Goal: Information Seeking & Learning: Learn about a topic

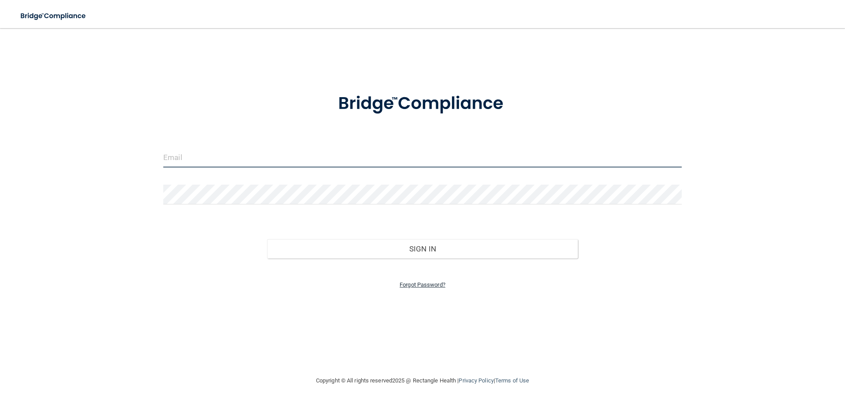
type input "[EMAIL_ADDRESS][DOMAIN_NAME]"
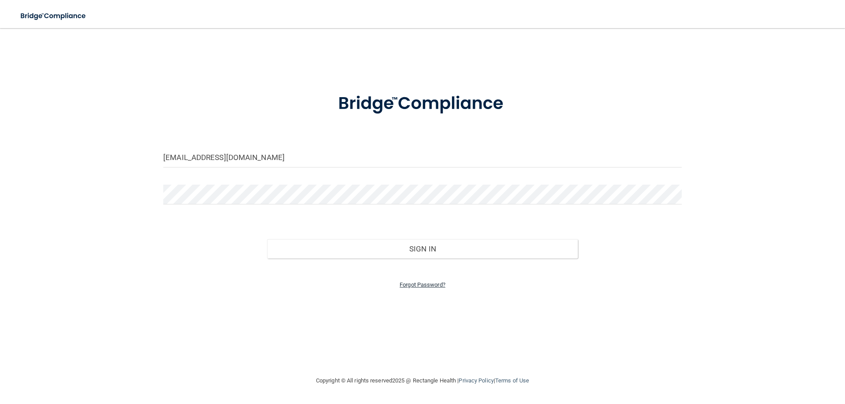
click at [425, 286] on link "Forgot Password?" at bounding box center [423, 285] width 46 height 7
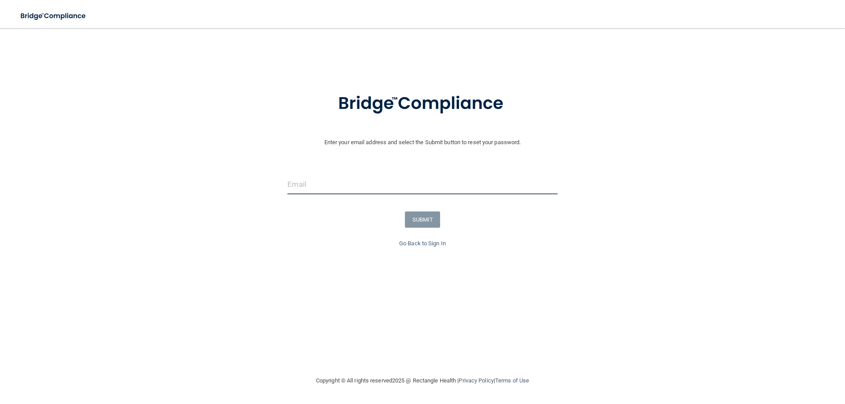
click at [314, 189] on input "email" at bounding box center [422, 185] width 270 height 20
type input "[EMAIL_ADDRESS][DOMAIN_NAME]"
click at [423, 218] on button "SUBMIT" at bounding box center [423, 220] width 36 height 16
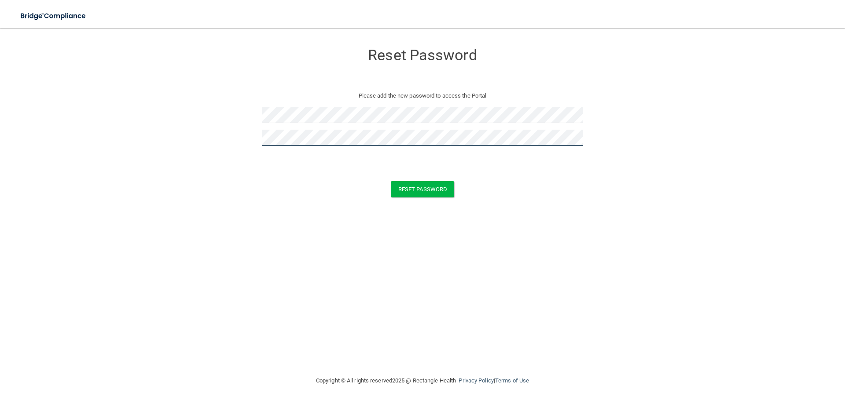
click at [391, 181] on button "Reset Password" at bounding box center [422, 189] width 63 height 16
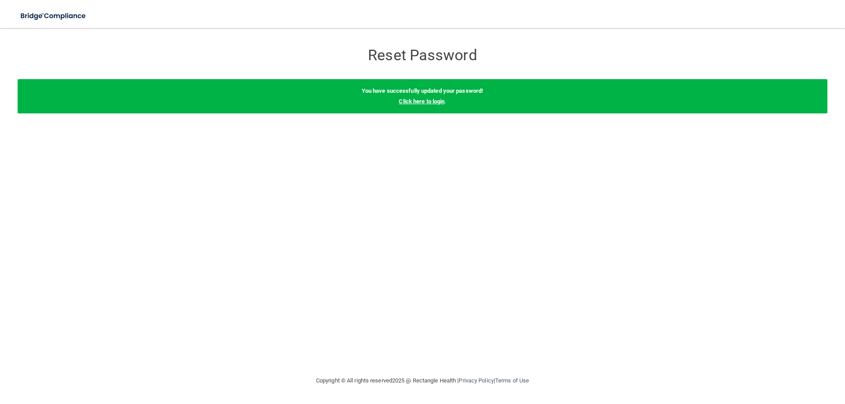
click at [424, 102] on link "Click here to login" at bounding box center [422, 101] width 46 height 7
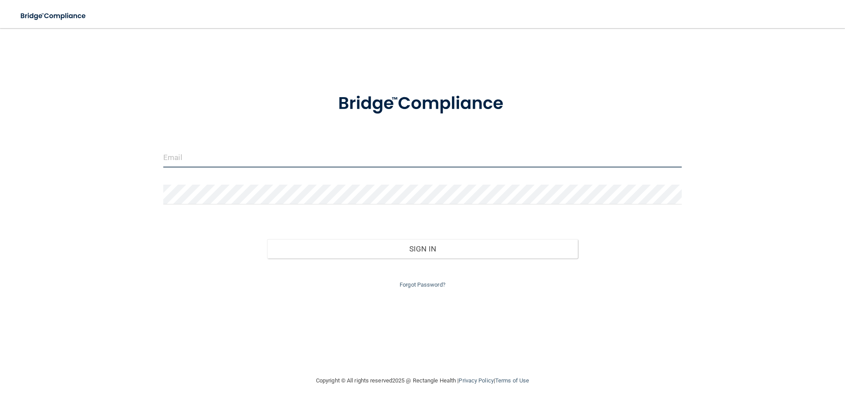
type input "[EMAIL_ADDRESS][DOMAIN_NAME]"
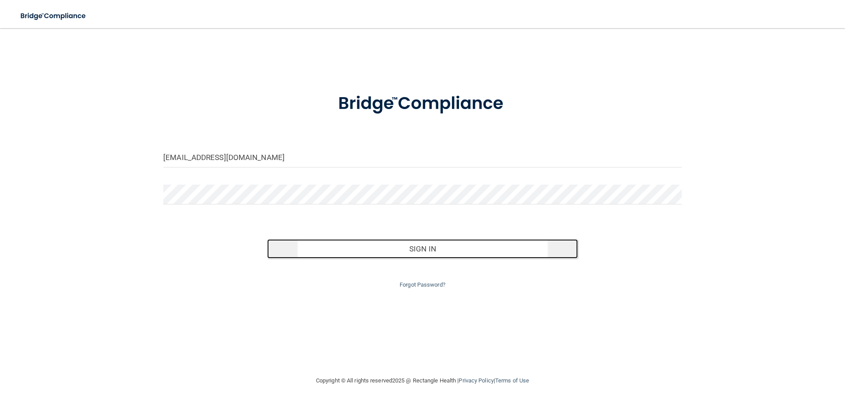
click at [409, 248] on button "Sign In" at bounding box center [422, 248] width 311 height 19
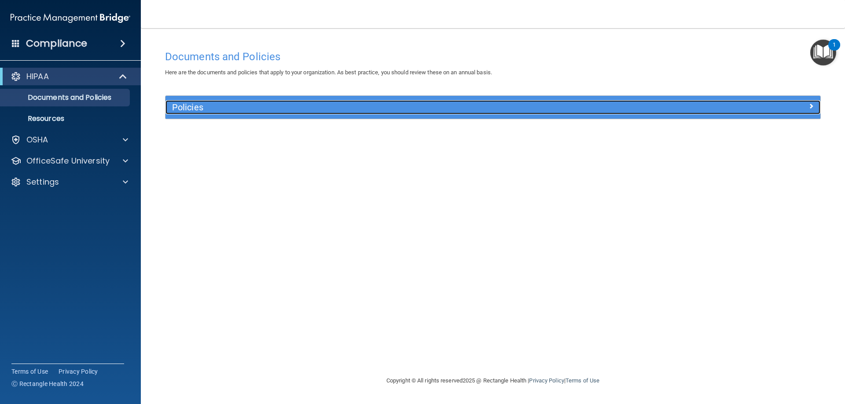
click at [186, 111] on h5 "Policies" at bounding box center [411, 108] width 478 height 10
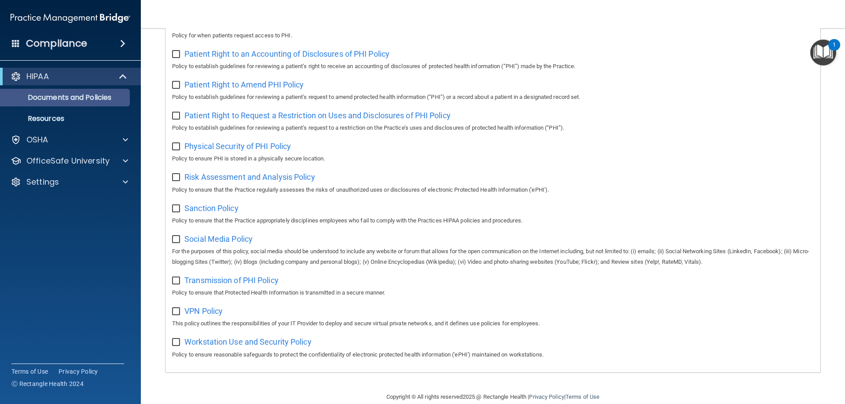
scroll to position [434, 0]
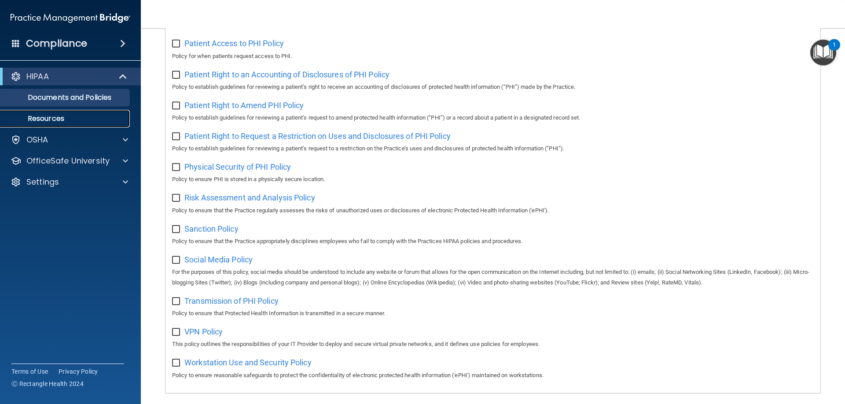
click at [51, 116] on p "Resources" at bounding box center [66, 118] width 120 height 9
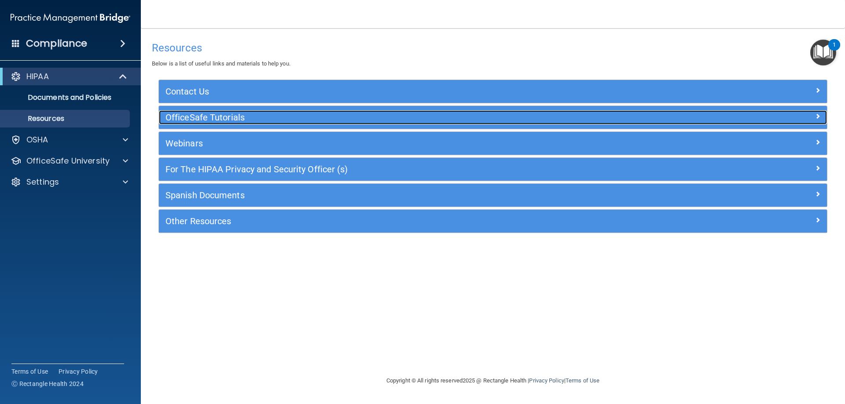
click at [197, 120] on h5 "OfficeSafe Tutorials" at bounding box center [409, 118] width 488 height 10
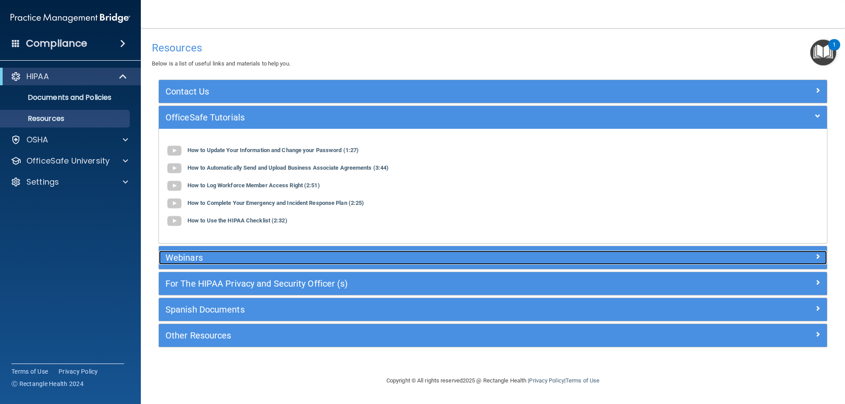
click at [187, 260] on h5 "Webinars" at bounding box center [409, 258] width 488 height 10
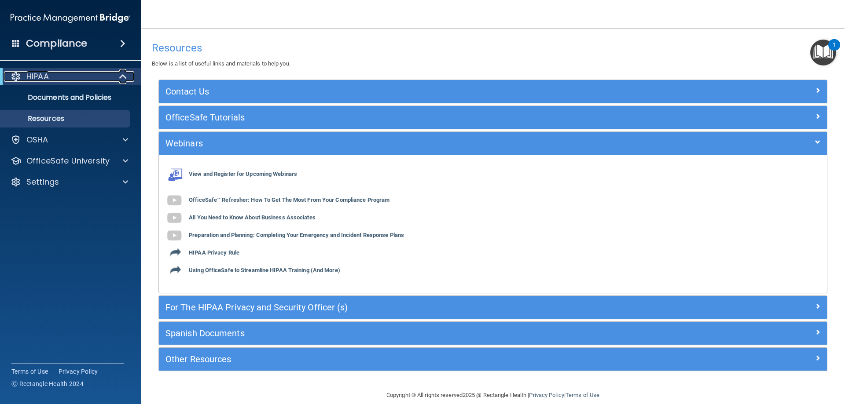
click at [23, 74] on div "HIPAA" at bounding box center [58, 76] width 109 height 11
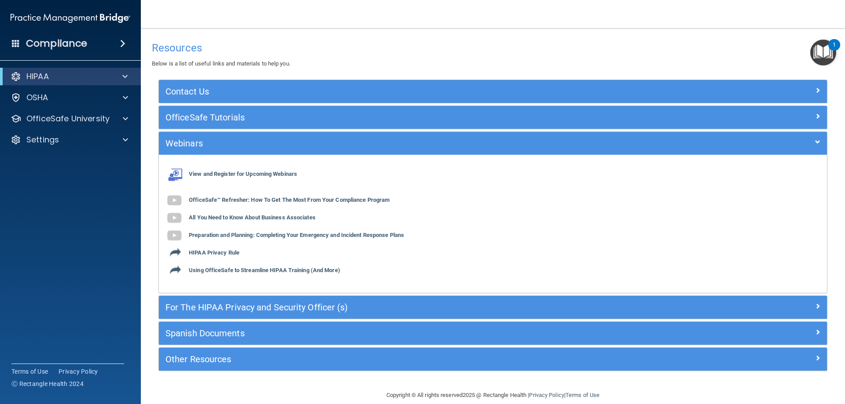
click at [123, 40] on span at bounding box center [122, 43] width 5 height 11
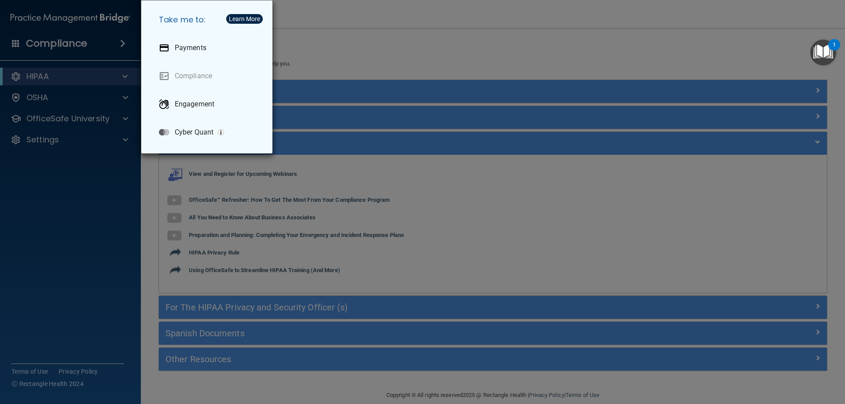
click at [38, 77] on div "Take me to: Payments Compliance Engagement Cyber Quant" at bounding box center [422, 202] width 845 height 404
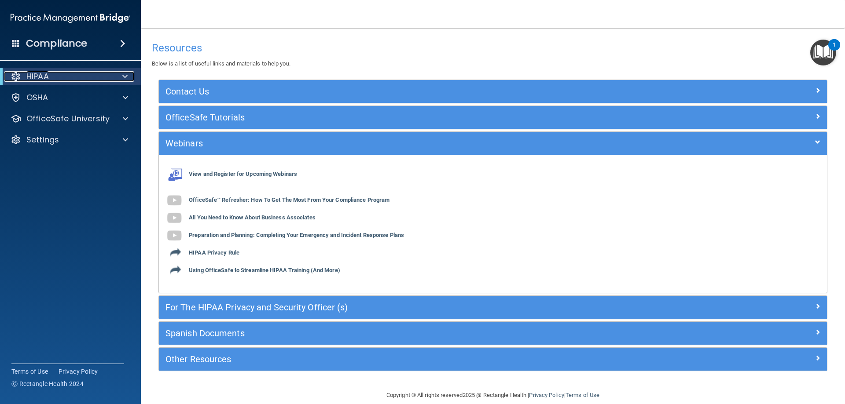
click at [39, 77] on p "HIPAA" at bounding box center [37, 76] width 22 height 11
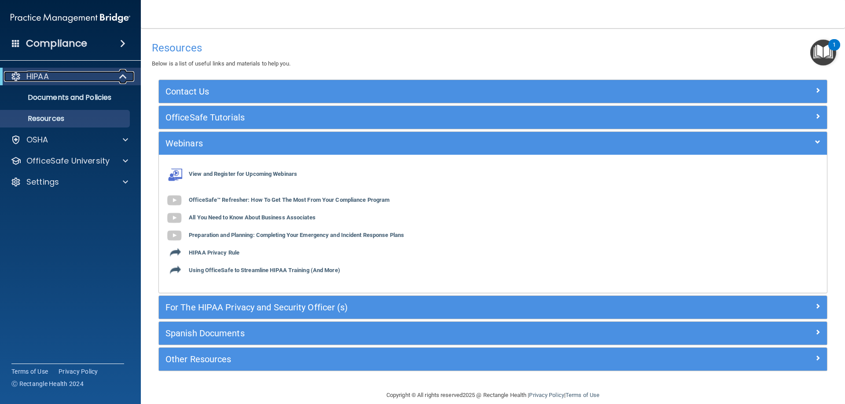
click at [39, 77] on p "HIPAA" at bounding box center [37, 76] width 22 height 11
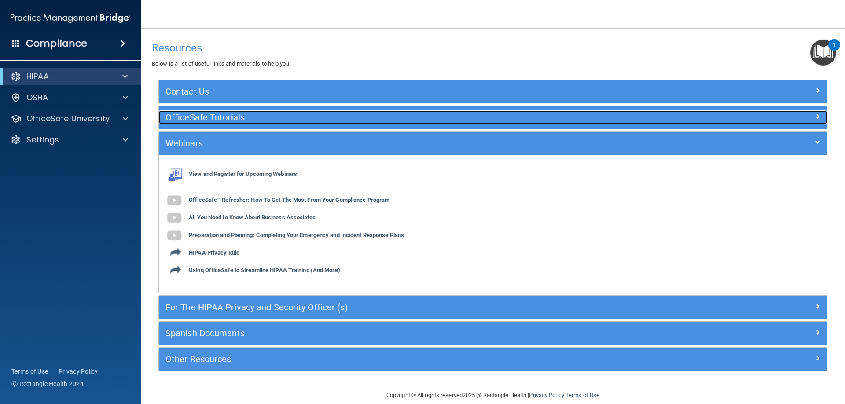
click at [212, 114] on h5 "OfficeSafe Tutorials" at bounding box center [409, 118] width 488 height 10
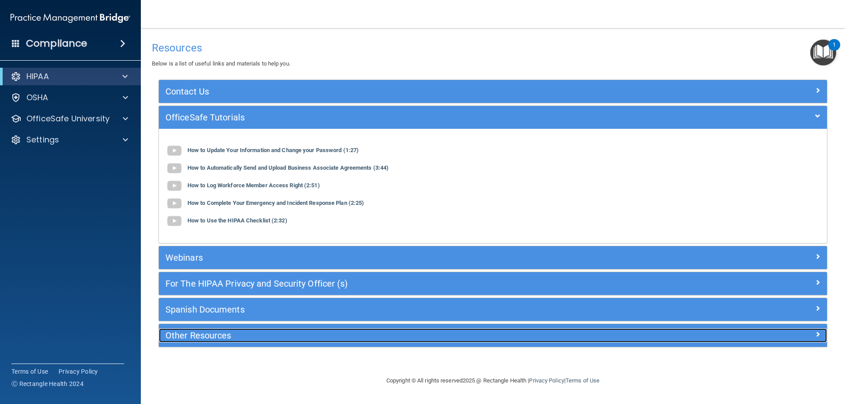
click at [191, 330] on div "Other Resources" at bounding box center [409, 336] width 501 height 14
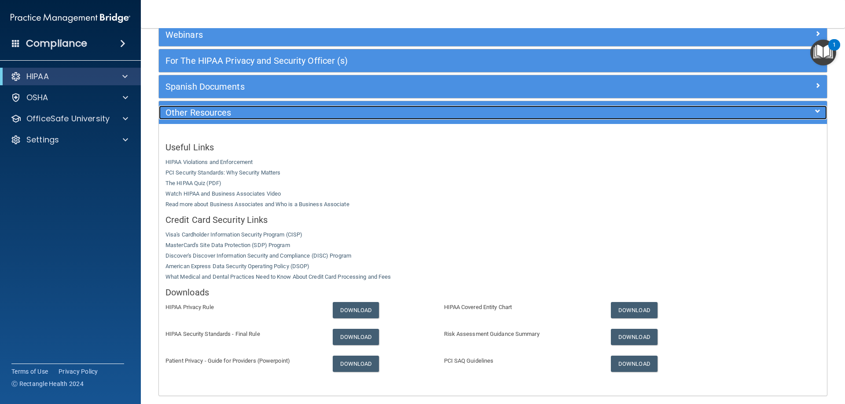
scroll to position [132, 0]
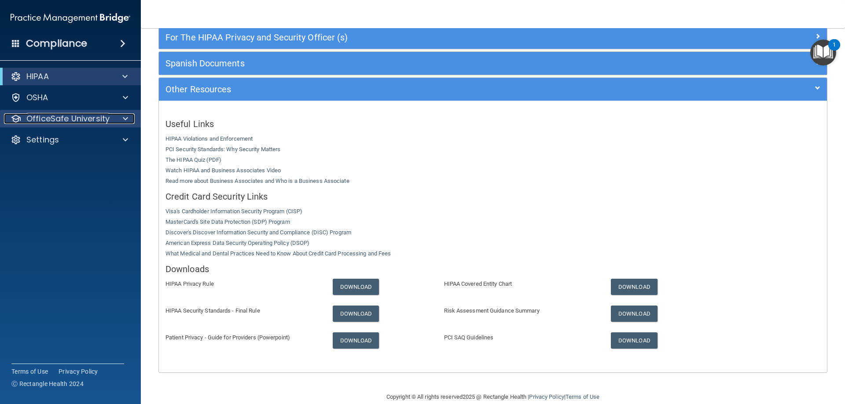
click at [70, 114] on p "OfficeSafe University" at bounding box center [67, 119] width 83 height 11
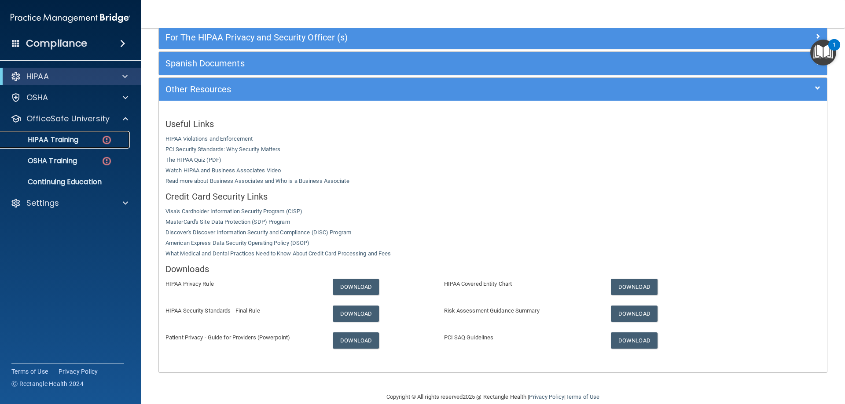
click at [62, 136] on p "HIPAA Training" at bounding box center [42, 140] width 73 height 9
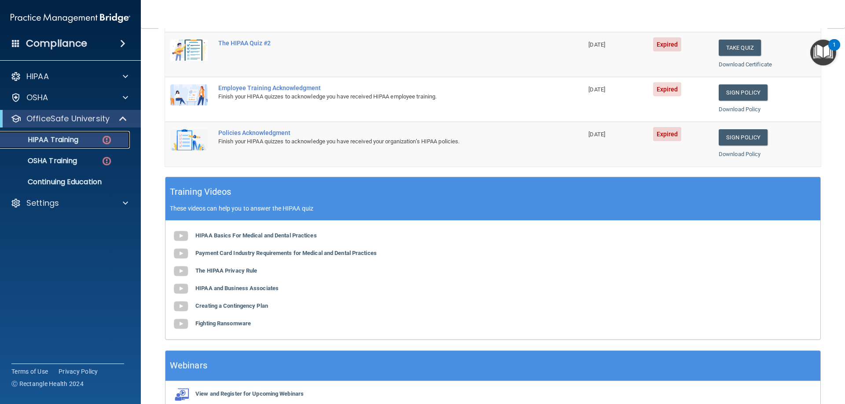
scroll to position [220, 0]
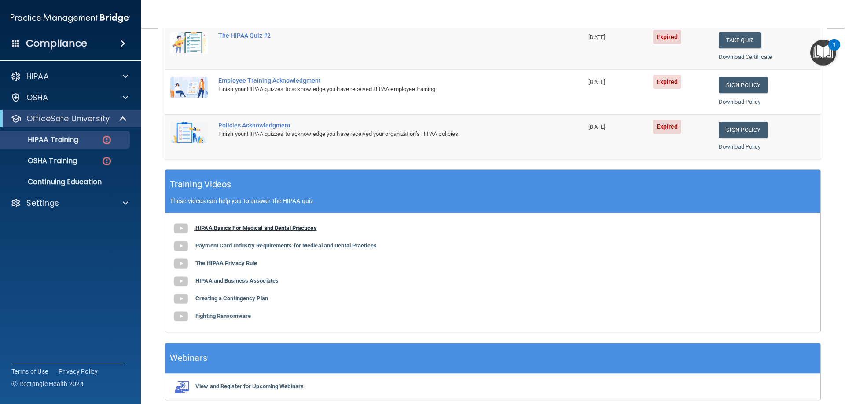
click at [239, 227] on b "HIPAA Basics For Medical and Dental Practices" at bounding box center [255, 228] width 121 height 7
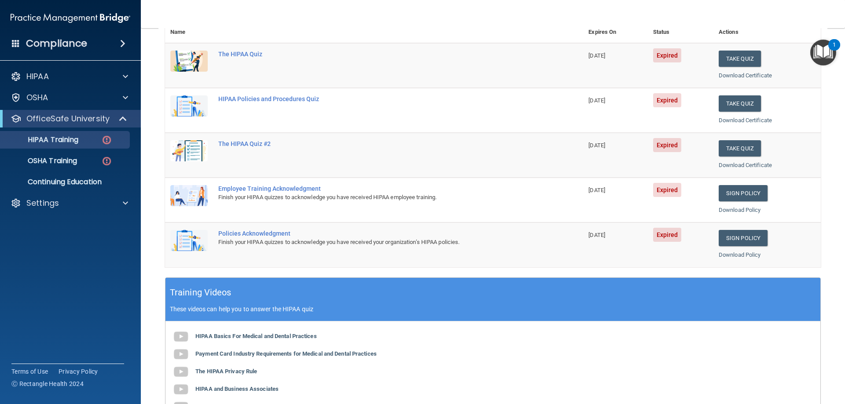
scroll to position [0, 0]
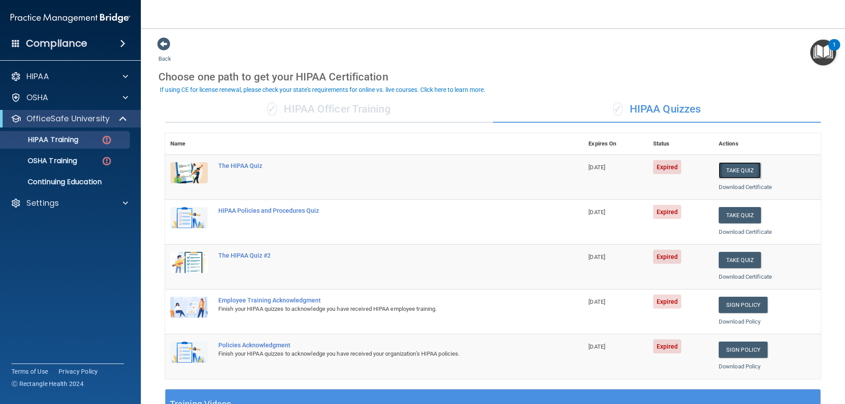
click at [729, 169] on button "Take Quiz" at bounding box center [740, 170] width 42 height 16
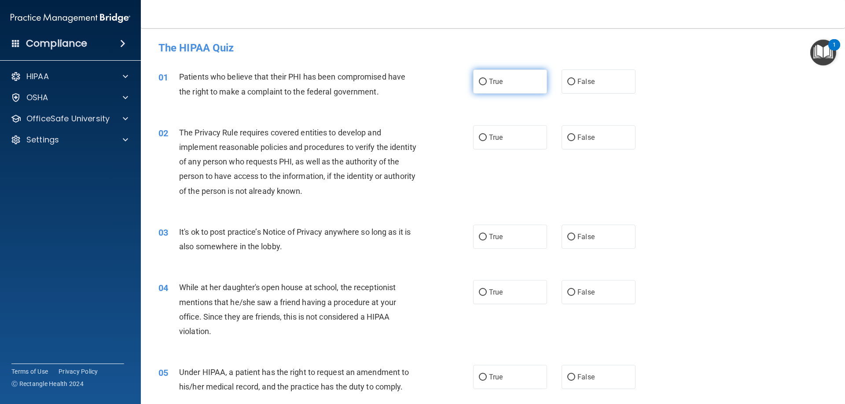
click at [479, 79] on input "True" at bounding box center [483, 82] width 8 height 7
radio input "true"
click at [479, 137] on input "True" at bounding box center [483, 138] width 8 height 7
radio input "true"
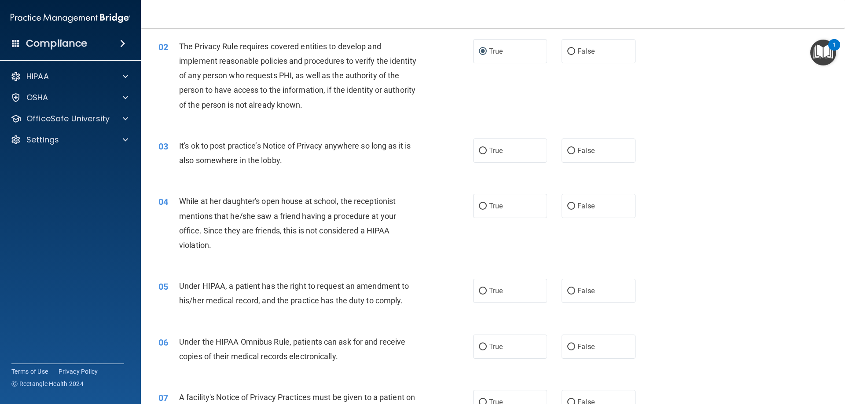
scroll to position [88, 0]
click at [479, 148] on input "True" at bounding box center [483, 149] width 8 height 7
radio input "true"
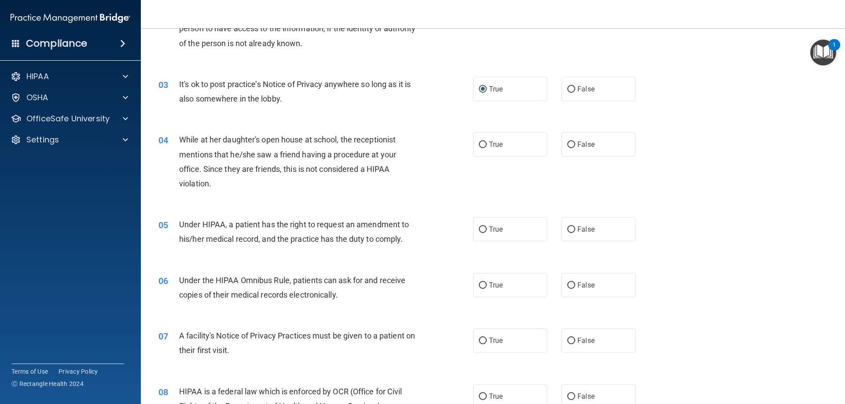
scroll to position [176, 0]
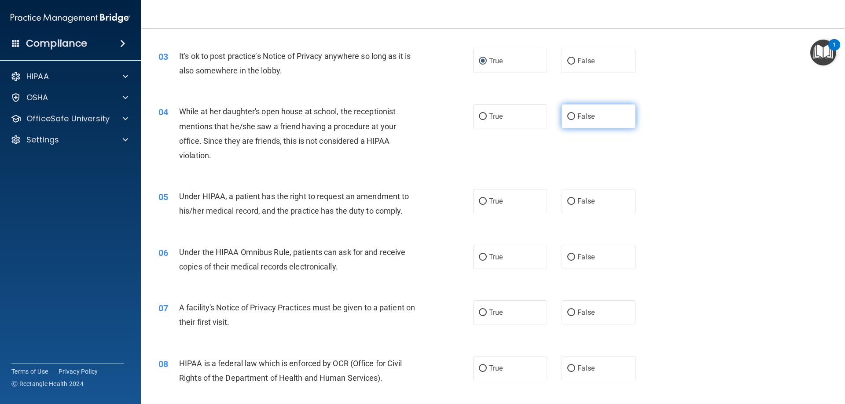
click at [569, 115] on input "False" at bounding box center [571, 117] width 8 height 7
radio input "true"
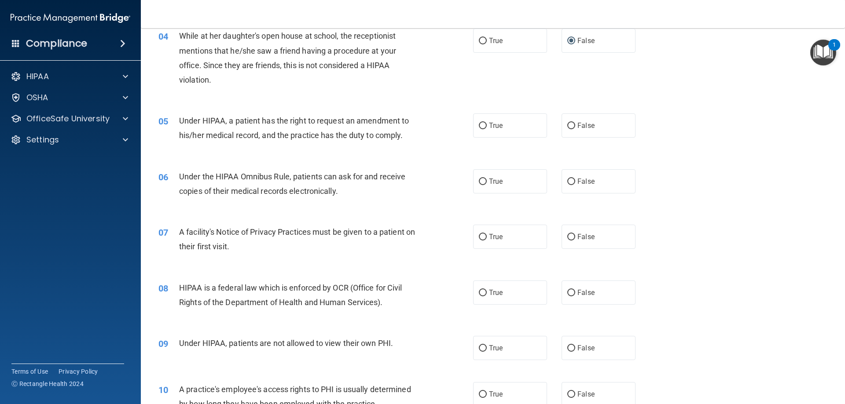
scroll to position [264, 0]
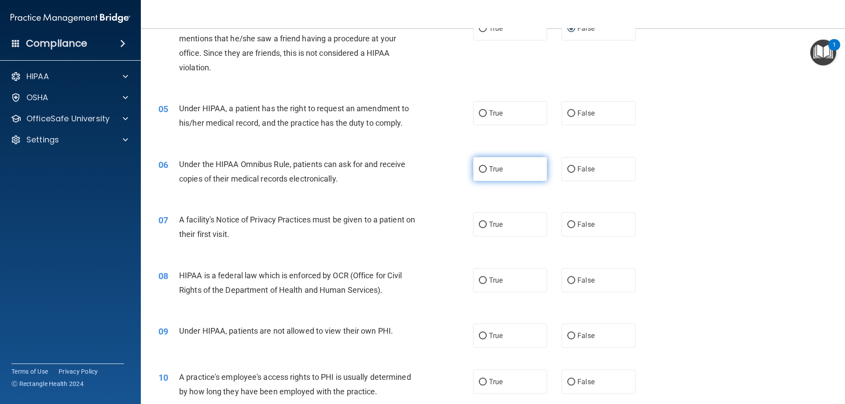
click at [479, 169] on input "True" at bounding box center [483, 169] width 8 height 7
radio input "true"
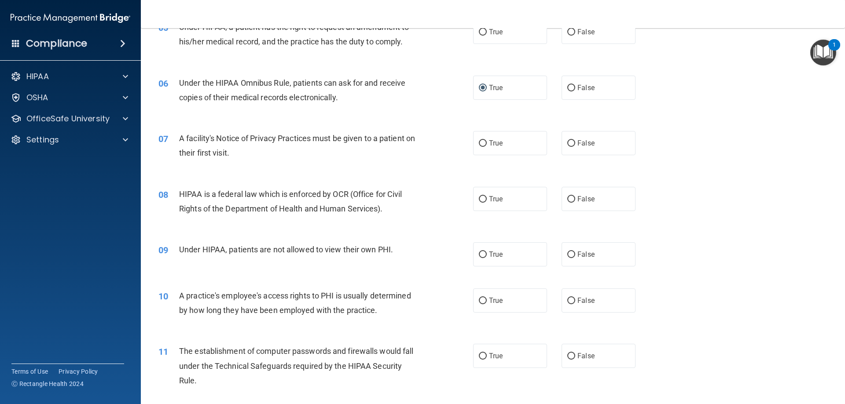
scroll to position [352, 0]
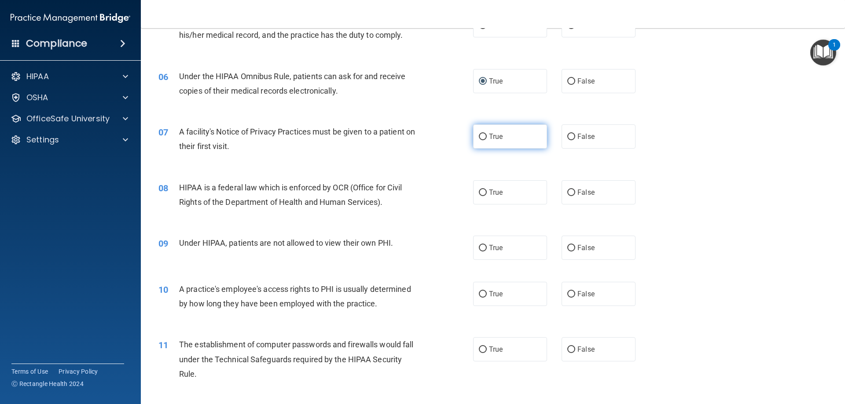
click at [482, 136] on input "True" at bounding box center [483, 137] width 8 height 7
radio input "true"
click at [482, 191] on input "True" at bounding box center [483, 193] width 8 height 7
radio input "true"
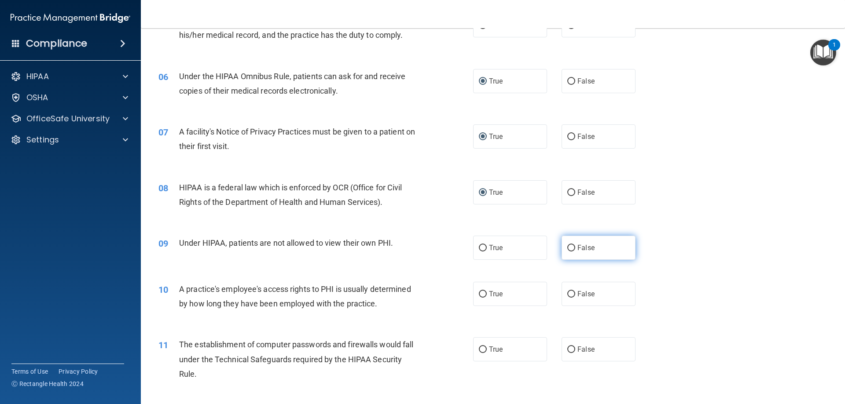
click at [567, 246] on input "False" at bounding box center [571, 248] width 8 height 7
radio input "true"
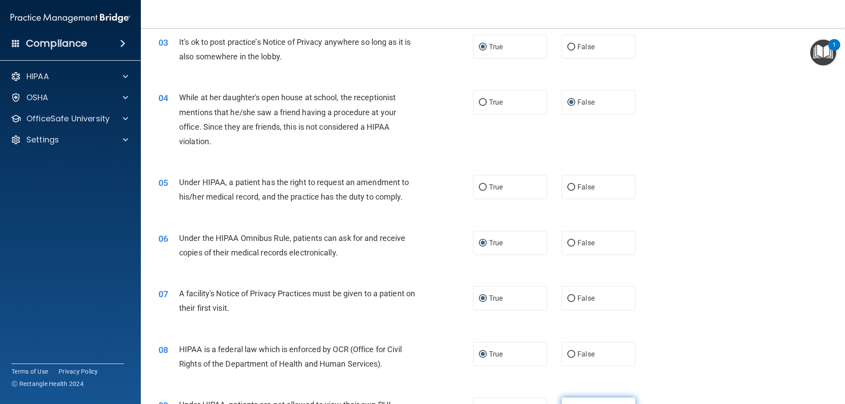
scroll to position [176, 0]
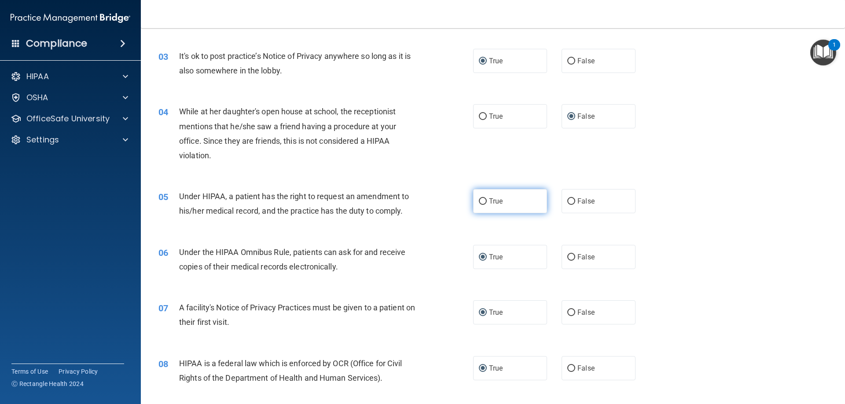
click at [482, 200] on input "True" at bounding box center [483, 201] width 8 height 7
radio input "true"
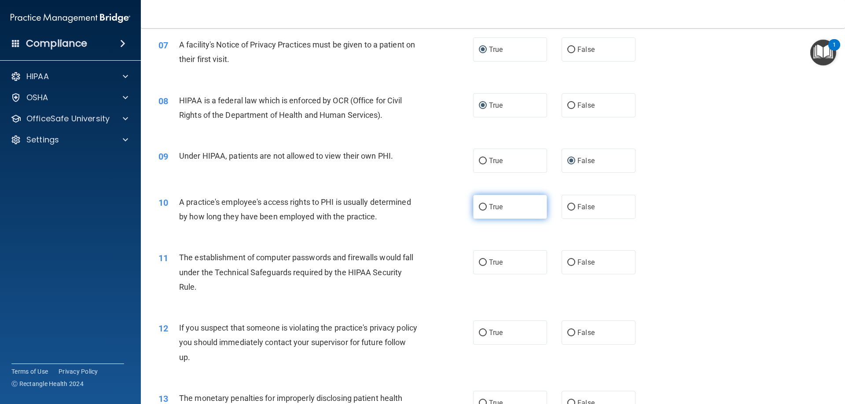
scroll to position [440, 0]
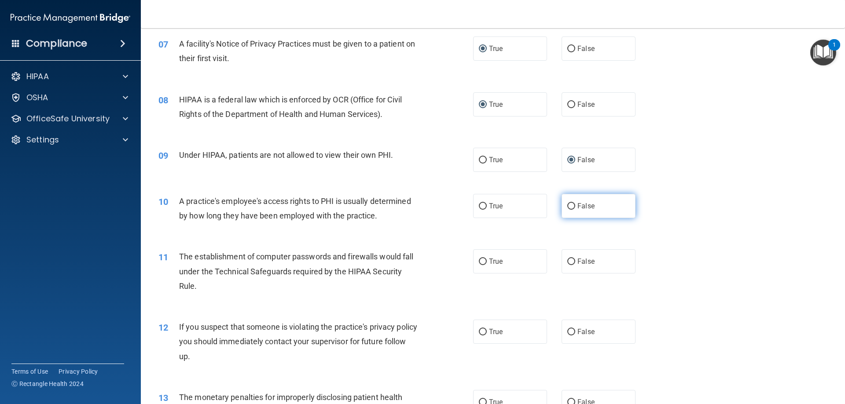
click at [567, 205] on input "False" at bounding box center [571, 206] width 8 height 7
radio input "true"
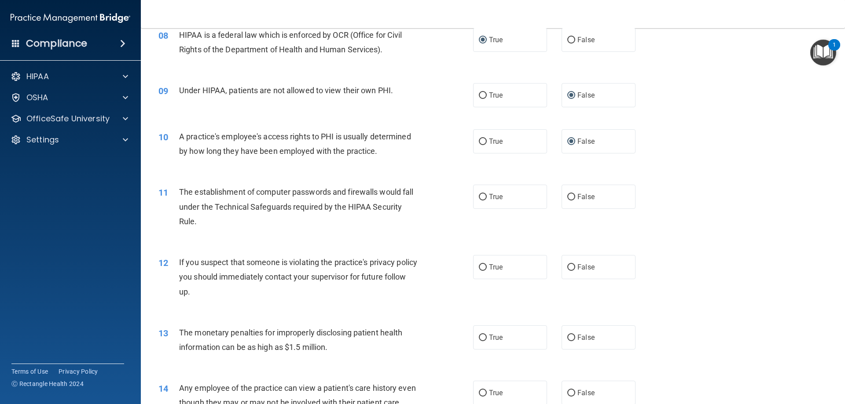
scroll to position [528, 0]
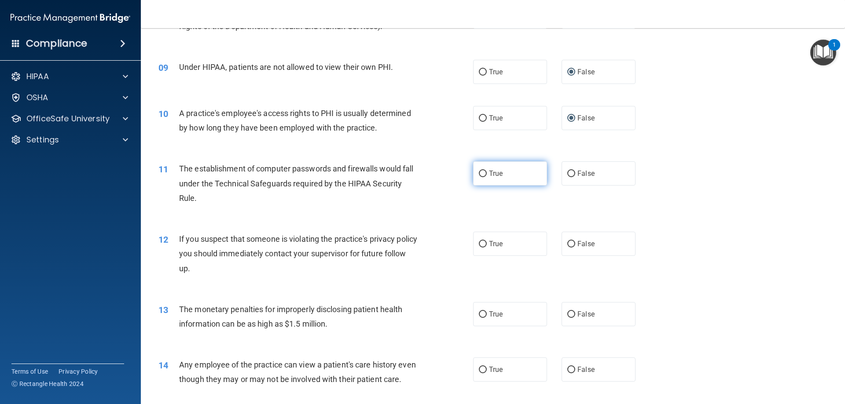
click at [479, 171] on input "True" at bounding box center [483, 174] width 8 height 7
radio input "true"
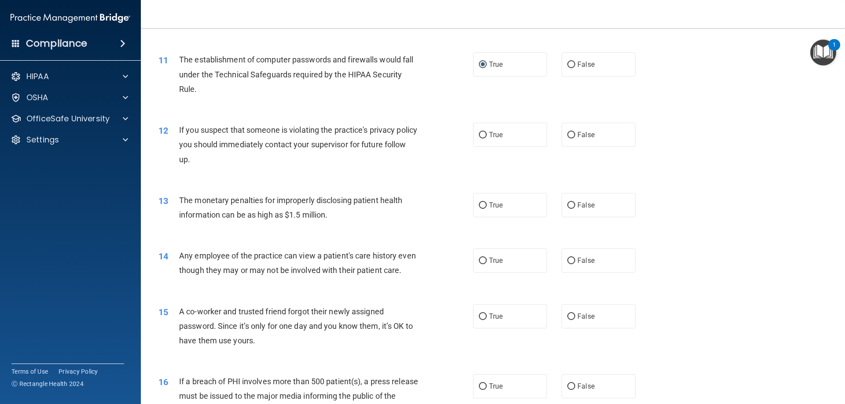
scroll to position [660, 0]
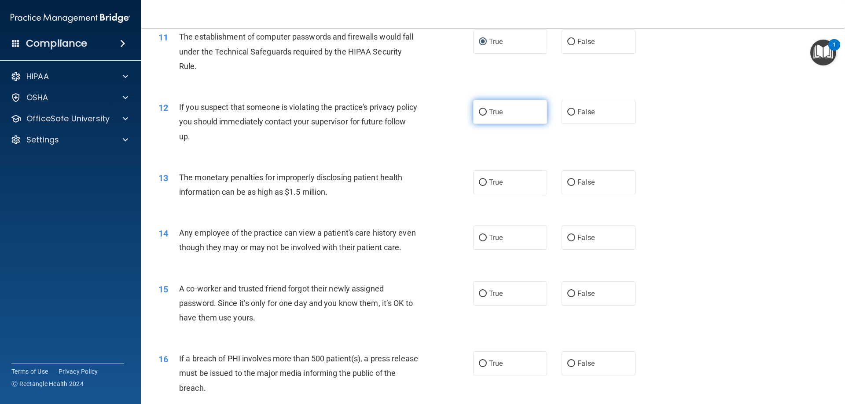
click at [480, 109] on input "True" at bounding box center [483, 112] width 8 height 7
radio input "true"
click at [481, 183] on input "True" at bounding box center [483, 183] width 8 height 7
radio input "true"
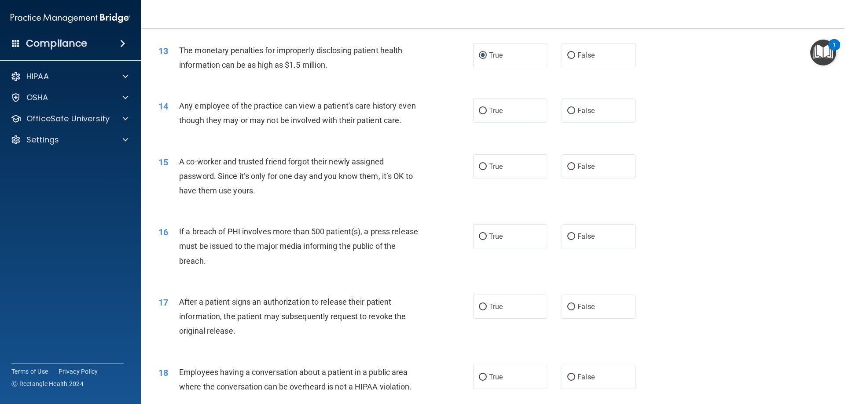
scroll to position [792, 0]
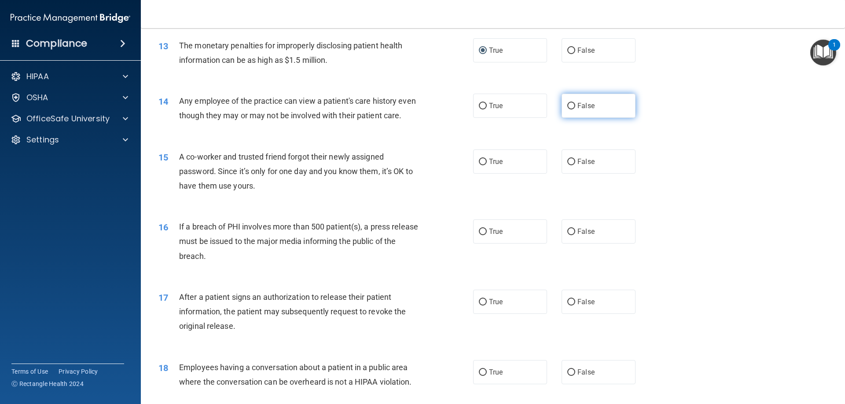
click at [567, 104] on input "False" at bounding box center [571, 106] width 8 height 7
radio input "true"
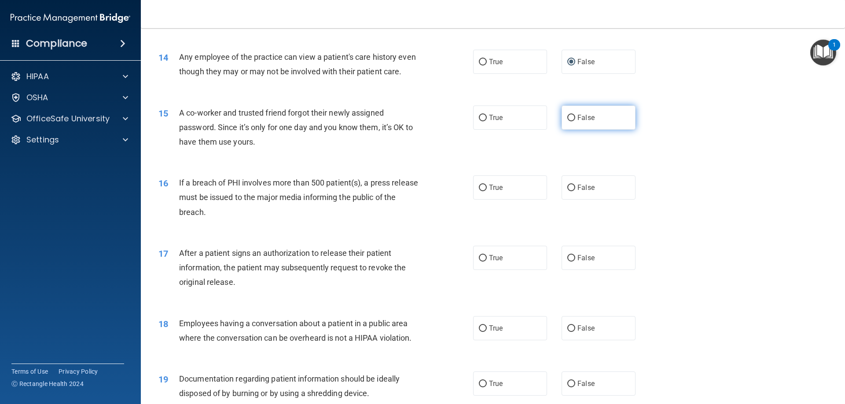
click at [567, 121] on input "False" at bounding box center [571, 118] width 8 height 7
radio input "true"
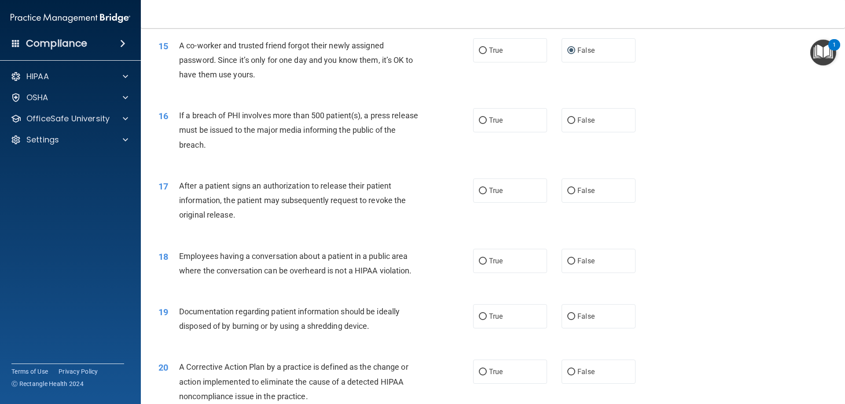
scroll to position [924, 0]
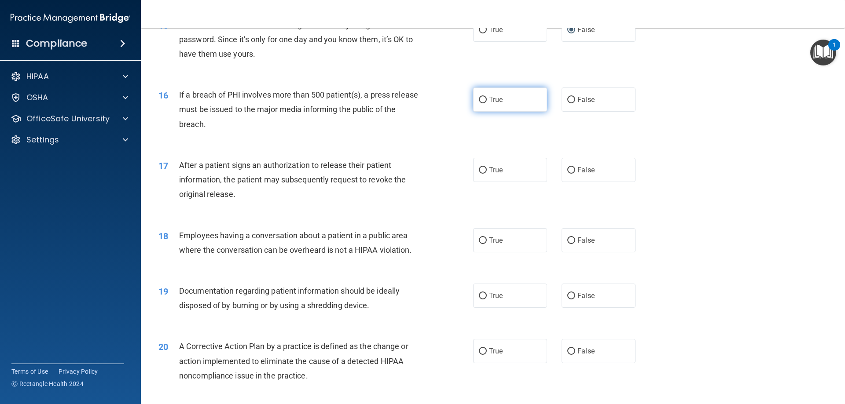
click at [481, 103] on input "True" at bounding box center [483, 100] width 8 height 7
radio input "true"
click at [482, 174] on input "True" at bounding box center [483, 170] width 8 height 7
radio input "true"
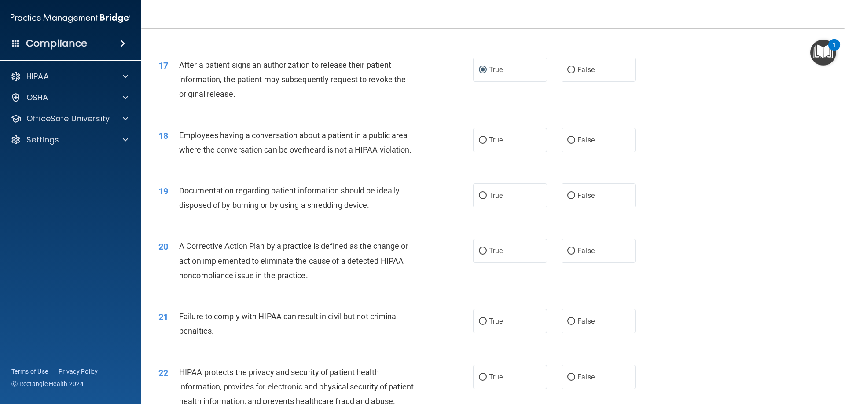
scroll to position [1056, 0]
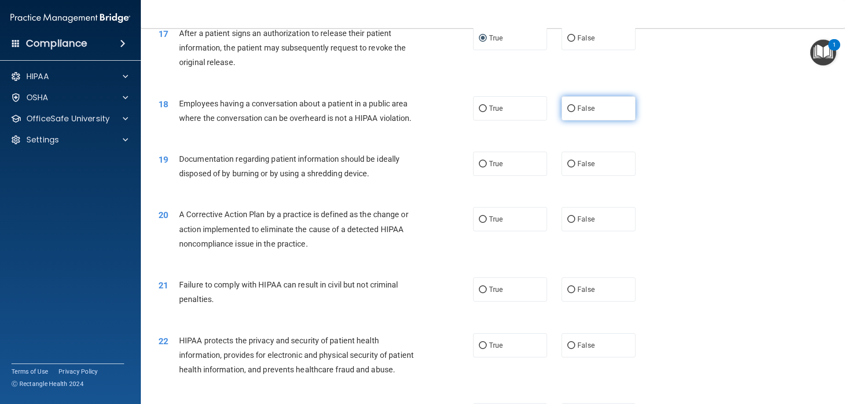
click at [567, 112] on input "False" at bounding box center [571, 109] width 8 height 7
radio input "true"
click at [479, 168] on input "True" at bounding box center [483, 164] width 8 height 7
radio input "true"
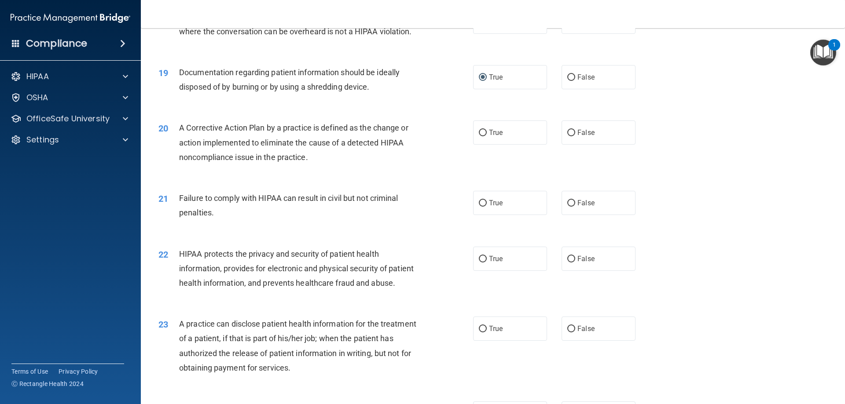
scroll to position [1144, 0]
click at [479, 135] on input "True" at bounding box center [483, 131] width 8 height 7
radio input "true"
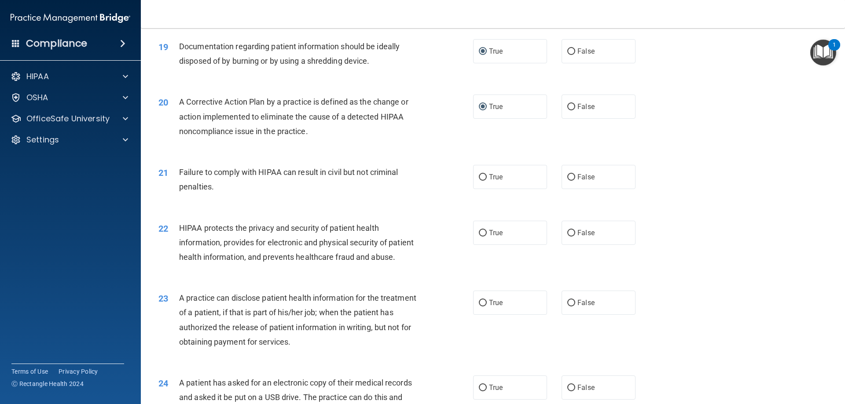
scroll to position [1188, 0]
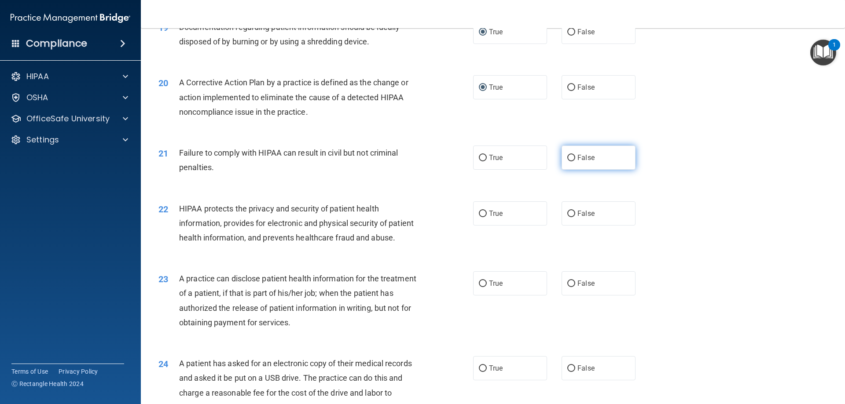
click at [568, 161] on input "False" at bounding box center [571, 158] width 8 height 7
radio input "true"
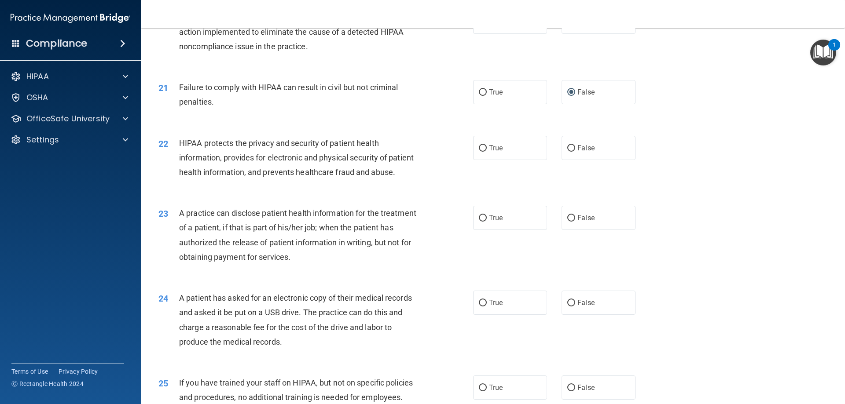
scroll to position [1276, 0]
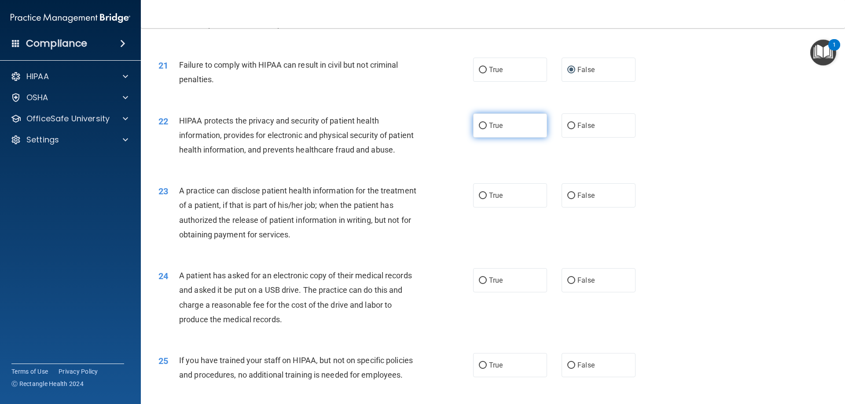
click at [480, 129] on input "True" at bounding box center [483, 126] width 8 height 7
radio input "true"
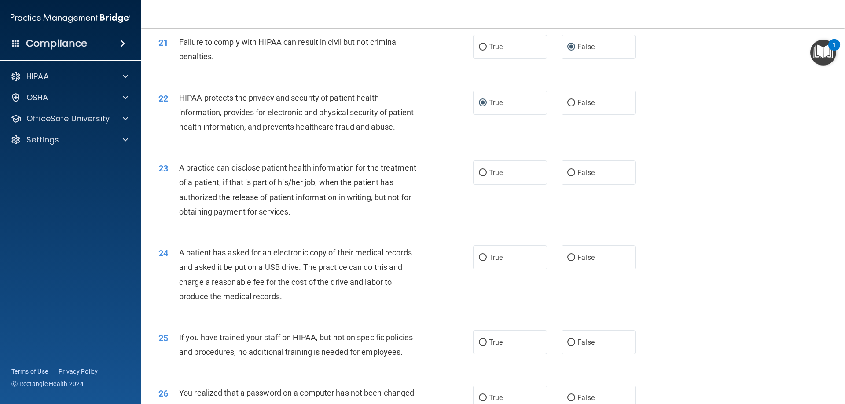
scroll to position [1364, 0]
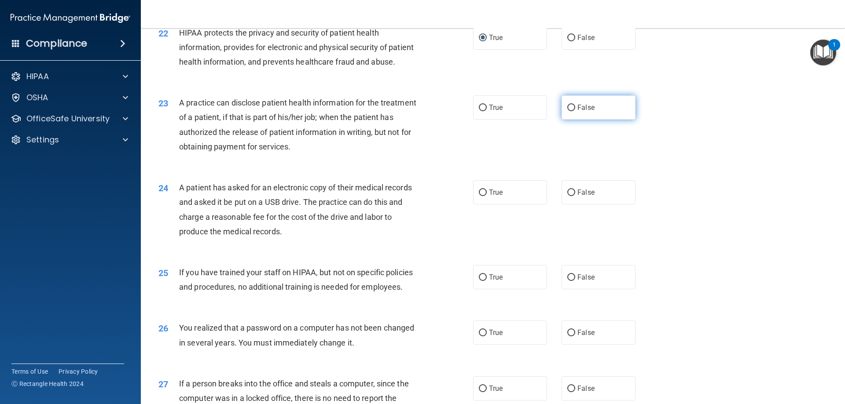
click at [569, 111] on input "False" at bounding box center [571, 108] width 8 height 7
radio input "true"
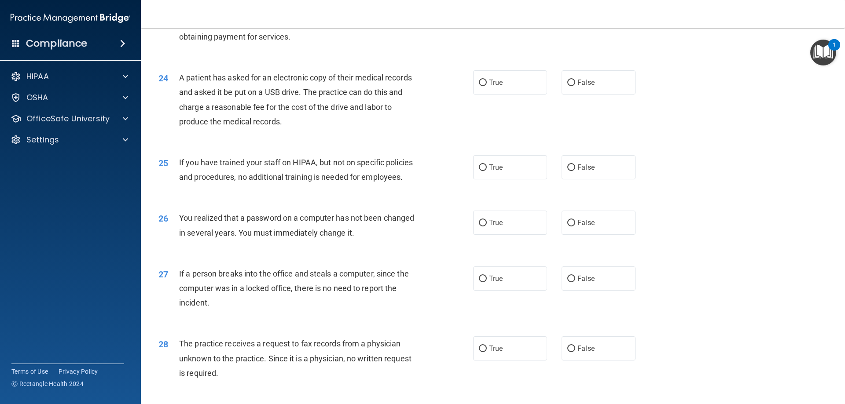
scroll to position [1496, 0]
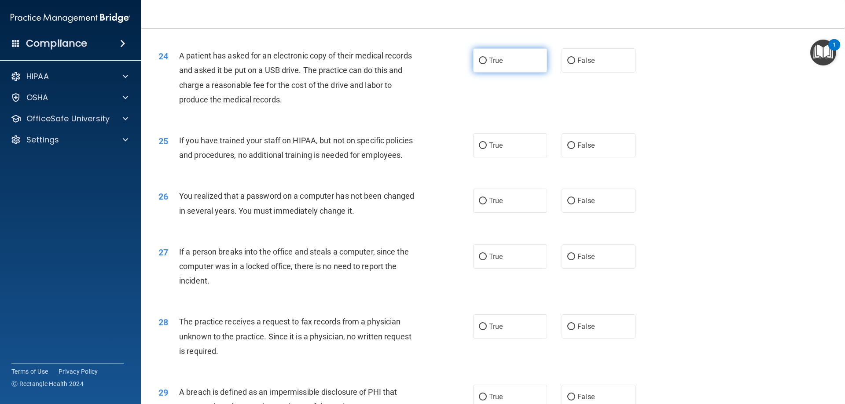
click at [481, 64] on input "True" at bounding box center [483, 61] width 8 height 7
radio input "true"
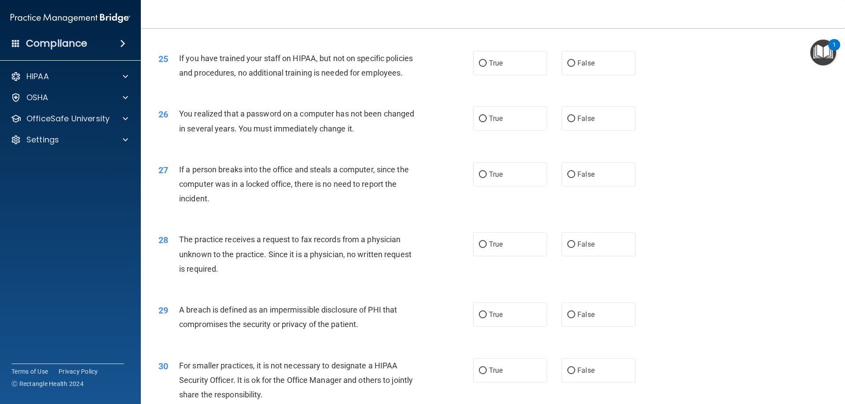
scroll to position [1584, 0]
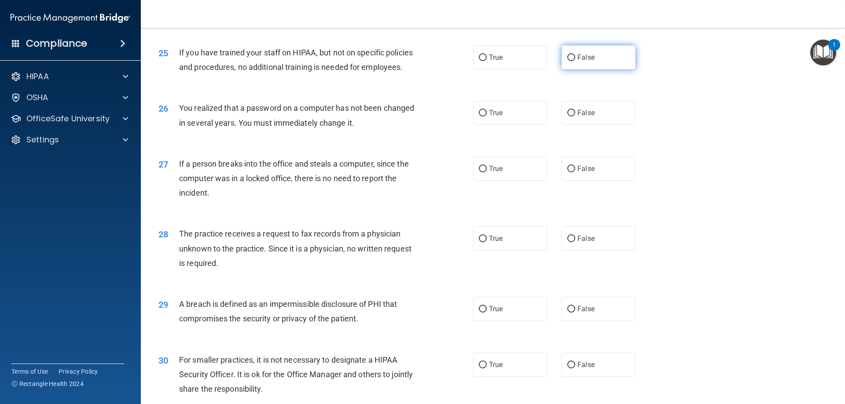
click at [568, 61] on input "False" at bounding box center [571, 58] width 8 height 7
radio input "true"
click at [479, 117] on input "True" at bounding box center [483, 113] width 8 height 7
radio input "true"
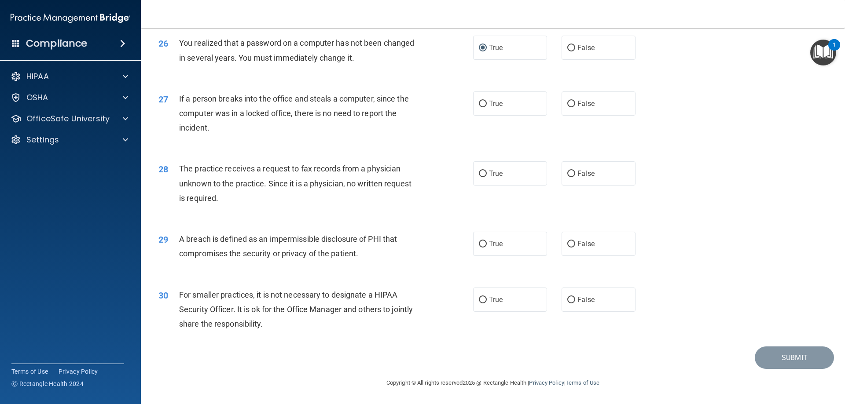
scroll to position [1672, 0]
click at [568, 107] on input "False" at bounding box center [571, 104] width 8 height 7
radio input "true"
click at [567, 177] on input "False" at bounding box center [571, 174] width 8 height 7
radio input "true"
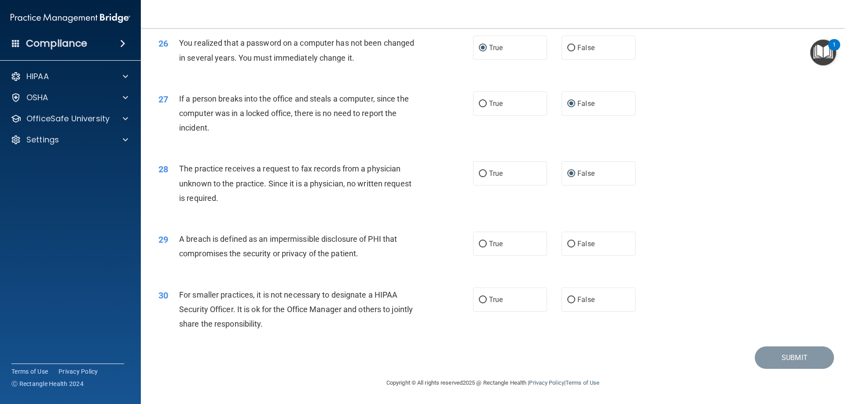
scroll to position [1678, 0]
click at [481, 245] on input "True" at bounding box center [483, 244] width 8 height 7
radio input "true"
click at [567, 299] on input "False" at bounding box center [571, 300] width 8 height 7
radio input "true"
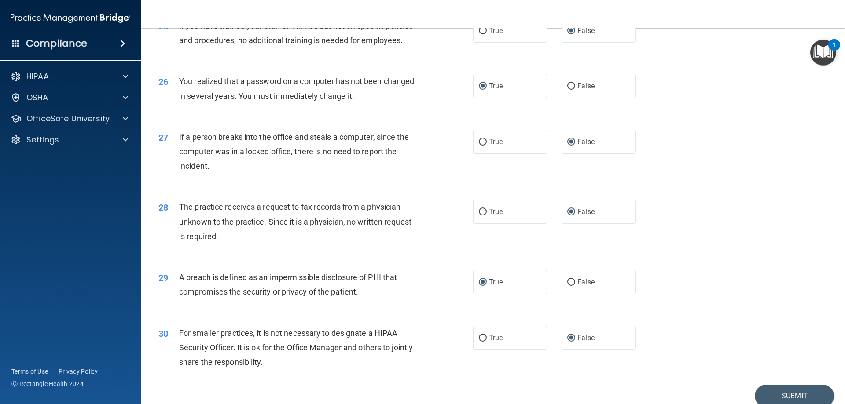
scroll to position [1634, 0]
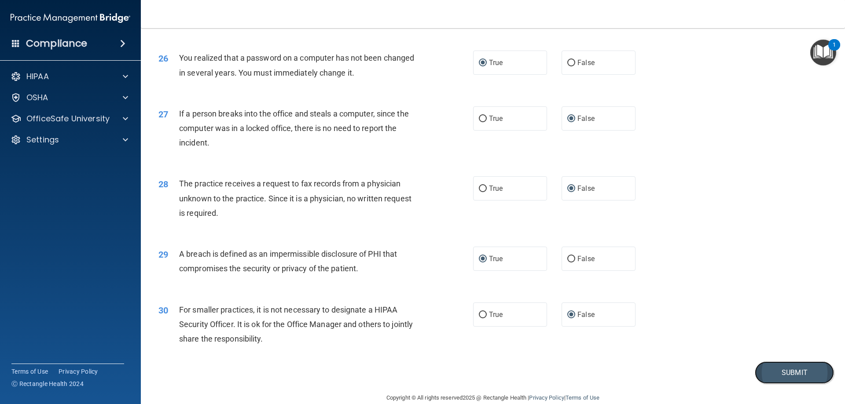
click at [775, 384] on button "Submit" at bounding box center [794, 373] width 79 height 22
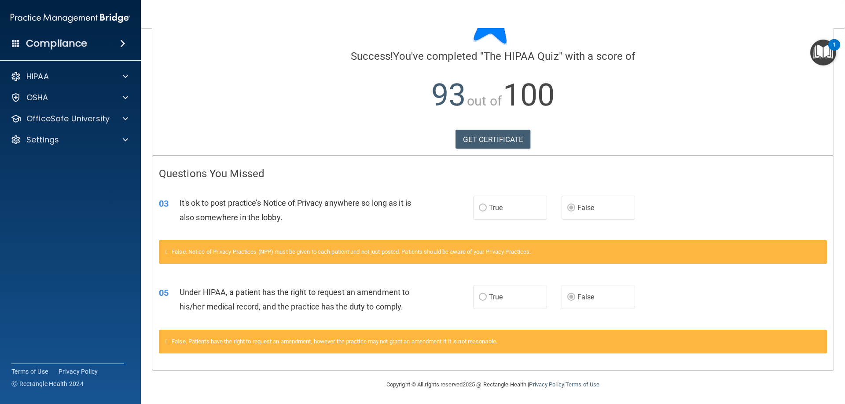
scroll to position [53, 0]
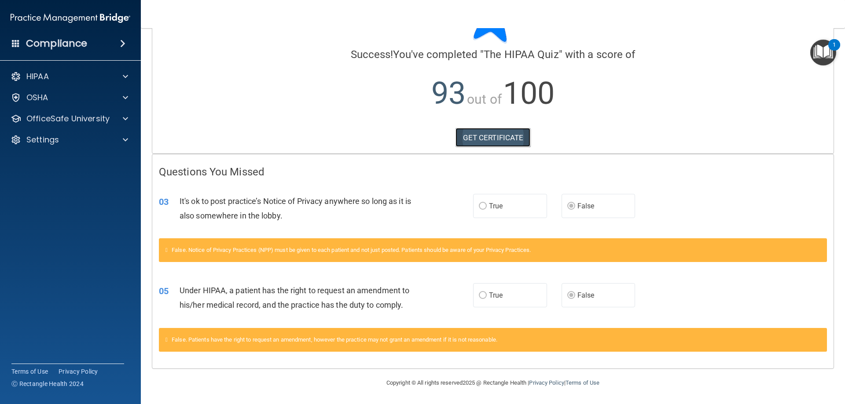
click at [471, 138] on link "GET CERTIFICATE" at bounding box center [492, 137] width 75 height 19
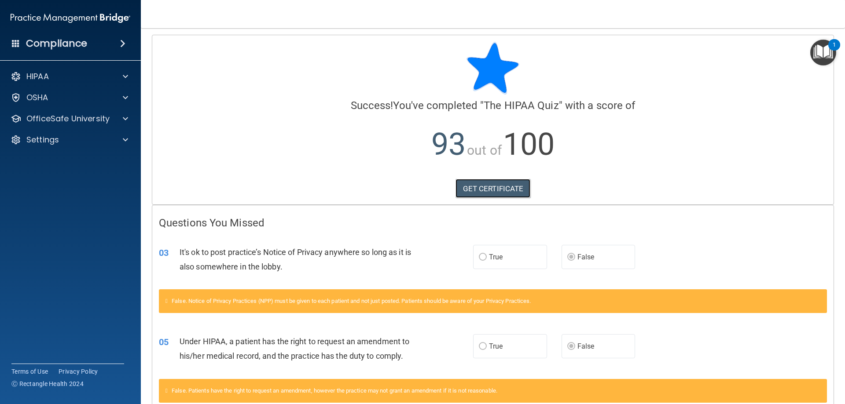
scroll to position [0, 0]
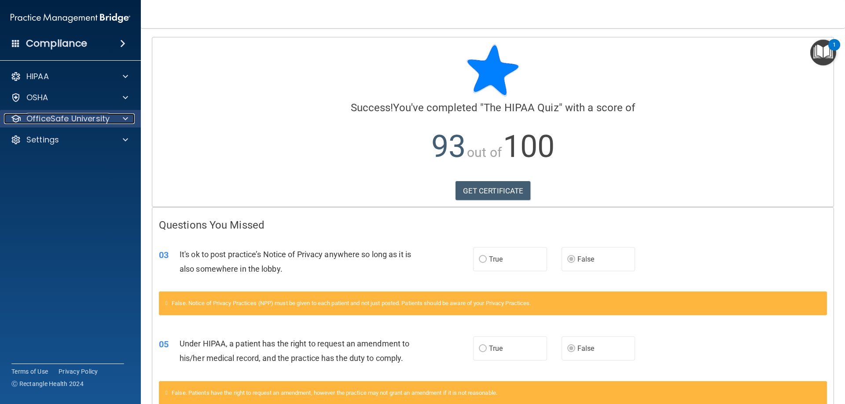
click at [110, 117] on div "OfficeSafe University" at bounding box center [58, 119] width 109 height 11
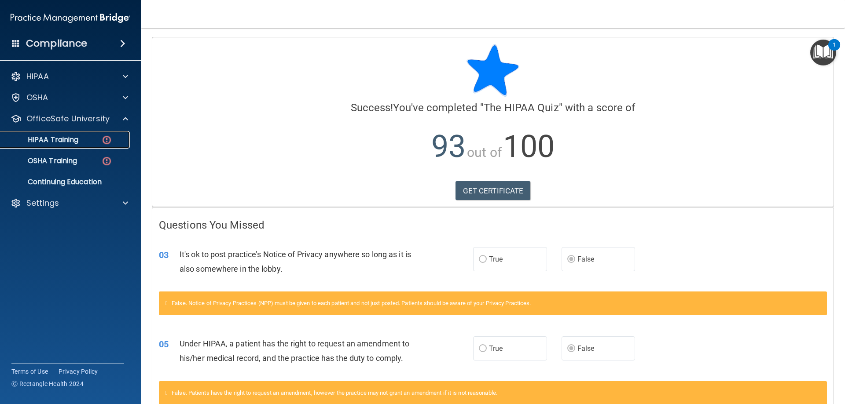
click at [103, 142] on img at bounding box center [106, 140] width 11 height 11
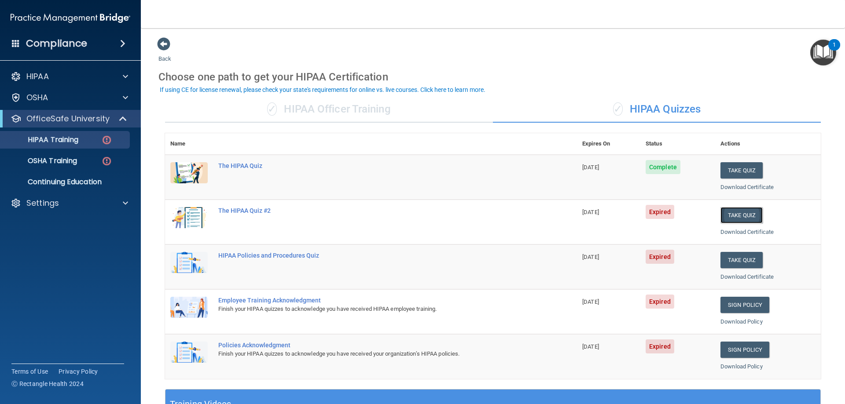
click at [731, 213] on button "Take Quiz" at bounding box center [741, 215] width 42 height 16
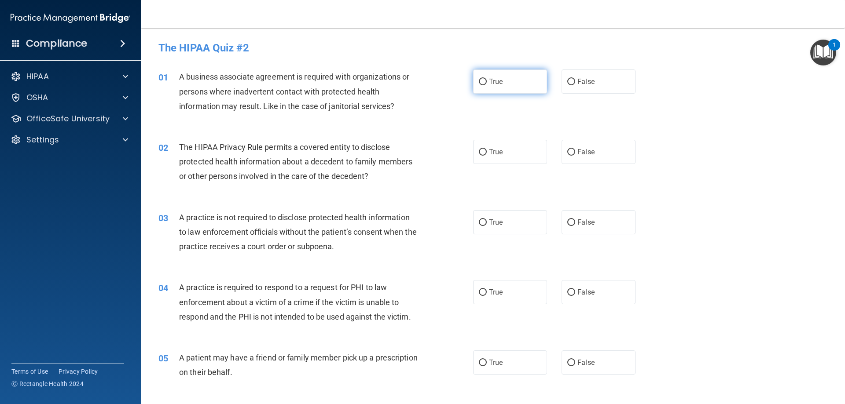
click at [481, 81] on input "True" at bounding box center [483, 82] width 8 height 7
radio input "true"
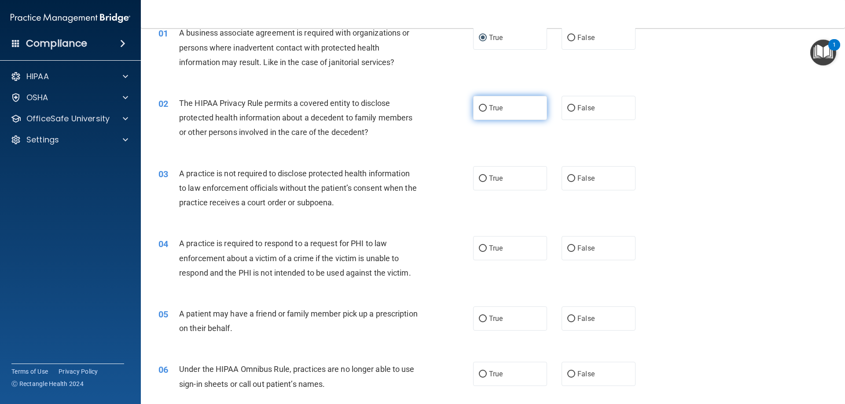
click at [479, 107] on input "True" at bounding box center [483, 108] width 8 height 7
radio input "true"
click at [569, 177] on input "False" at bounding box center [571, 179] width 8 height 7
radio input "true"
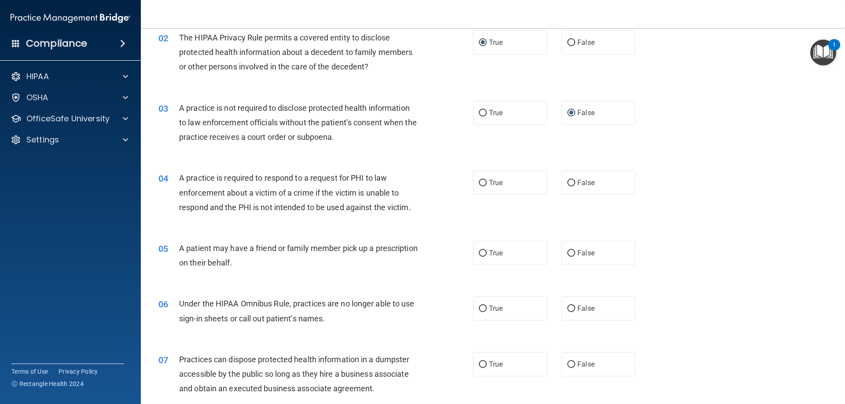
scroll to position [132, 0]
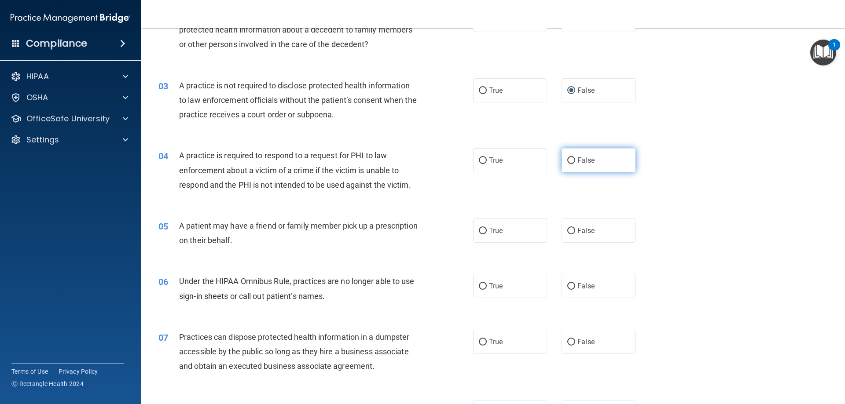
click at [563, 157] on label "False" at bounding box center [598, 160] width 74 height 24
click at [567, 158] on input "False" at bounding box center [571, 161] width 8 height 7
radio input "true"
click at [489, 231] on span "True" at bounding box center [496, 231] width 14 height 8
click at [487, 231] on input "True" at bounding box center [483, 231] width 8 height 7
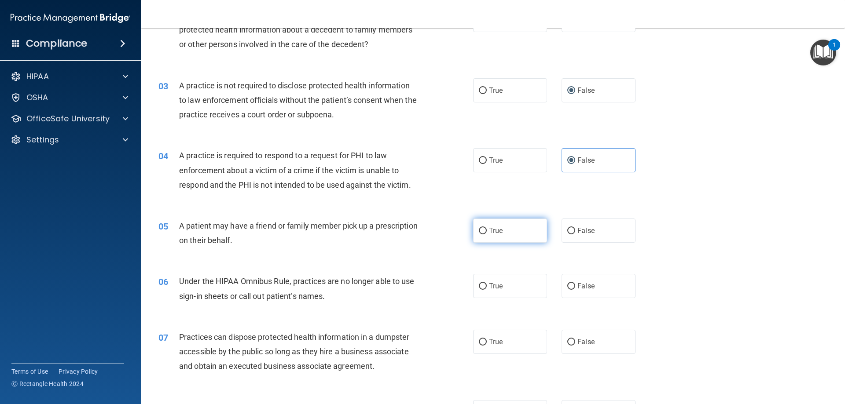
radio input "true"
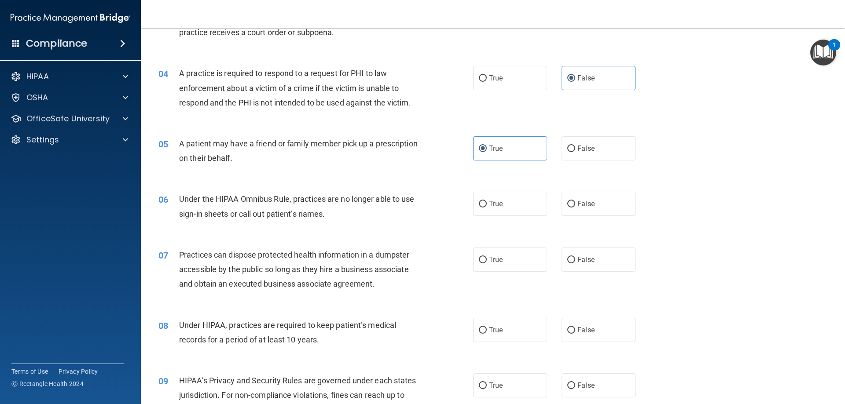
scroll to position [220, 0]
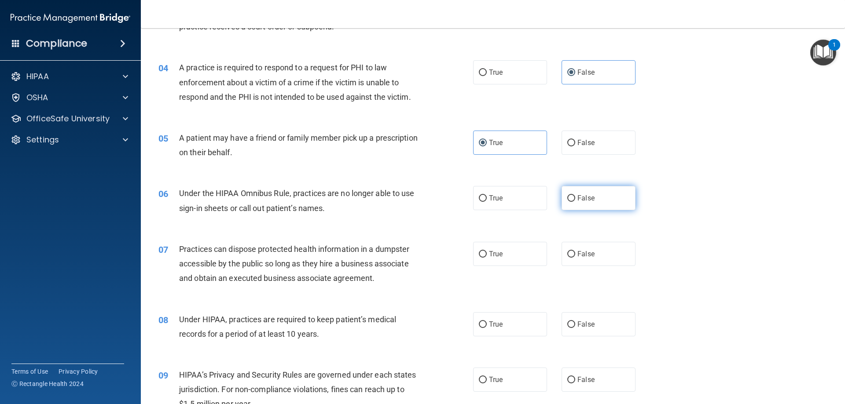
click at [567, 195] on input "False" at bounding box center [571, 198] width 8 height 7
radio input "true"
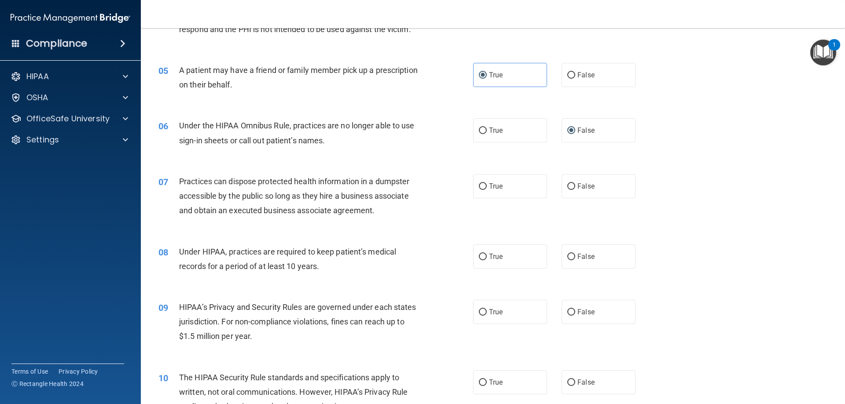
scroll to position [308, 0]
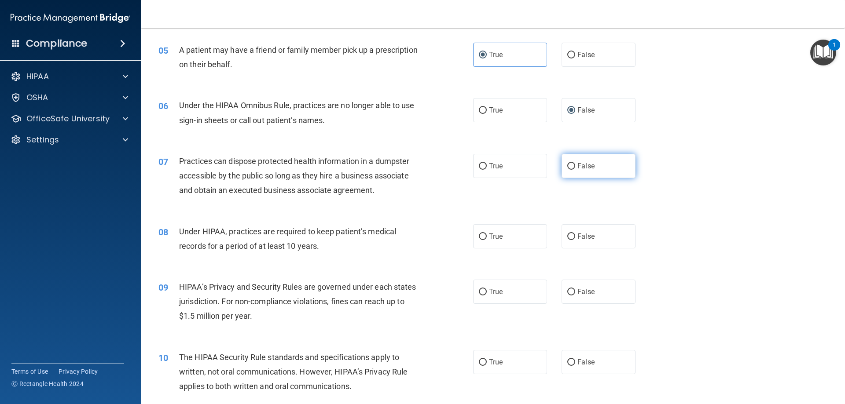
click at [569, 167] on input "False" at bounding box center [571, 166] width 8 height 7
radio input "true"
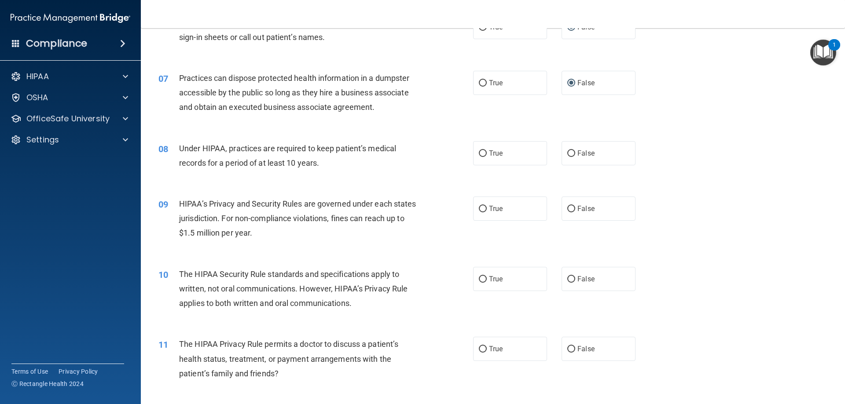
scroll to position [396, 0]
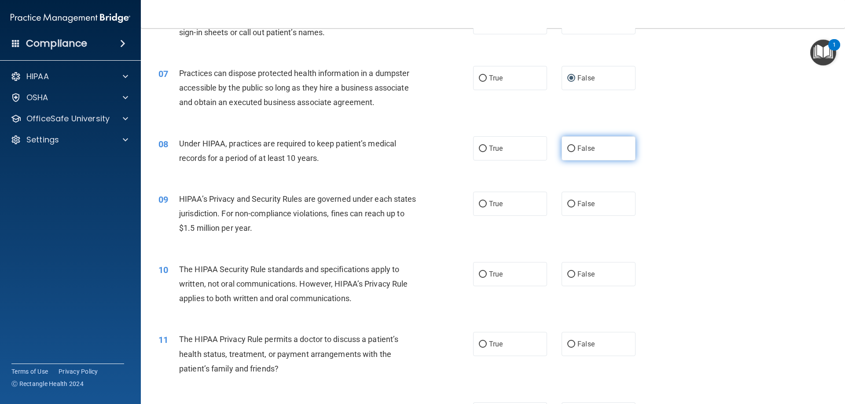
click at [569, 148] on input "False" at bounding box center [571, 149] width 8 height 7
radio input "true"
click at [481, 203] on input "True" at bounding box center [483, 204] width 8 height 7
radio input "true"
click at [567, 202] on input "False" at bounding box center [571, 204] width 8 height 7
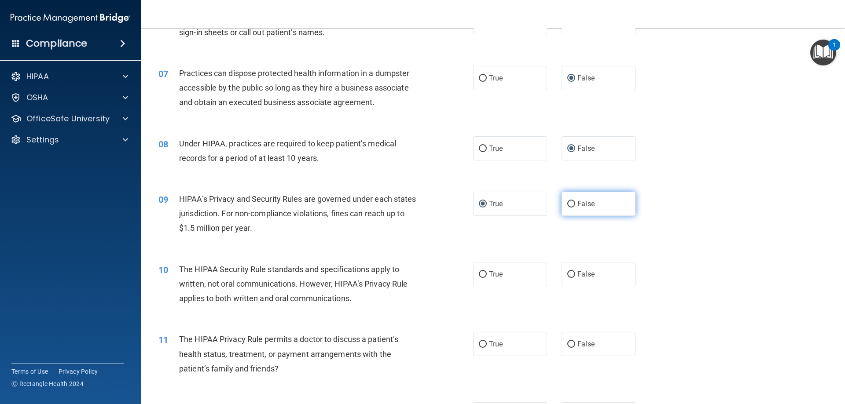
radio input "true"
radio input "false"
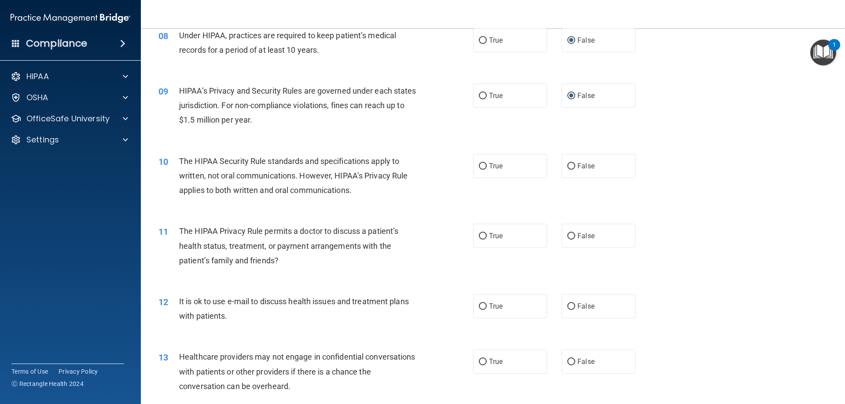
scroll to position [528, 0]
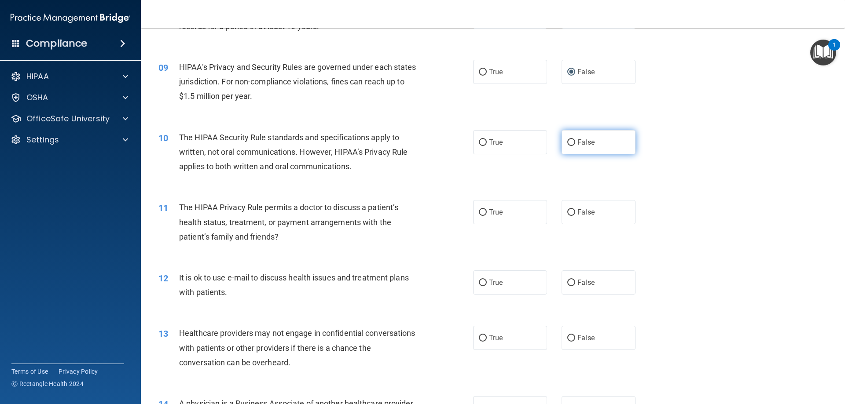
click at [567, 139] on input "False" at bounding box center [571, 142] width 8 height 7
radio input "true"
click at [568, 210] on input "False" at bounding box center [571, 212] width 8 height 7
radio input "true"
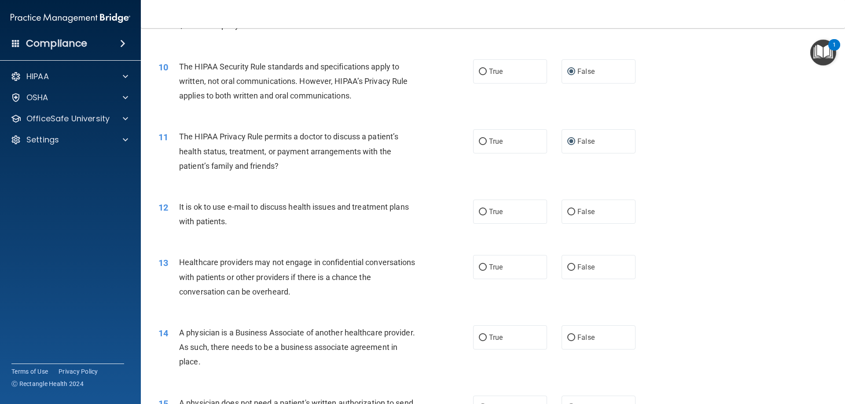
scroll to position [616, 0]
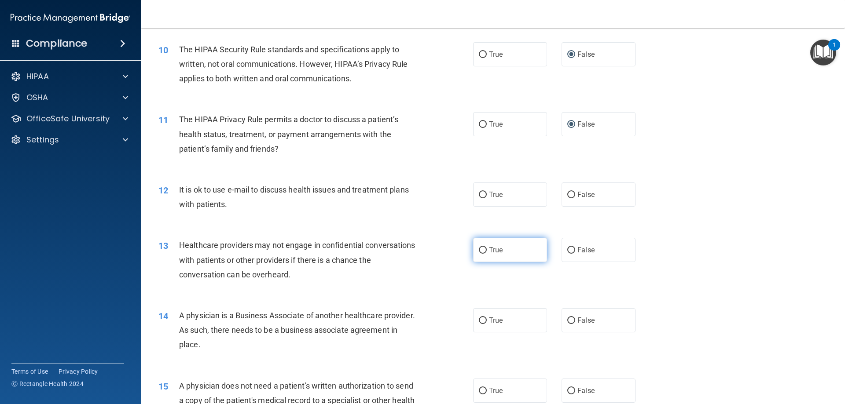
click at [482, 249] on input "True" at bounding box center [483, 250] width 8 height 7
radio input "true"
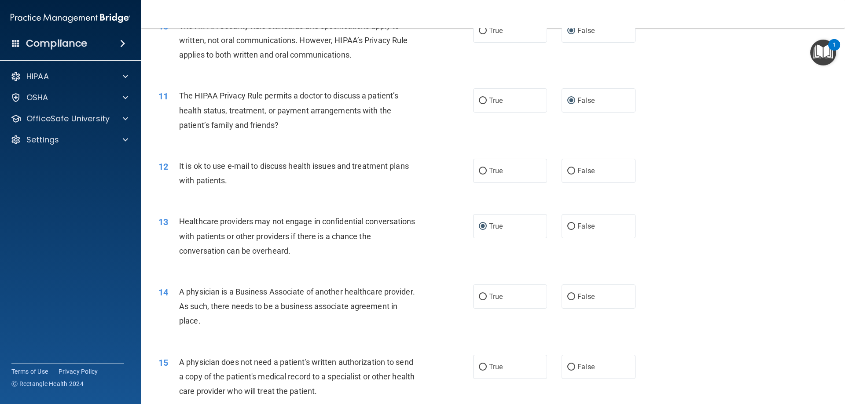
scroll to position [660, 0]
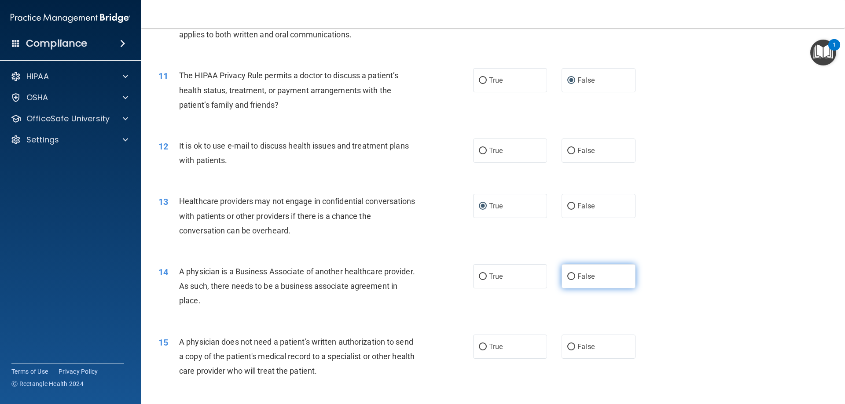
click at [567, 275] on input "False" at bounding box center [571, 277] width 8 height 7
radio input "true"
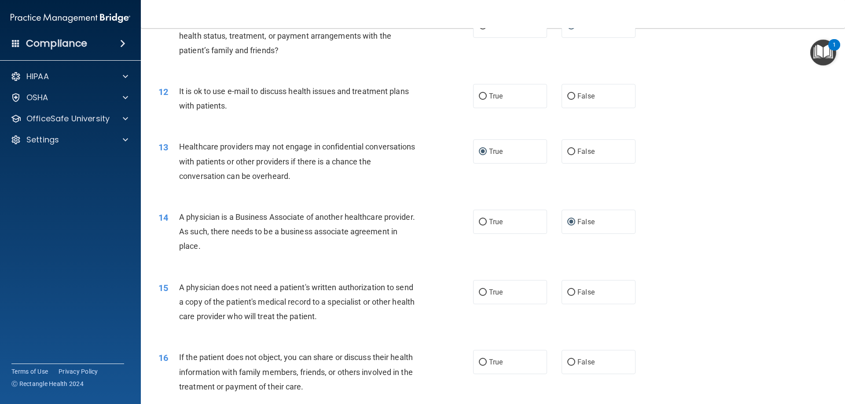
scroll to position [748, 0]
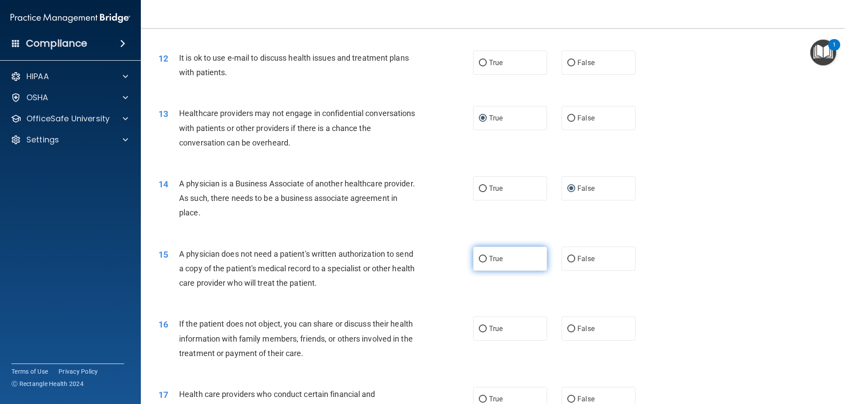
click at [481, 259] on input "True" at bounding box center [483, 259] width 8 height 7
radio input "true"
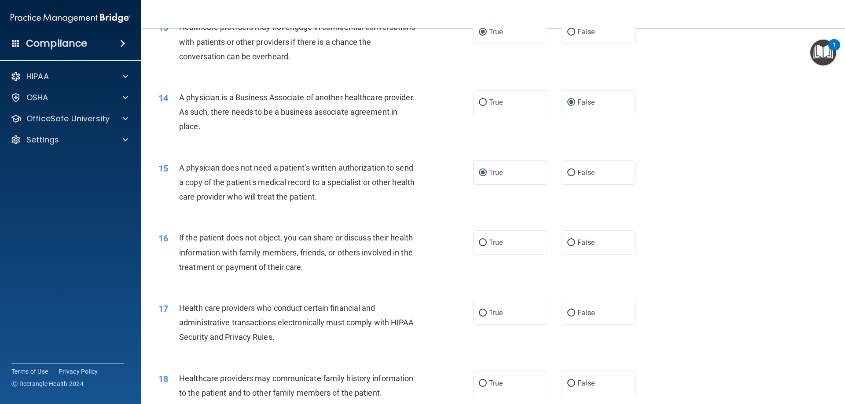
scroll to position [836, 0]
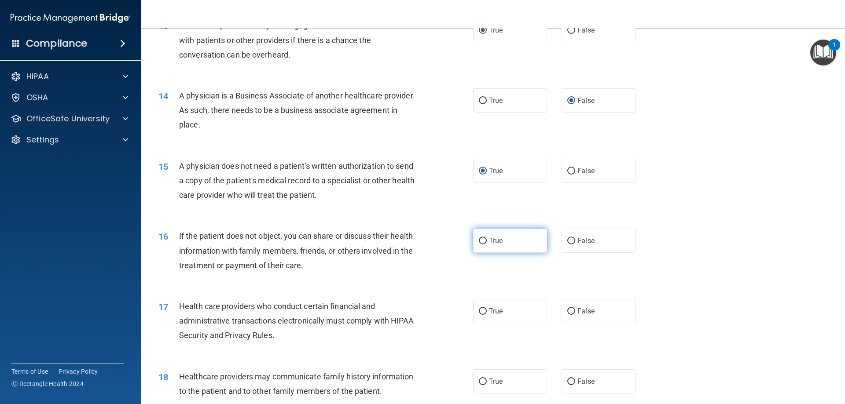
click at [481, 238] on input "True" at bounding box center [483, 241] width 8 height 7
radio input "true"
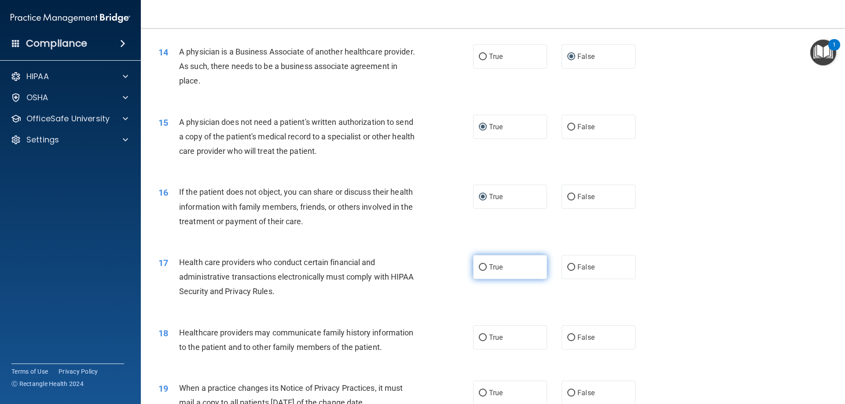
click at [481, 265] on input "True" at bounding box center [483, 267] width 8 height 7
radio input "true"
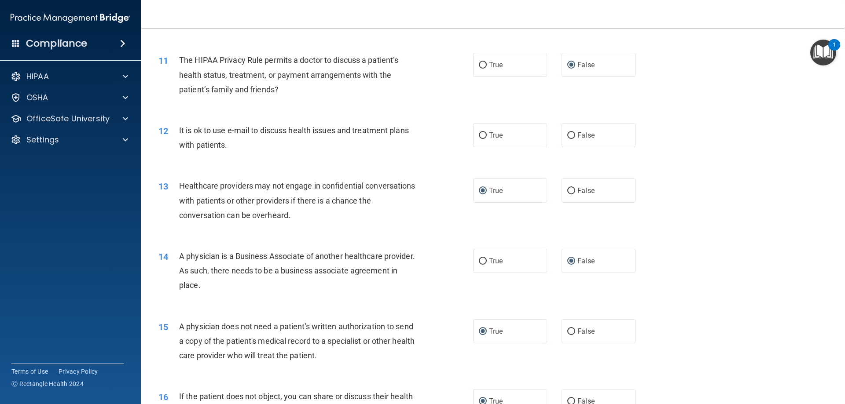
scroll to position [660, 0]
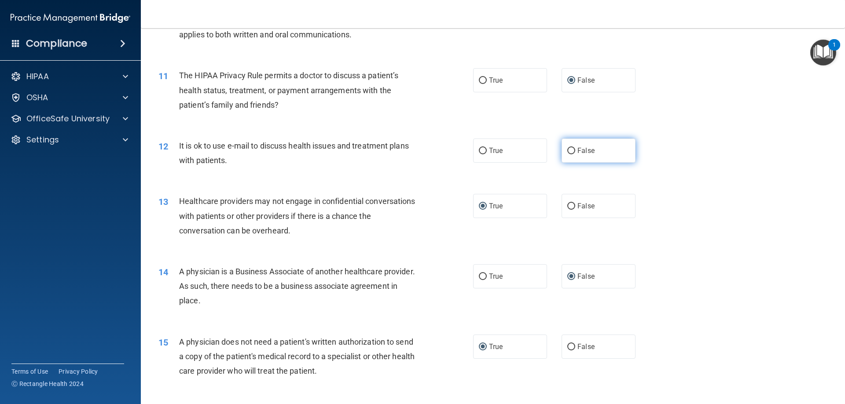
click at [567, 148] on input "False" at bounding box center [571, 151] width 8 height 7
radio input "true"
click at [481, 150] on input "True" at bounding box center [483, 151] width 8 height 7
radio input "true"
radio input "false"
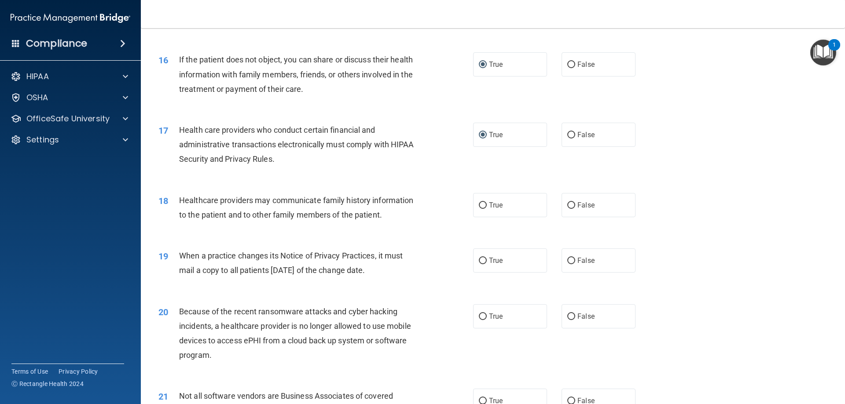
scroll to position [1028, 0]
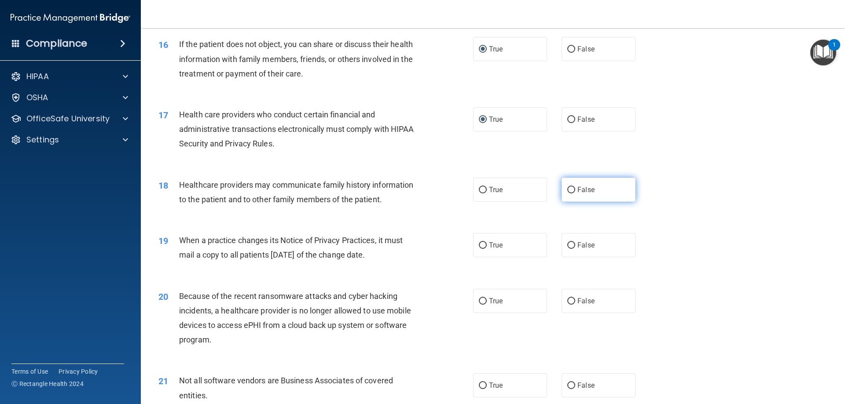
click at [567, 188] on input "False" at bounding box center [571, 190] width 8 height 7
radio input "true"
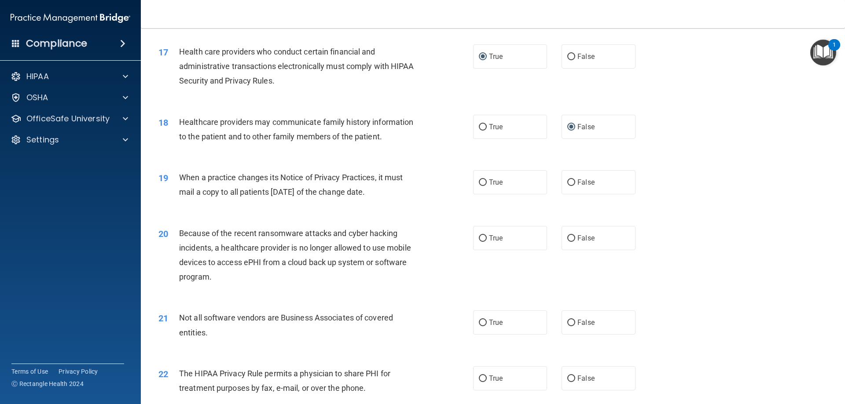
scroll to position [1116, 0]
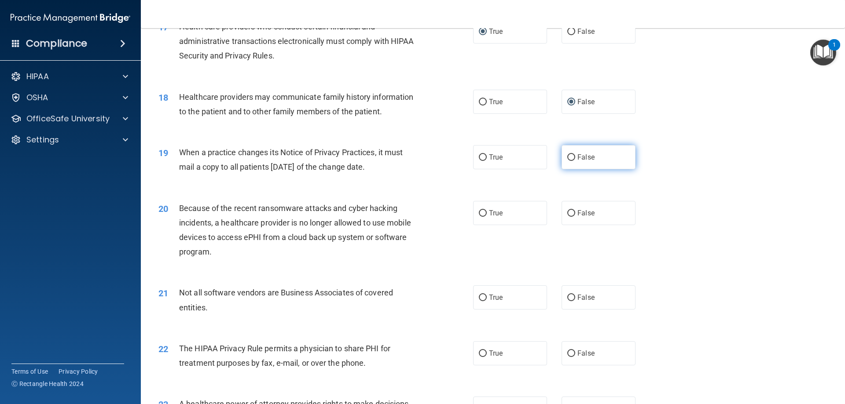
click at [568, 154] on input "False" at bounding box center [571, 157] width 8 height 7
radio input "true"
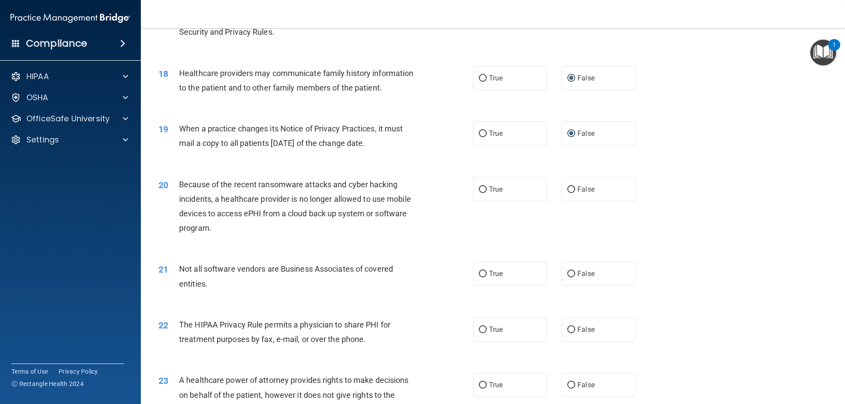
scroll to position [1160, 0]
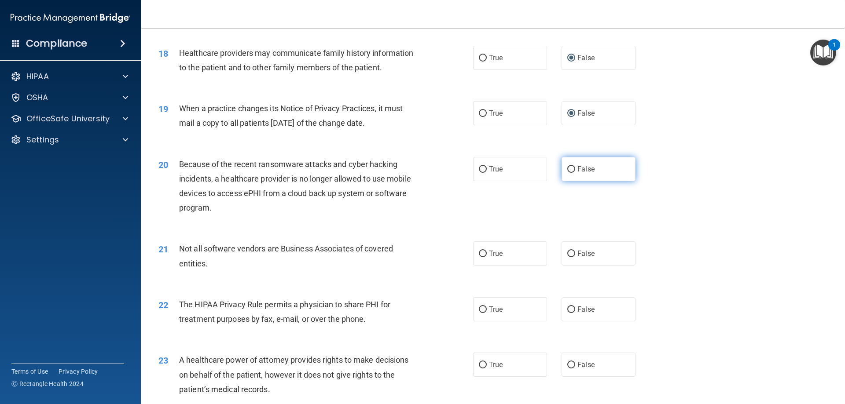
click at [567, 169] on input "False" at bounding box center [571, 169] width 8 height 7
radio input "true"
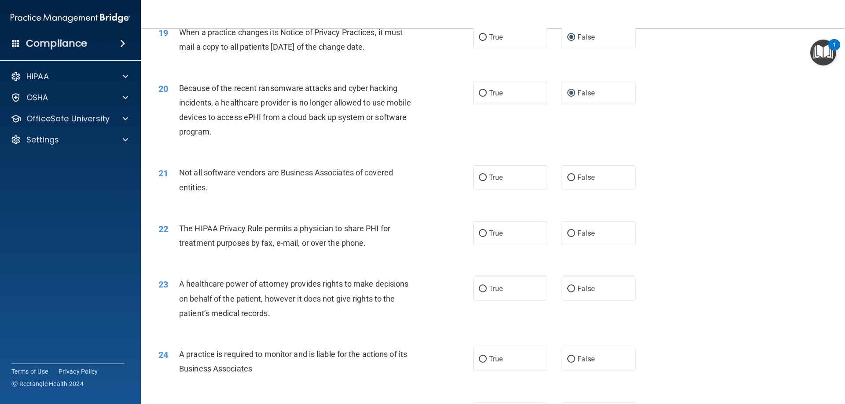
scroll to position [1248, 0]
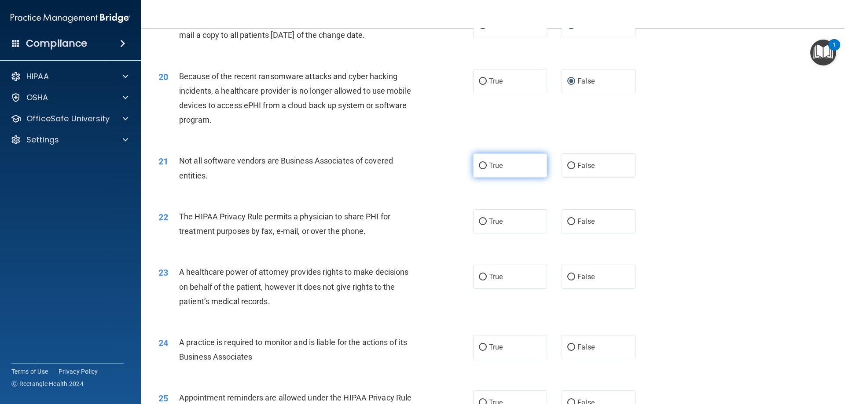
click at [480, 164] on input "True" at bounding box center [483, 166] width 8 height 7
radio input "true"
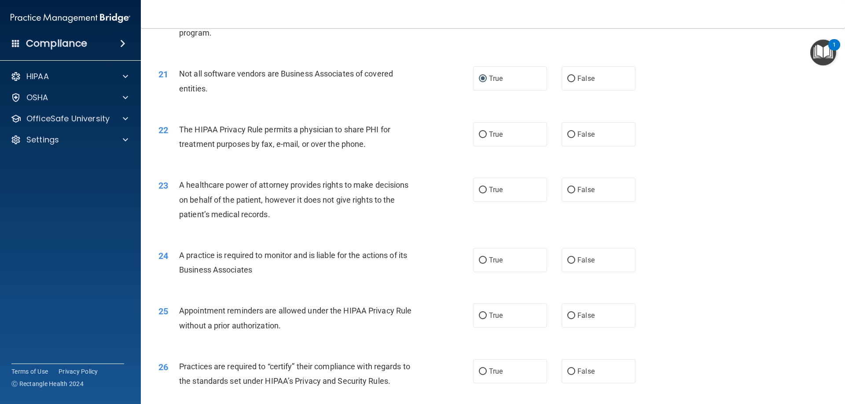
scroll to position [1336, 0]
click at [480, 134] on input "True" at bounding box center [483, 134] width 8 height 7
radio input "true"
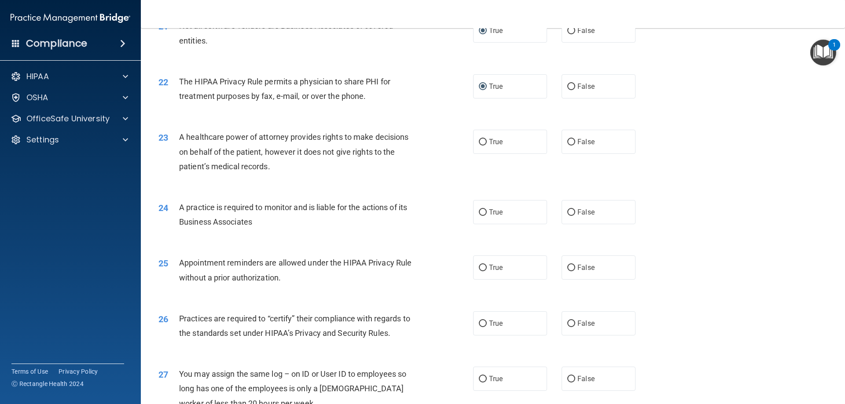
scroll to position [1424, 0]
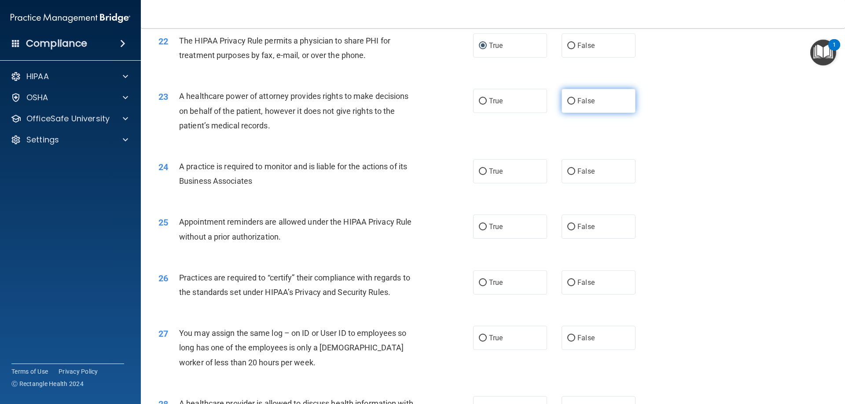
click at [569, 102] on input "False" at bounding box center [571, 101] width 8 height 7
radio input "true"
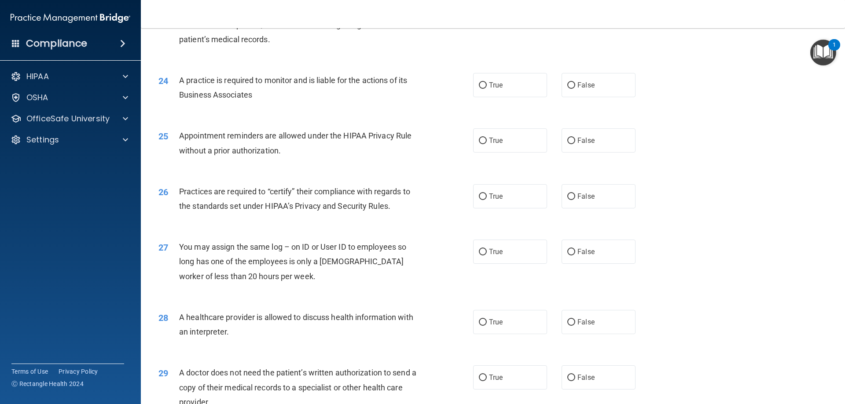
scroll to position [1512, 0]
click at [479, 82] on input "True" at bounding box center [483, 84] width 8 height 7
radio input "true"
click at [479, 138] on input "True" at bounding box center [483, 139] width 8 height 7
radio input "true"
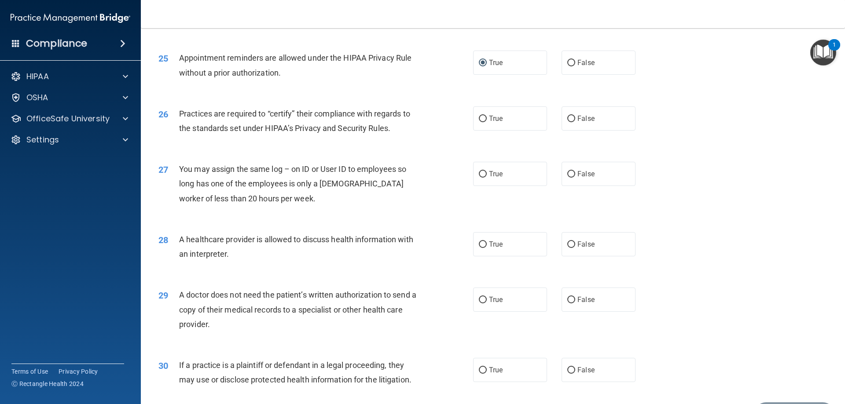
scroll to position [1600, 0]
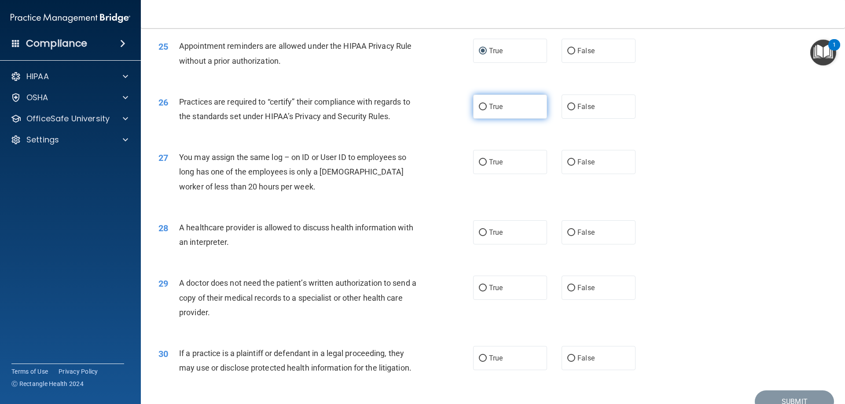
click at [481, 106] on input "True" at bounding box center [483, 107] width 8 height 7
radio input "true"
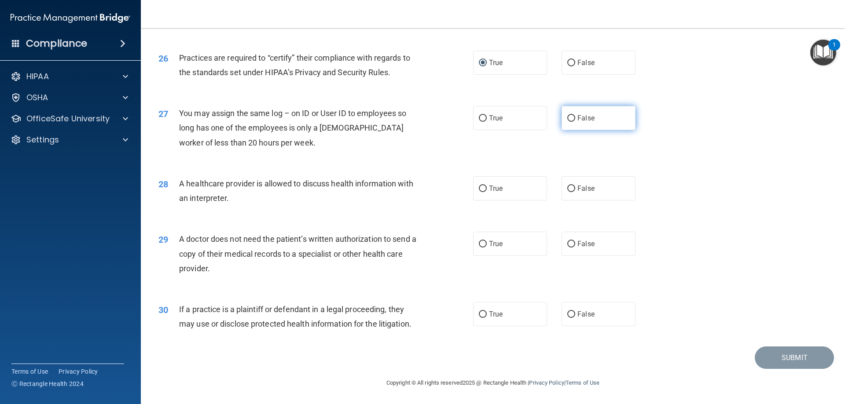
click at [567, 118] on input "False" at bounding box center [571, 118] width 8 height 7
radio input "true"
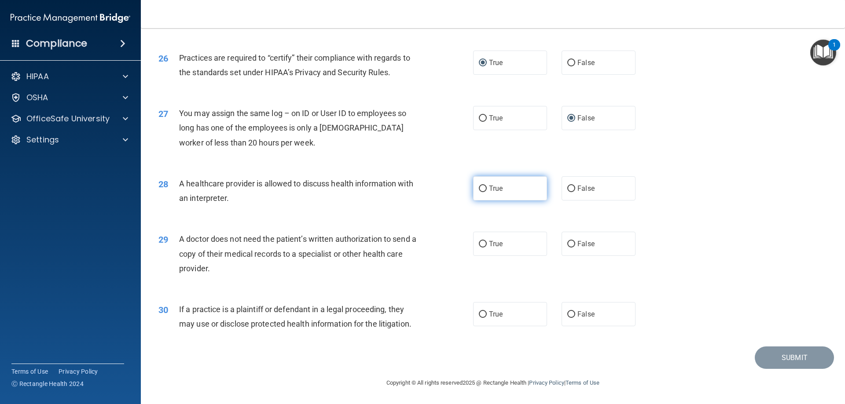
click at [481, 186] on input "True" at bounding box center [483, 189] width 8 height 7
radio input "true"
click at [484, 244] on label "True" at bounding box center [510, 244] width 74 height 24
click at [484, 244] on input "True" at bounding box center [483, 244] width 8 height 7
radio input "true"
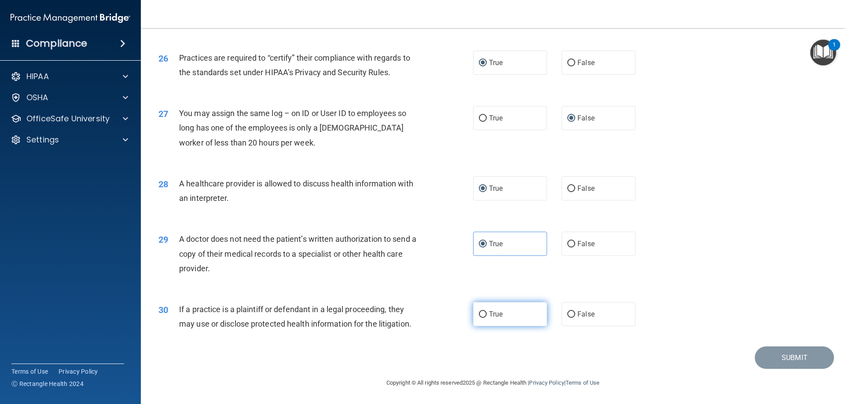
click at [481, 313] on input "True" at bounding box center [483, 315] width 8 height 7
radio input "true"
click at [781, 360] on button "Submit" at bounding box center [794, 358] width 79 height 22
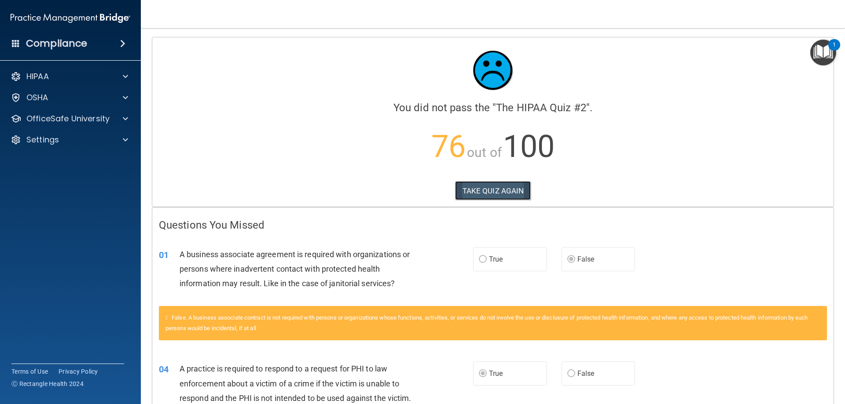
click at [471, 191] on button "TAKE QUIZ AGAIN" at bounding box center [493, 190] width 76 height 19
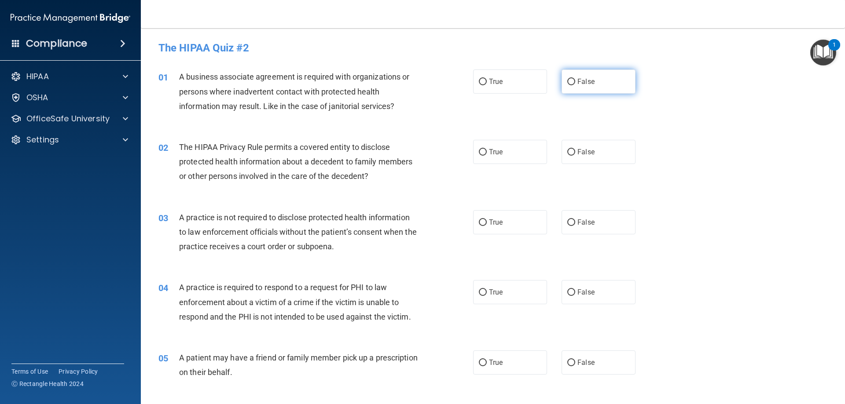
click at [567, 81] on input "False" at bounding box center [571, 82] width 8 height 7
radio input "true"
click at [481, 151] on input "True" at bounding box center [483, 152] width 8 height 7
radio input "true"
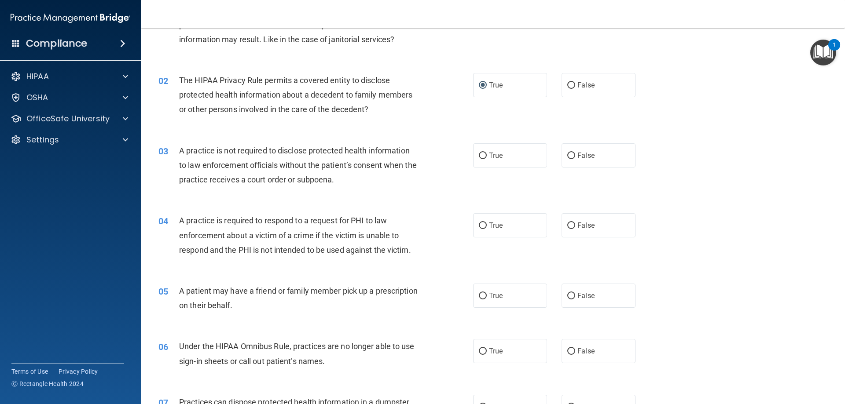
scroll to position [88, 0]
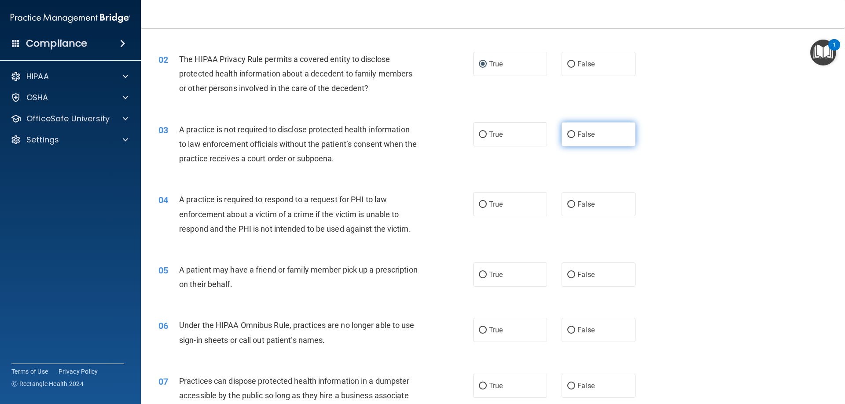
click at [567, 134] on input "False" at bounding box center [571, 135] width 8 height 7
radio input "true"
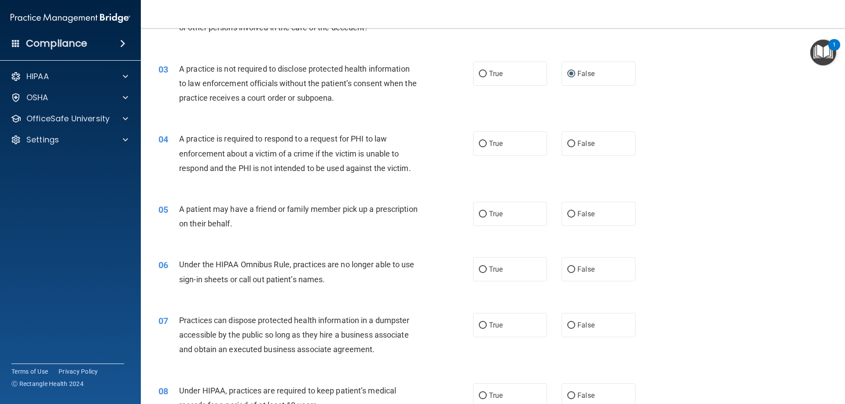
scroll to position [176, 0]
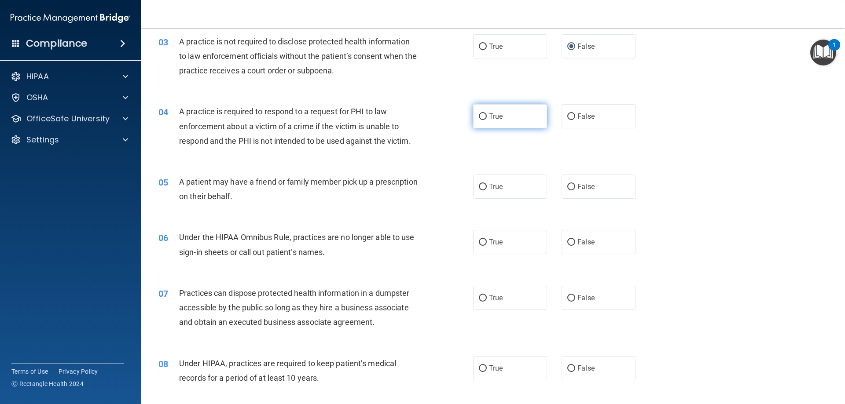
click at [482, 117] on input "True" at bounding box center [483, 117] width 8 height 7
radio input "true"
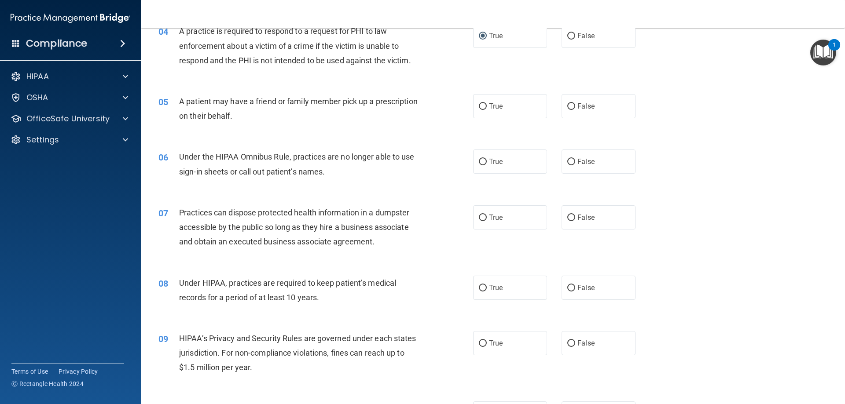
scroll to position [264, 0]
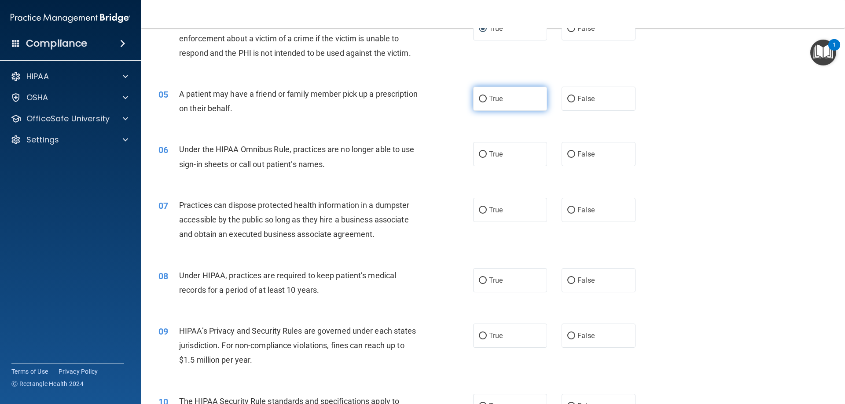
click at [482, 99] on input "True" at bounding box center [483, 99] width 8 height 7
radio input "true"
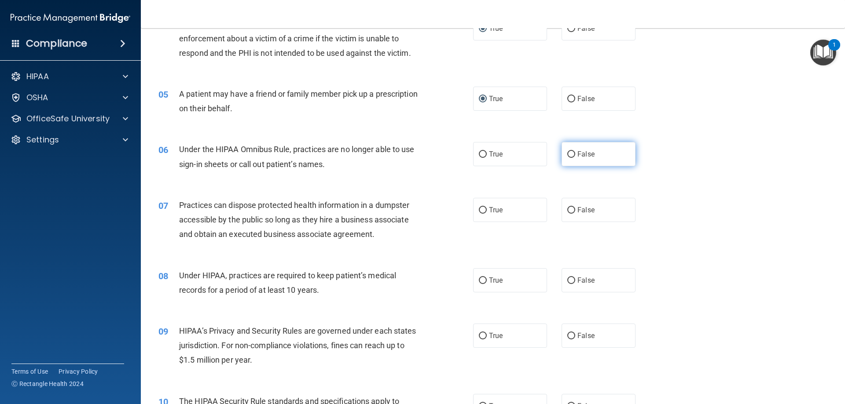
click at [567, 153] on input "False" at bounding box center [571, 154] width 8 height 7
radio input "true"
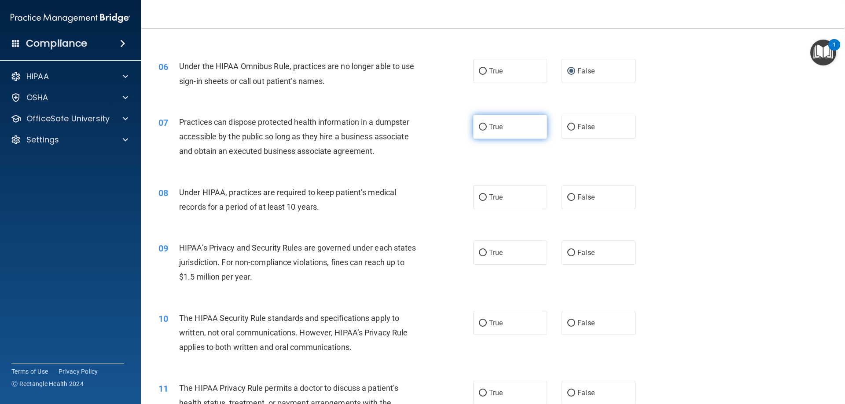
scroll to position [352, 0]
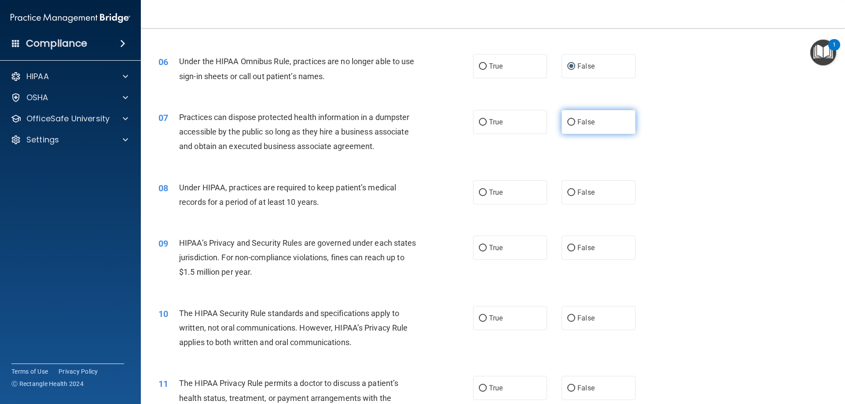
click at [567, 121] on input "False" at bounding box center [571, 122] width 8 height 7
radio input "true"
click at [567, 192] on input "False" at bounding box center [571, 193] width 8 height 7
radio input "true"
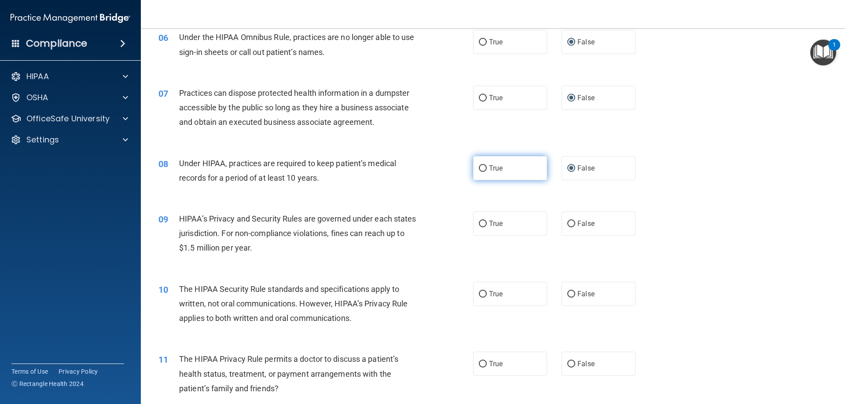
scroll to position [440, 0]
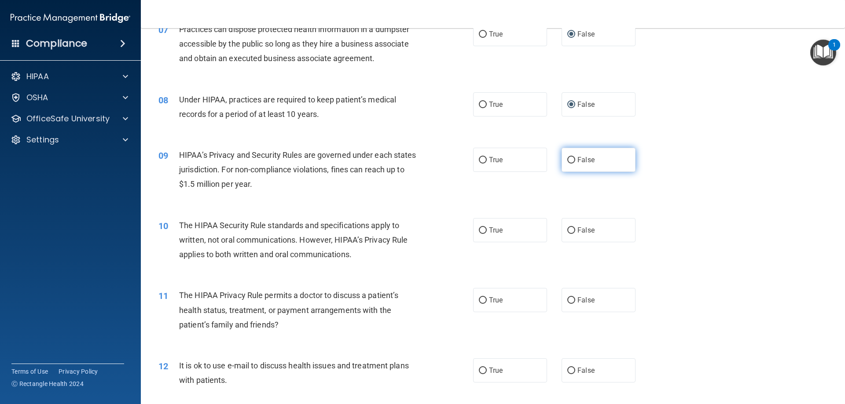
click at [567, 157] on input "False" at bounding box center [571, 160] width 8 height 7
radio input "true"
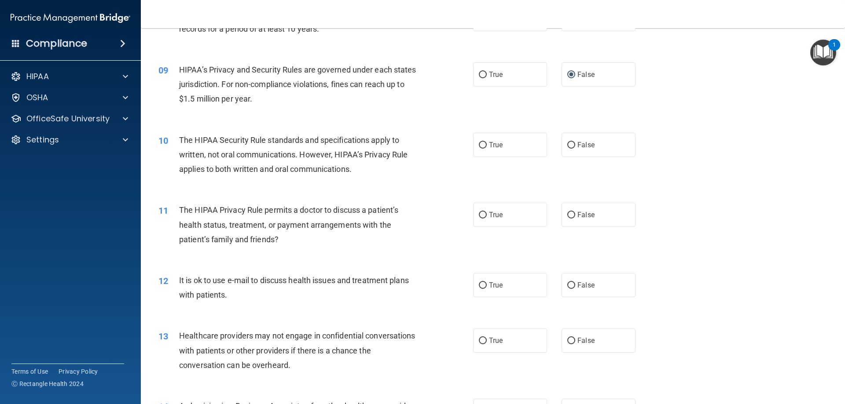
scroll to position [528, 0]
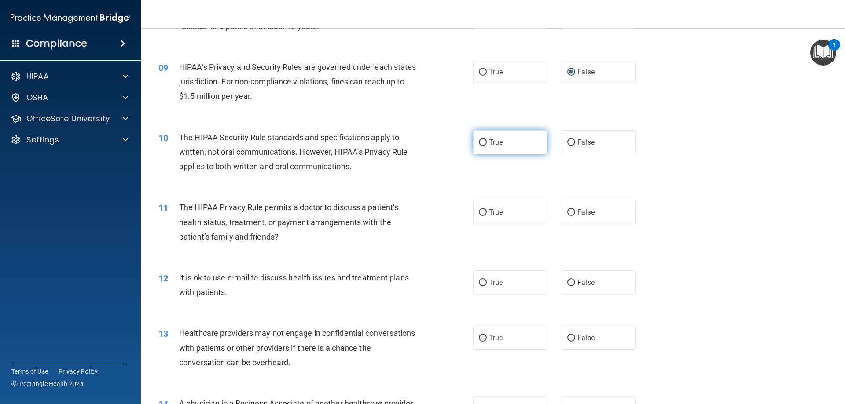
click at [481, 142] on input "True" at bounding box center [483, 142] width 8 height 7
radio input "true"
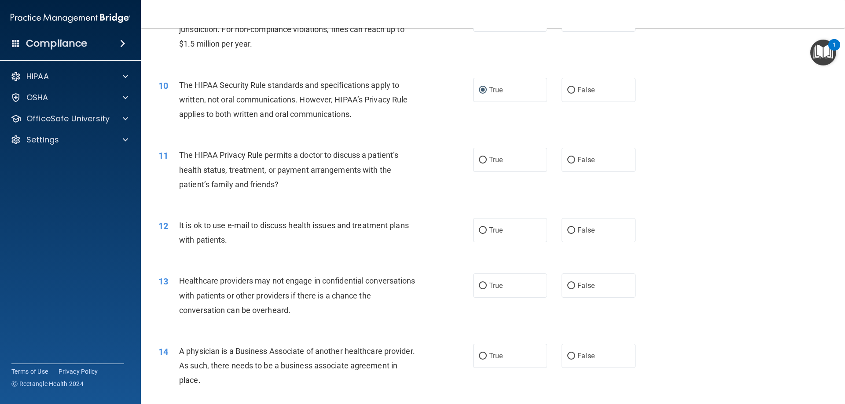
scroll to position [616, 0]
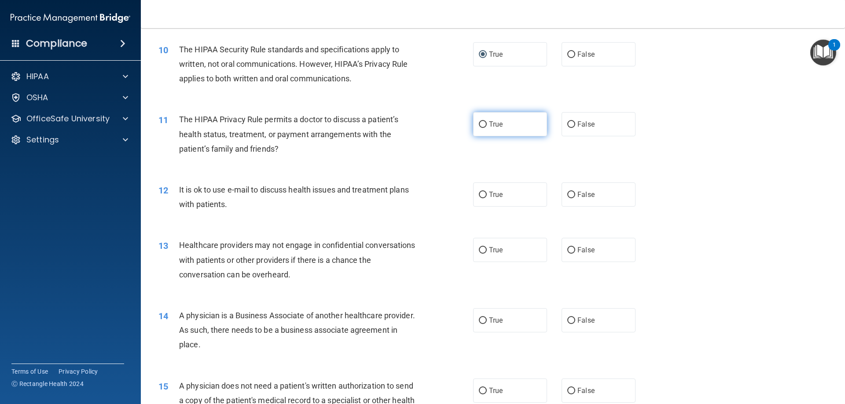
click at [479, 121] on input "True" at bounding box center [483, 124] width 8 height 7
radio input "true"
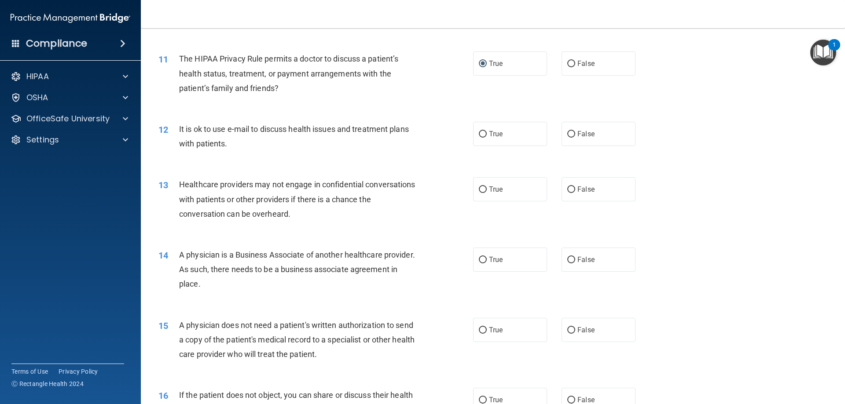
scroll to position [704, 0]
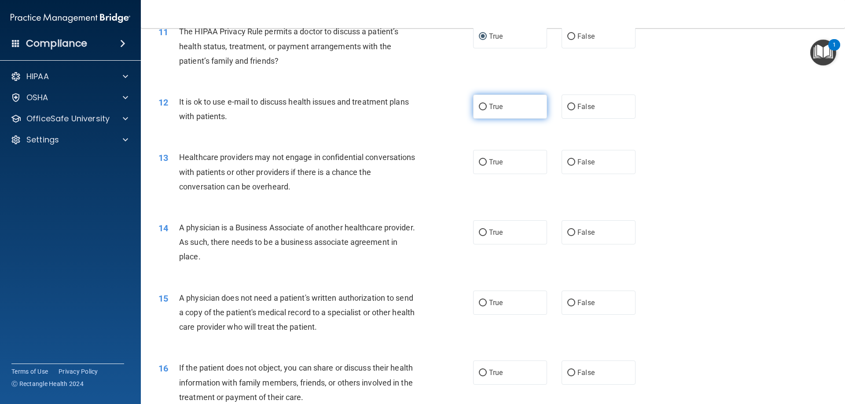
click at [481, 105] on input "True" at bounding box center [483, 107] width 8 height 7
radio input "true"
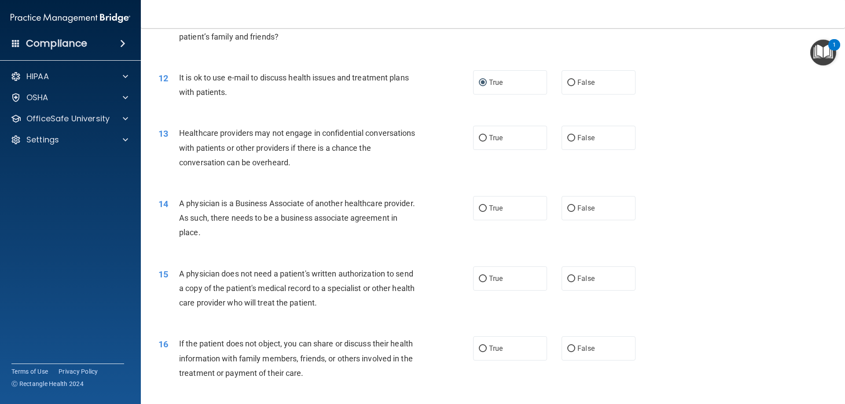
scroll to position [748, 0]
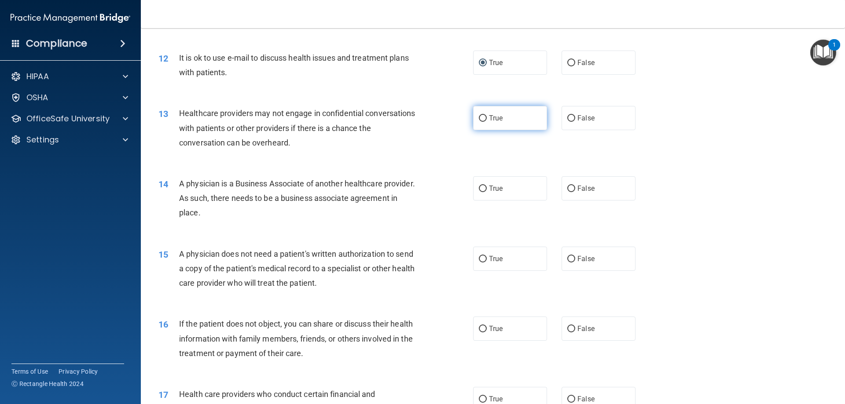
click at [481, 117] on input "True" at bounding box center [483, 118] width 8 height 7
radio input "true"
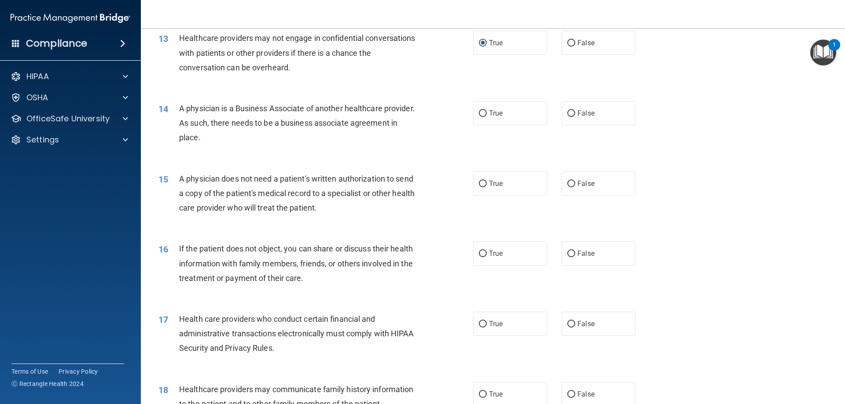
scroll to position [836, 0]
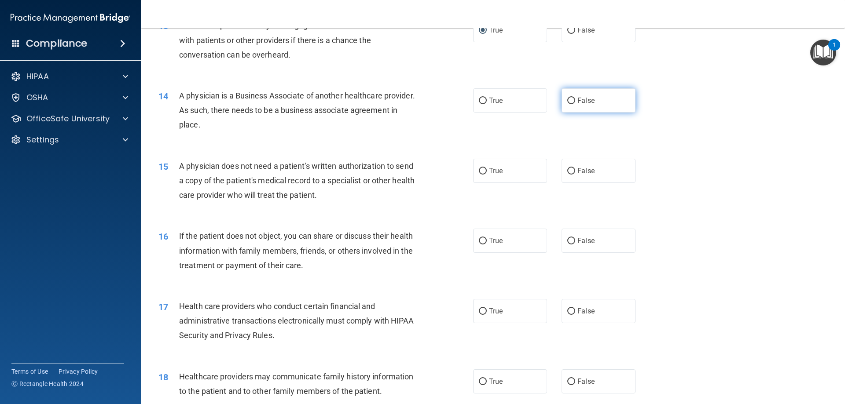
click at [567, 100] on input "False" at bounding box center [571, 101] width 8 height 7
radio input "true"
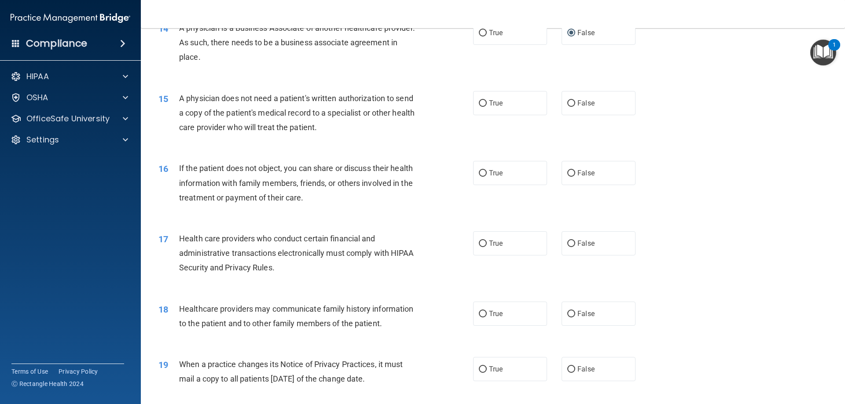
scroll to position [924, 0]
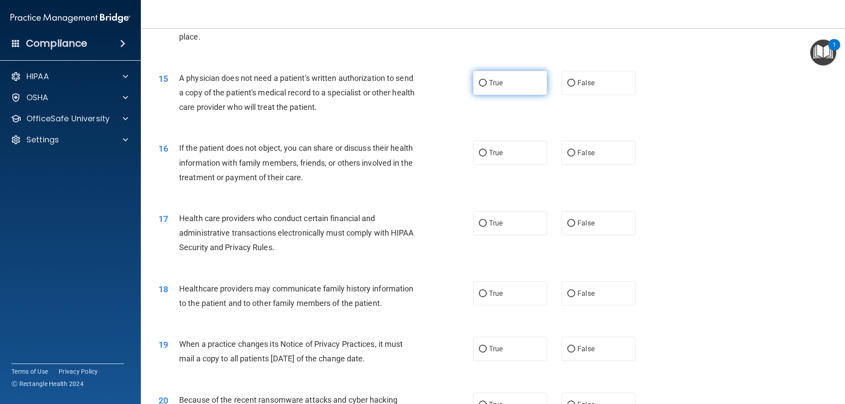
click at [481, 83] on input "True" at bounding box center [483, 83] width 8 height 7
radio input "true"
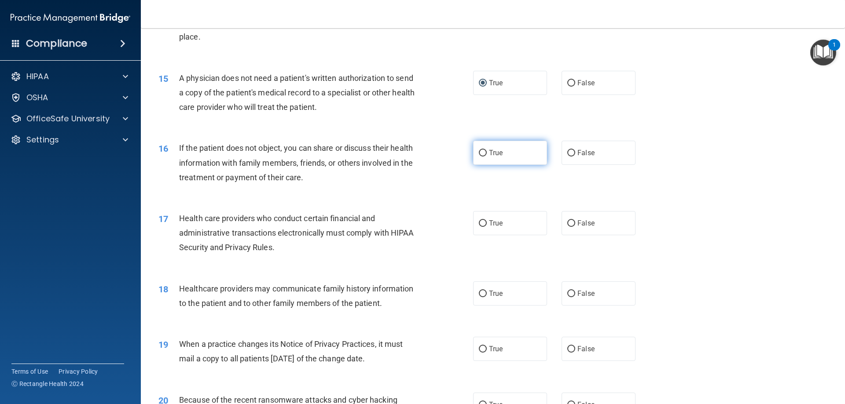
click at [481, 153] on input "True" at bounding box center [483, 153] width 8 height 7
radio input "true"
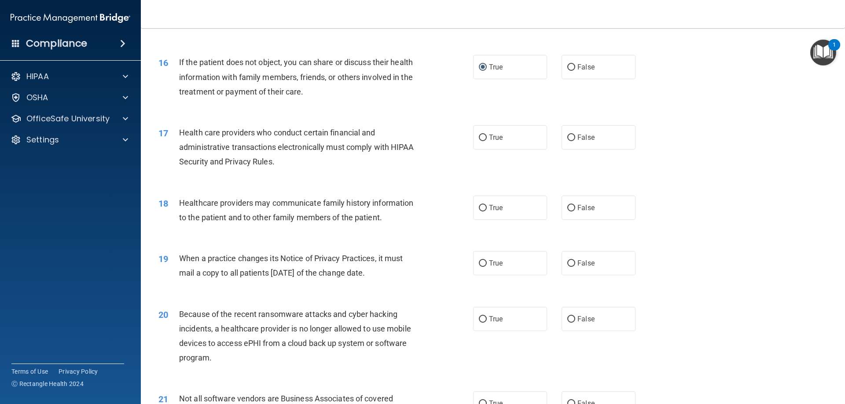
scroll to position [1012, 0]
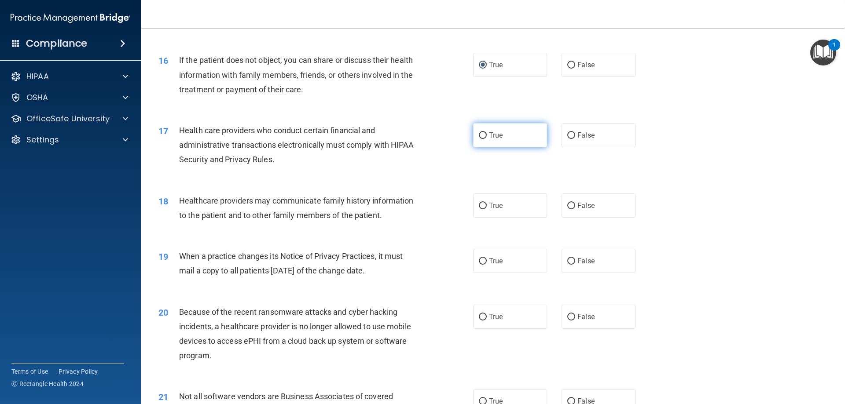
click at [480, 132] on input "True" at bounding box center [483, 135] width 8 height 7
radio input "true"
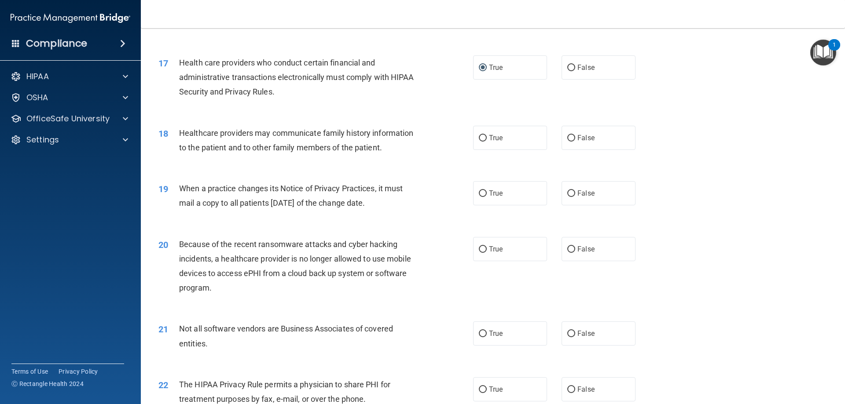
scroll to position [1100, 0]
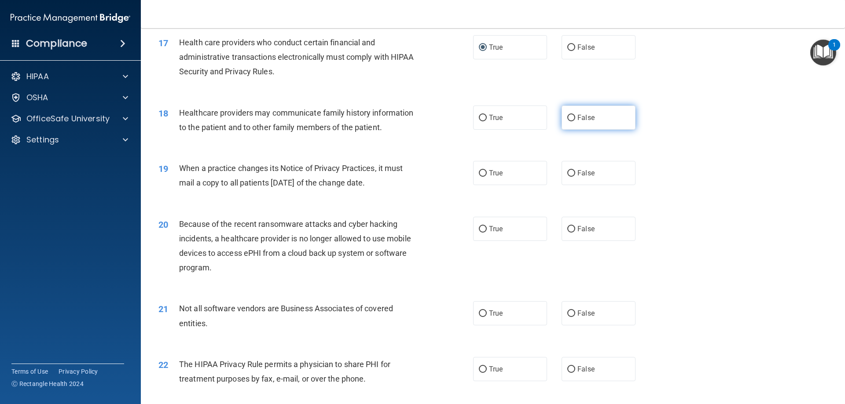
click at [567, 116] on input "False" at bounding box center [571, 118] width 8 height 7
radio input "true"
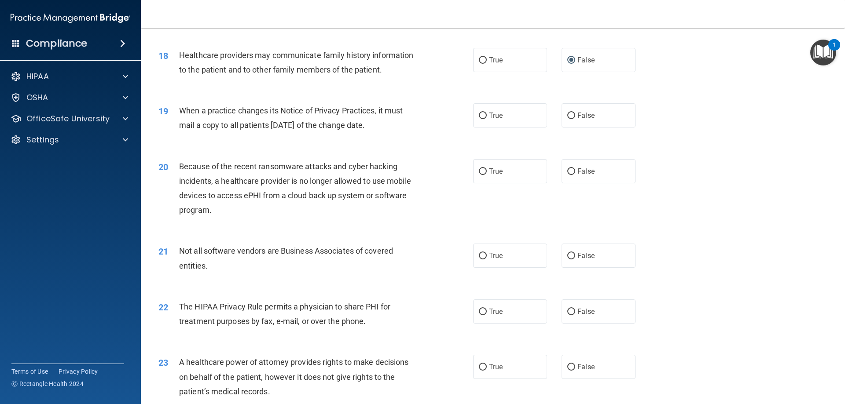
scroll to position [1188, 0]
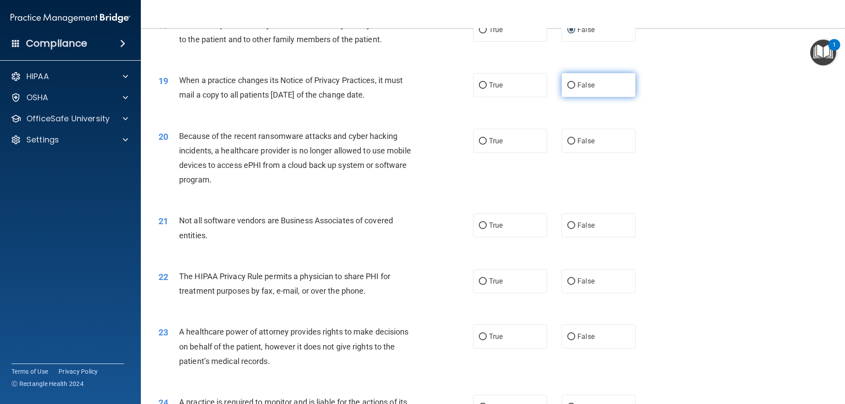
click at [567, 84] on input "False" at bounding box center [571, 85] width 8 height 7
radio input "true"
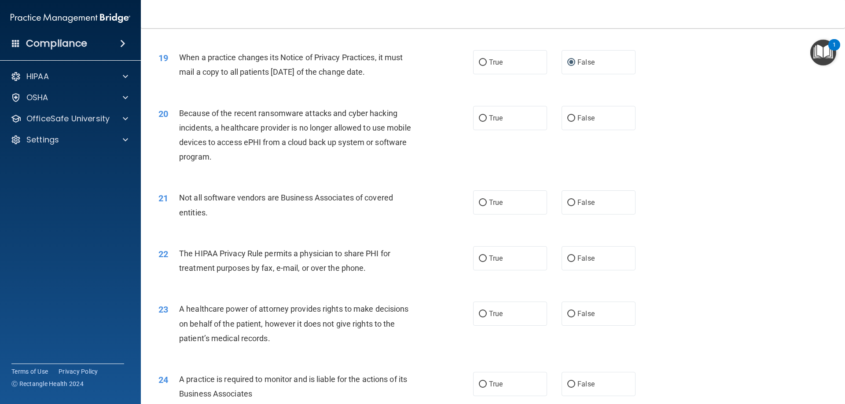
scroll to position [1232, 0]
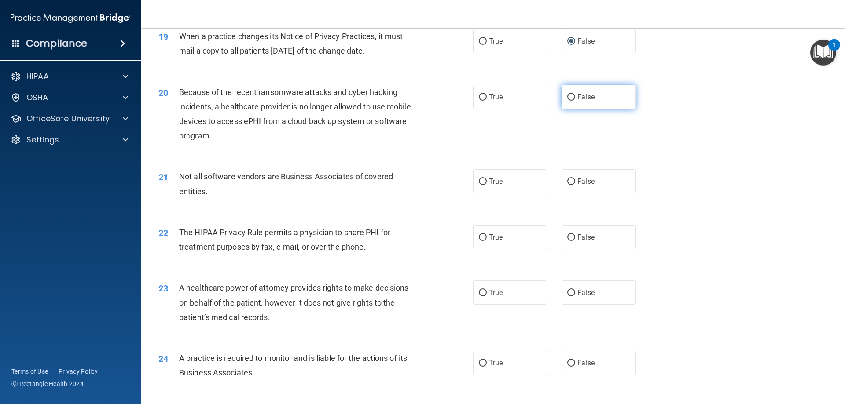
click at [567, 95] on input "False" at bounding box center [571, 97] width 8 height 7
radio input "true"
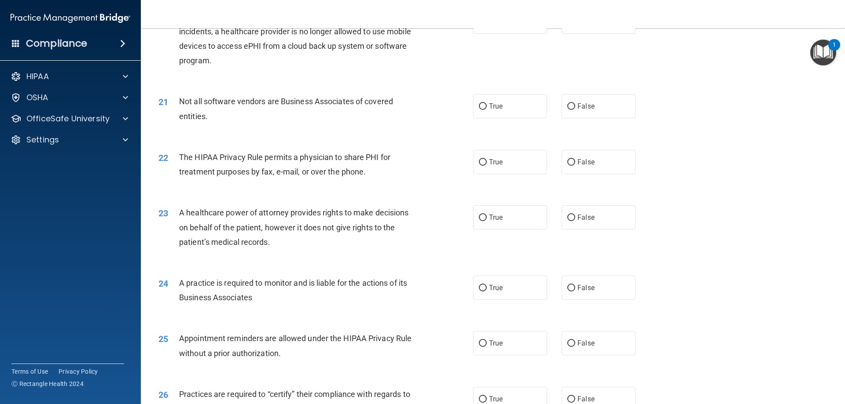
scroll to position [1320, 0]
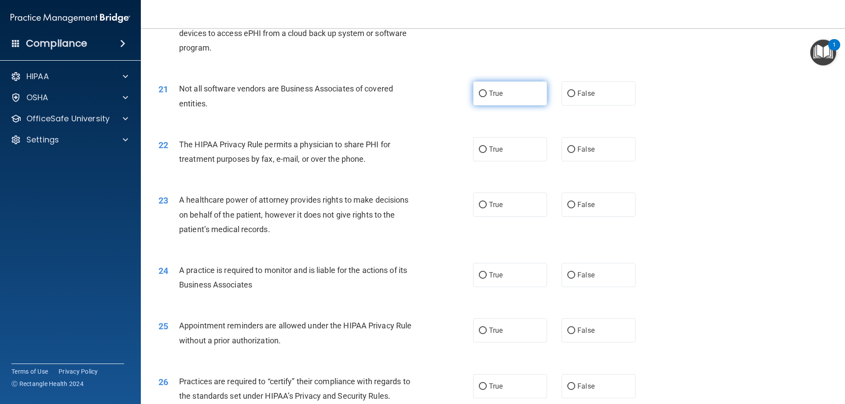
click at [480, 91] on input "True" at bounding box center [483, 94] width 8 height 7
radio input "true"
click at [477, 145] on label "True" at bounding box center [510, 149] width 74 height 24
click at [479, 147] on input "True" at bounding box center [483, 150] width 8 height 7
radio input "true"
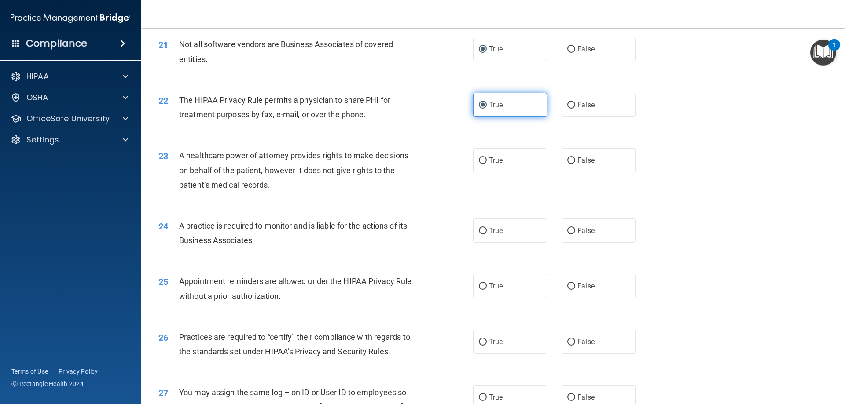
scroll to position [1408, 0]
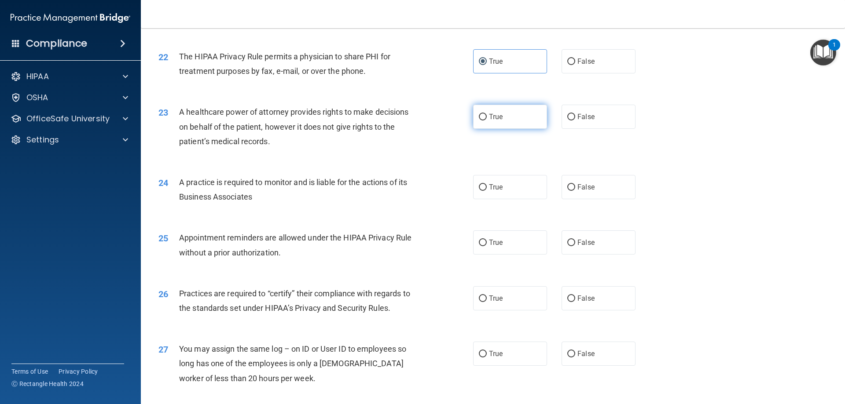
click at [480, 117] on input "True" at bounding box center [483, 117] width 8 height 7
radio input "true"
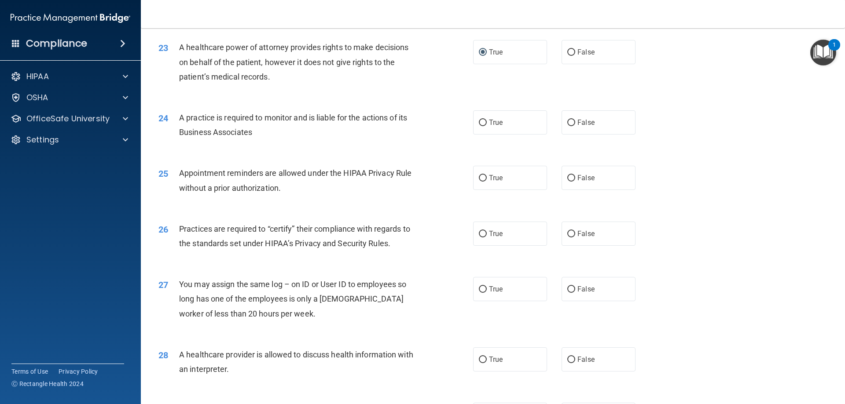
scroll to position [1496, 0]
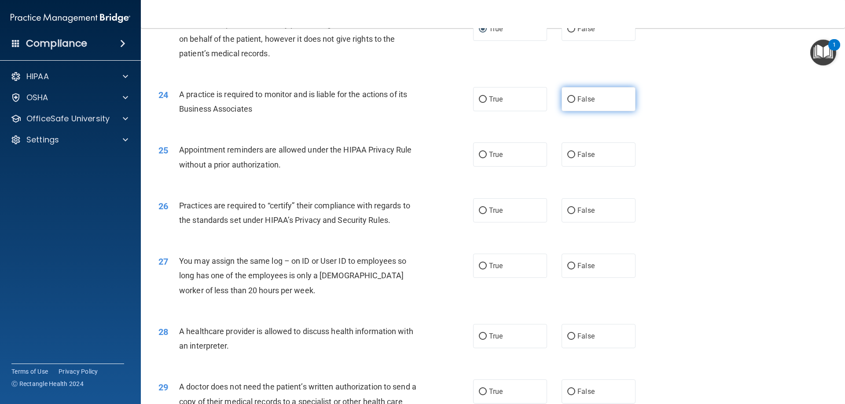
click at [567, 96] on input "False" at bounding box center [571, 99] width 8 height 7
radio input "true"
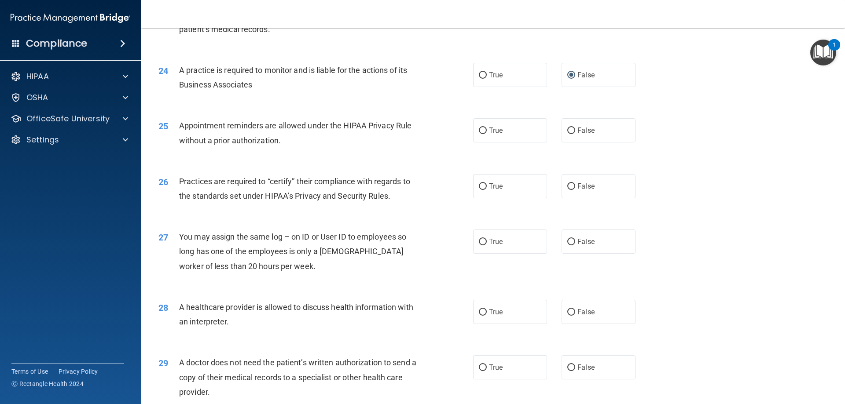
scroll to position [1540, 0]
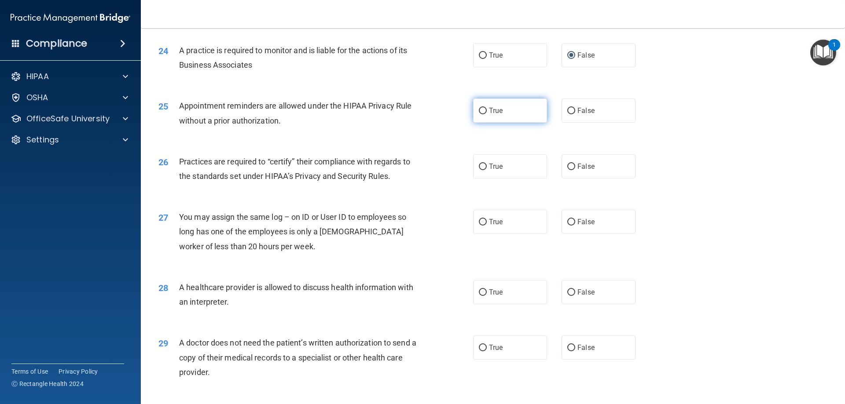
click at [479, 110] on input "True" at bounding box center [483, 111] width 8 height 7
radio input "true"
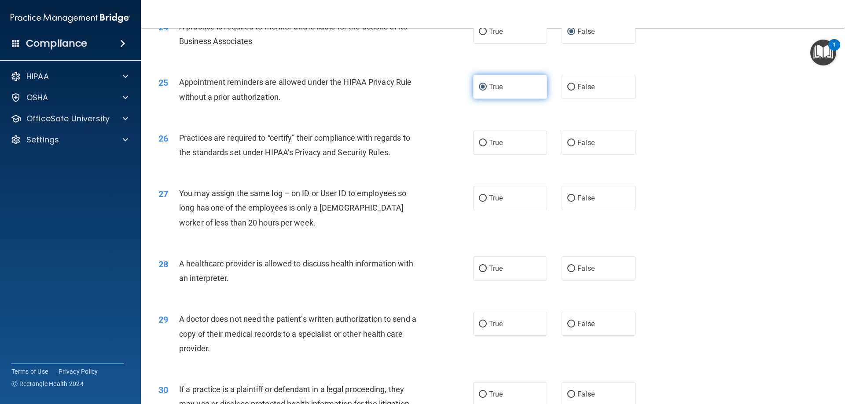
scroll to position [1584, 0]
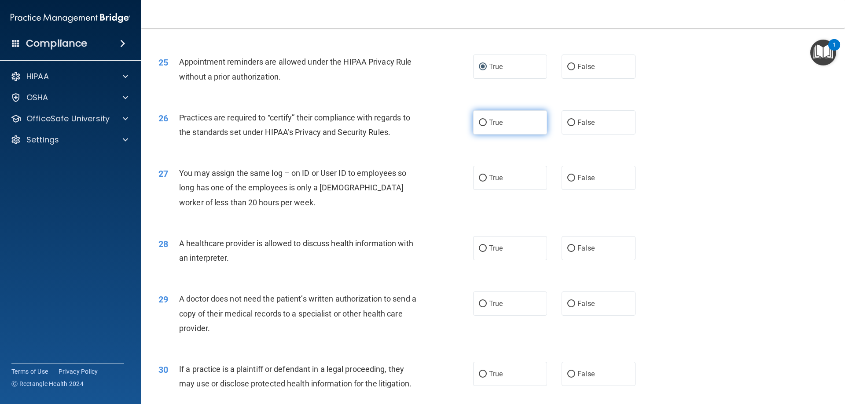
click at [479, 122] on input "True" at bounding box center [483, 123] width 8 height 7
radio input "true"
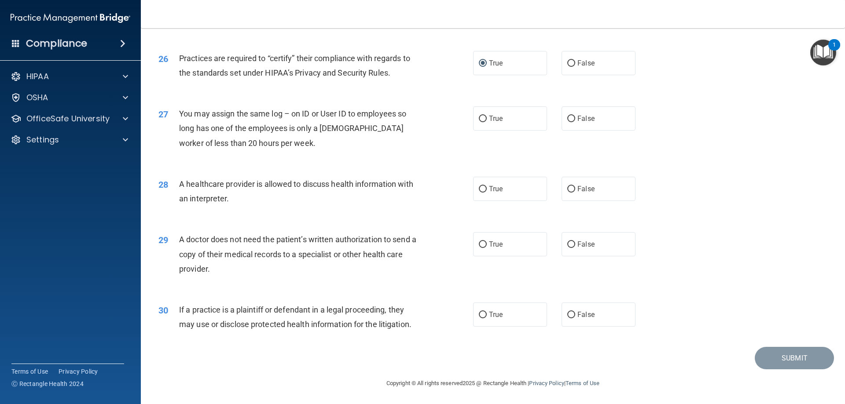
scroll to position [1644, 0]
click at [567, 117] on input "False" at bounding box center [571, 118] width 8 height 7
radio input "true"
click at [482, 187] on input "True" at bounding box center [483, 189] width 8 height 7
radio input "true"
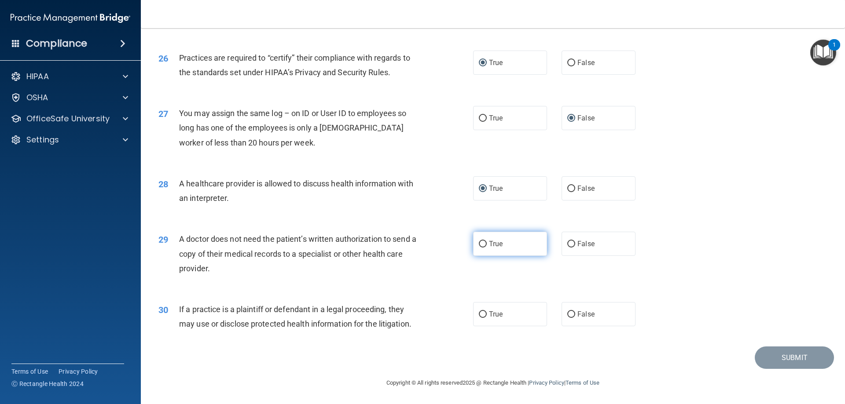
click at [481, 245] on input "True" at bounding box center [483, 244] width 8 height 7
radio input "true"
click at [482, 313] on input "True" at bounding box center [483, 315] width 8 height 7
radio input "true"
click at [775, 359] on button "Submit" at bounding box center [794, 358] width 79 height 22
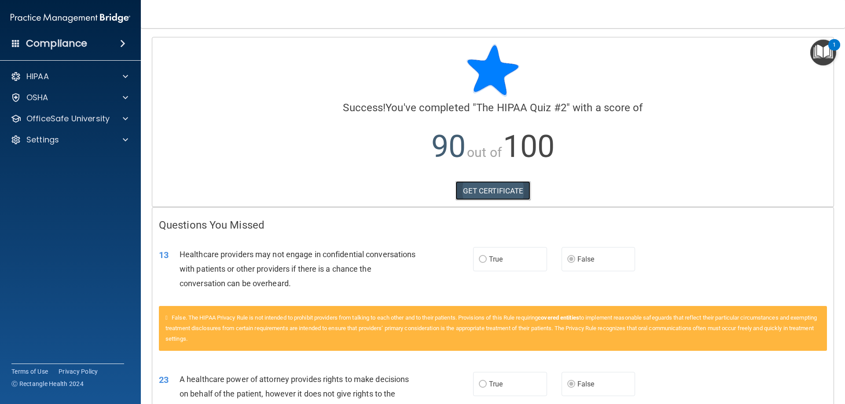
click at [484, 193] on link "GET CERTIFICATE" at bounding box center [492, 190] width 75 height 19
click at [74, 115] on p "OfficeSafe University" at bounding box center [67, 119] width 83 height 11
click at [92, 139] on div "HIPAA Training" at bounding box center [66, 140] width 120 height 9
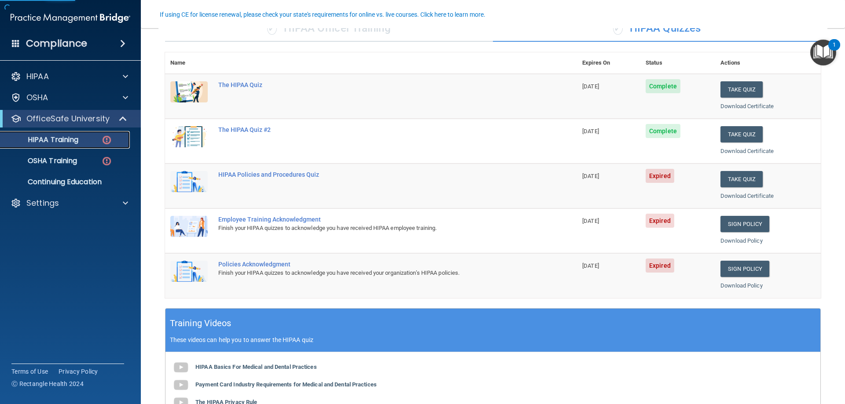
scroll to position [88, 0]
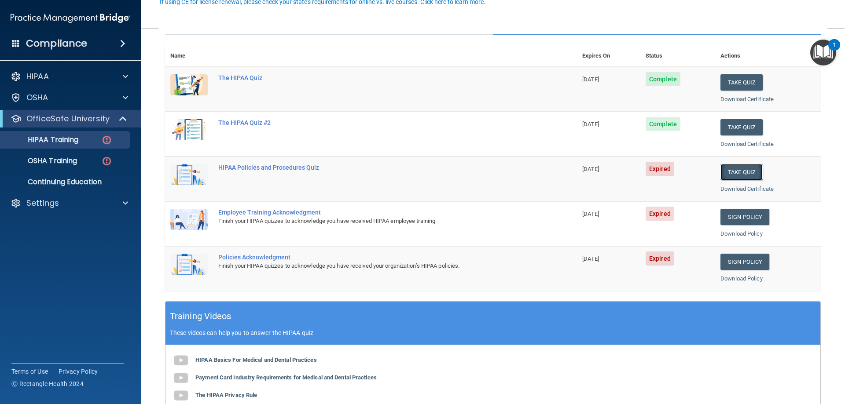
click at [725, 171] on button "Take Quiz" at bounding box center [741, 172] width 42 height 16
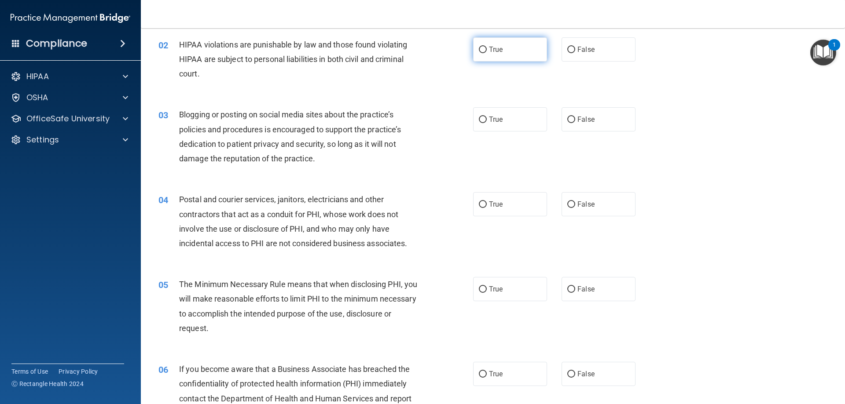
click at [480, 48] on input "True" at bounding box center [483, 50] width 8 height 7
radio input "true"
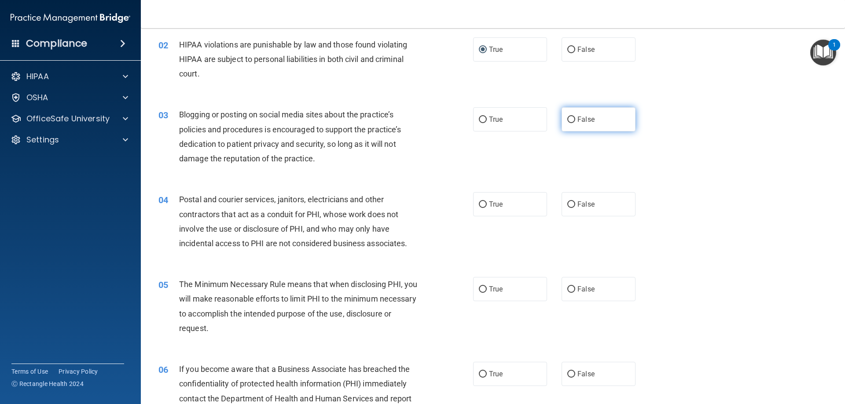
click at [567, 117] on input "False" at bounding box center [571, 120] width 8 height 7
radio input "true"
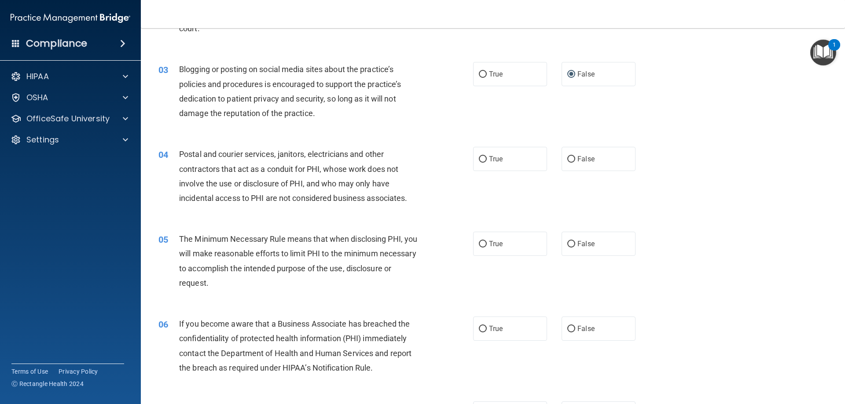
scroll to position [176, 0]
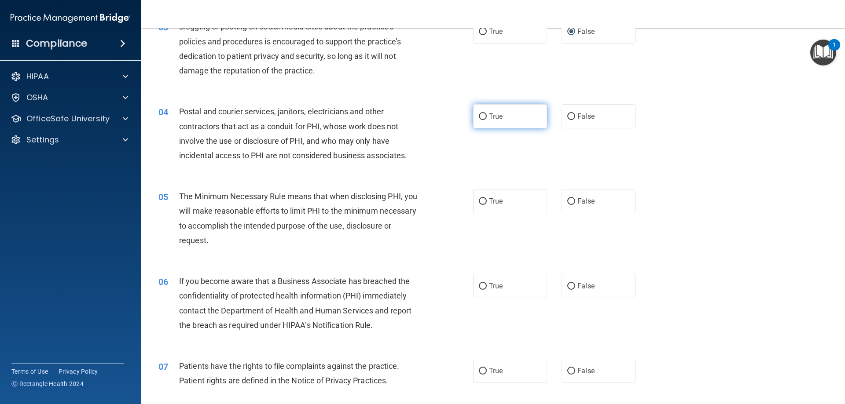
click at [479, 117] on input "True" at bounding box center [483, 117] width 8 height 7
radio input "true"
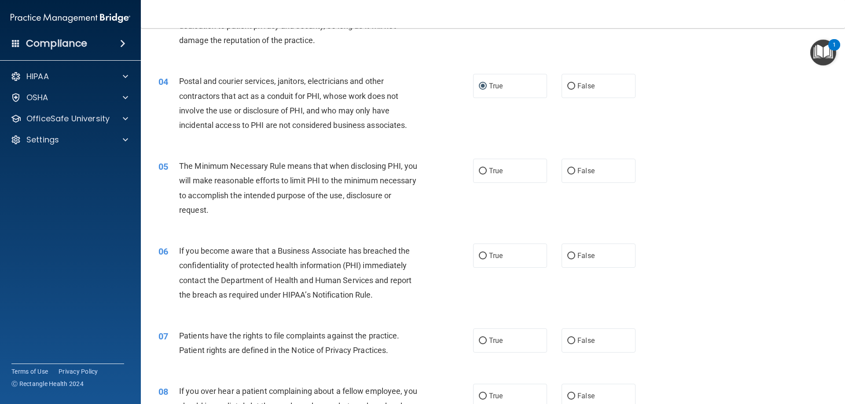
scroll to position [264, 0]
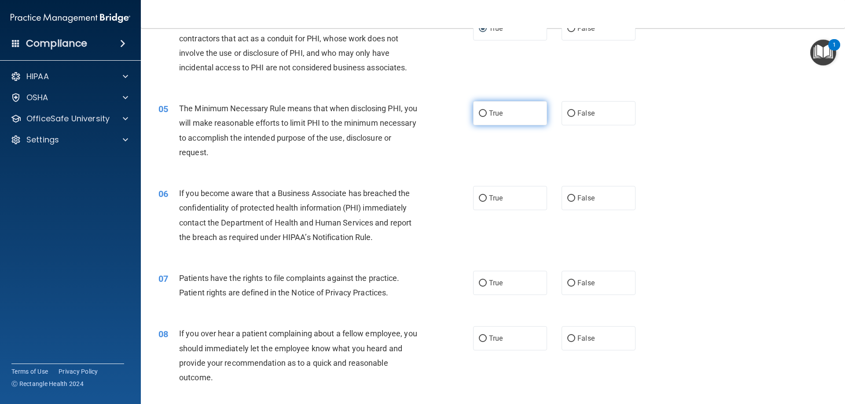
click at [479, 110] on input "True" at bounding box center [483, 113] width 8 height 7
radio input "true"
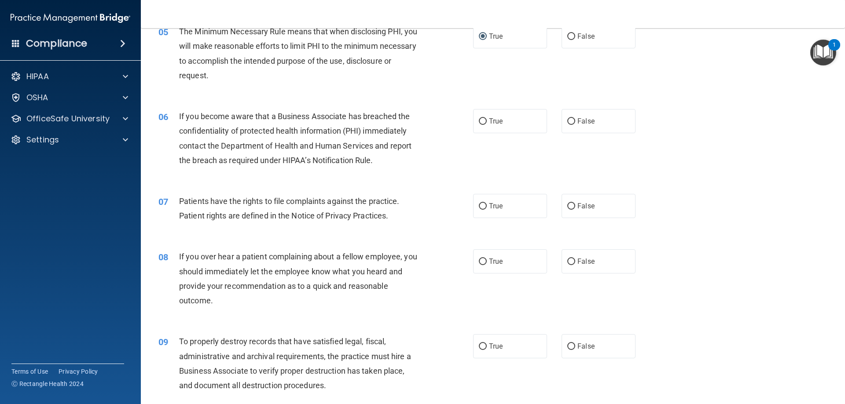
scroll to position [352, 0]
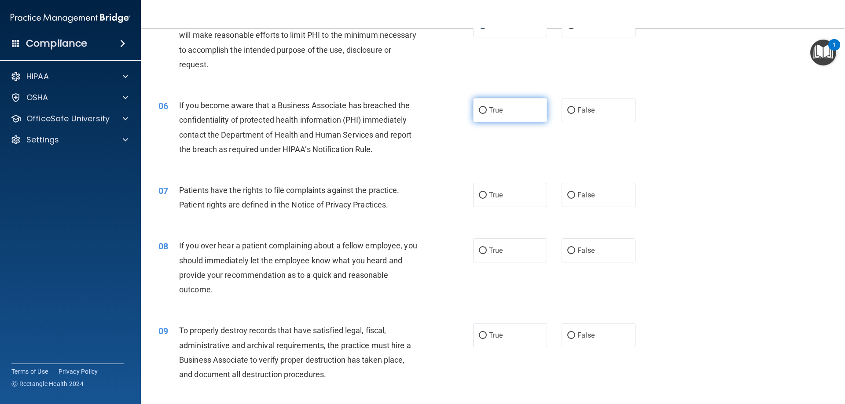
click at [479, 111] on input "True" at bounding box center [483, 110] width 8 height 7
radio input "true"
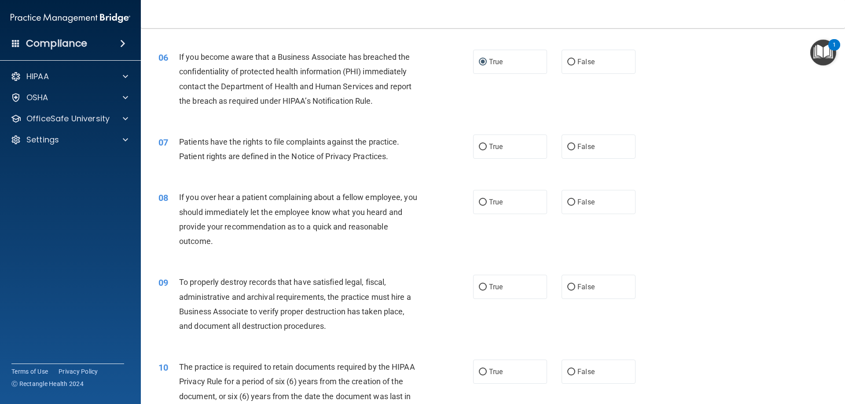
scroll to position [440, 0]
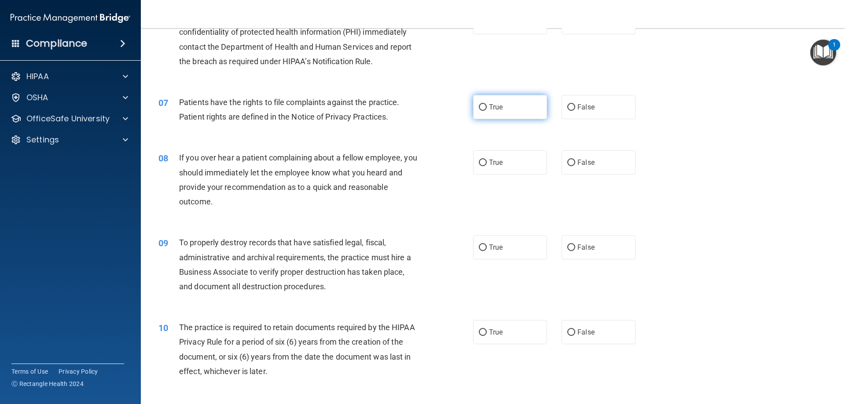
click at [480, 104] on input "True" at bounding box center [483, 107] width 8 height 7
radio input "true"
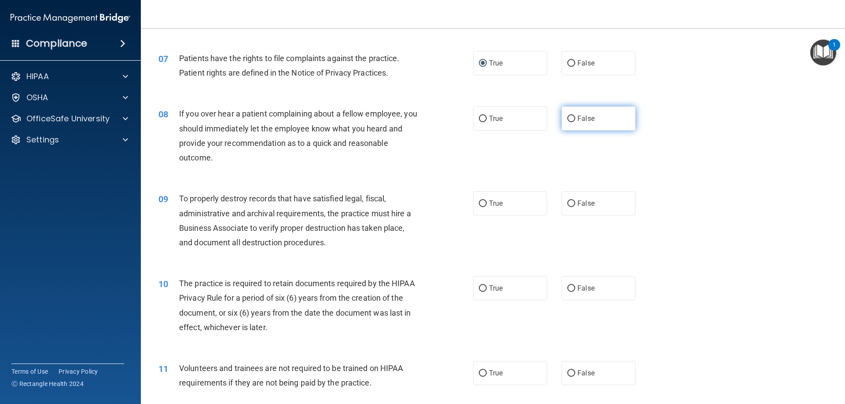
click at [569, 116] on input "False" at bounding box center [571, 119] width 8 height 7
radio input "true"
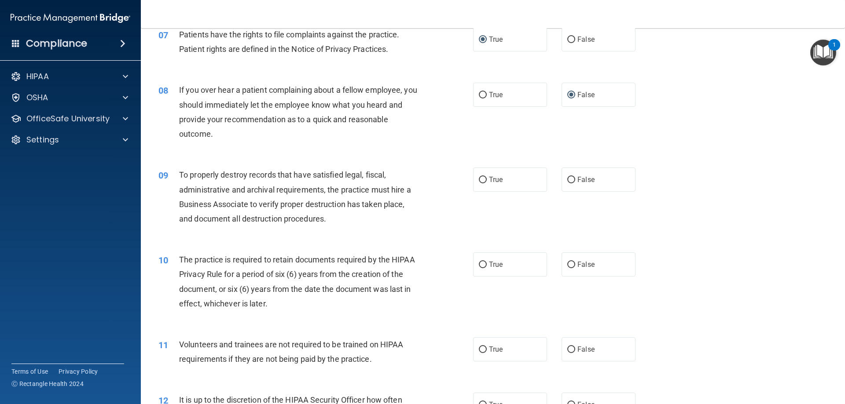
scroll to position [572, 0]
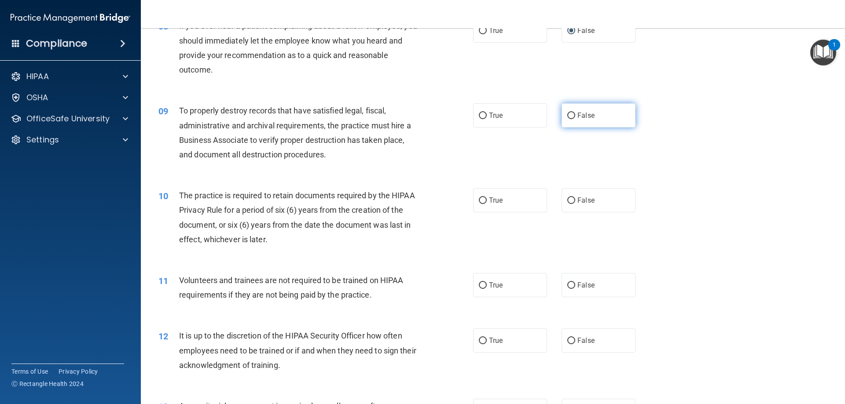
click at [568, 114] on input "False" at bounding box center [571, 116] width 8 height 7
radio input "true"
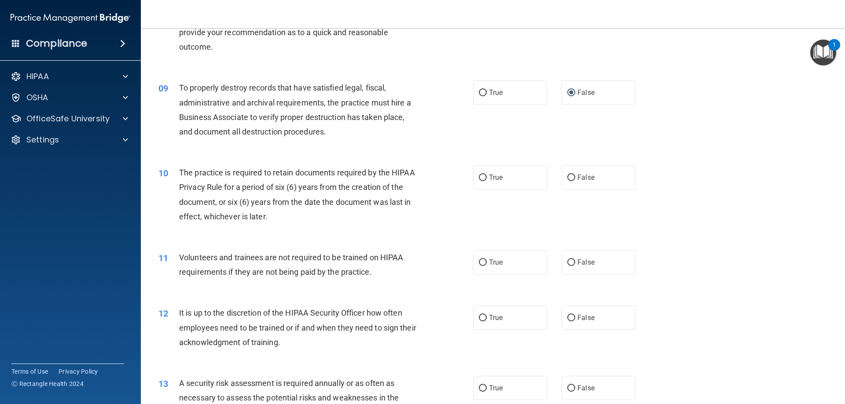
scroll to position [660, 0]
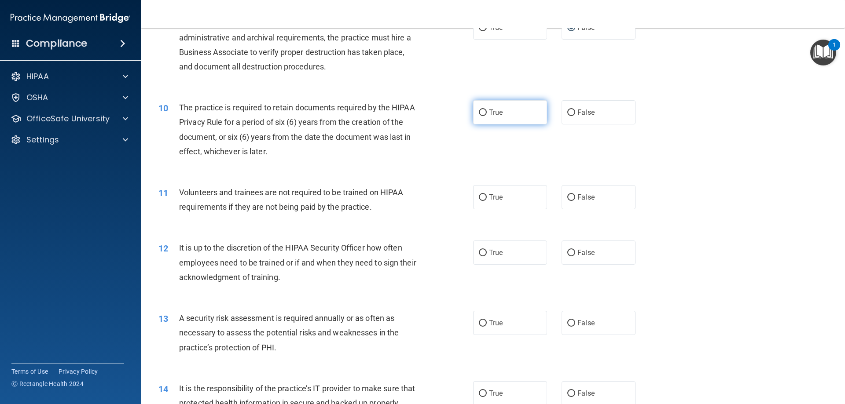
click at [479, 110] on input "True" at bounding box center [483, 113] width 8 height 7
radio input "true"
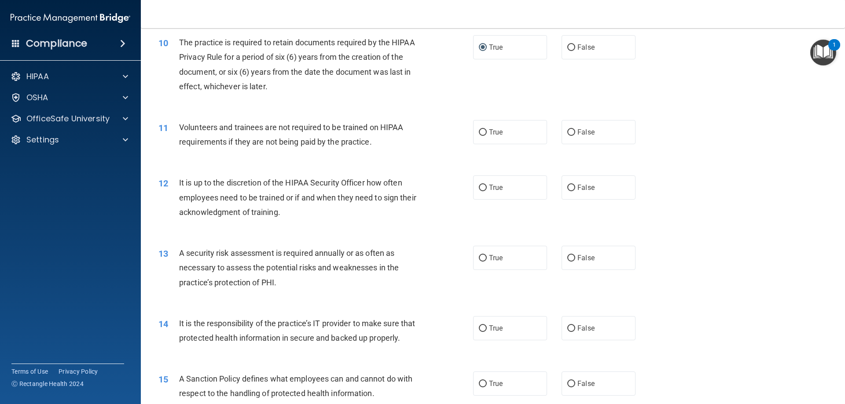
scroll to position [748, 0]
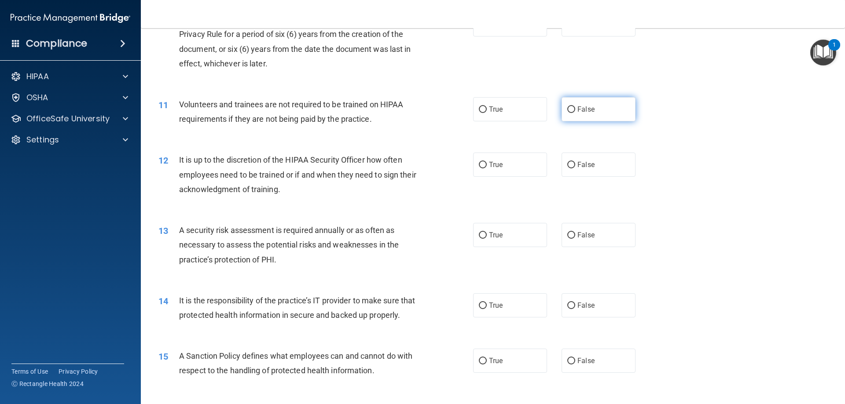
click at [569, 109] on input "False" at bounding box center [571, 109] width 8 height 7
radio input "true"
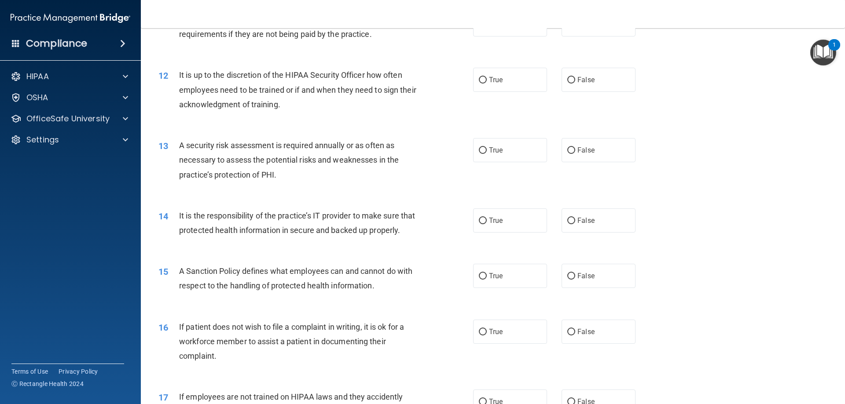
scroll to position [836, 0]
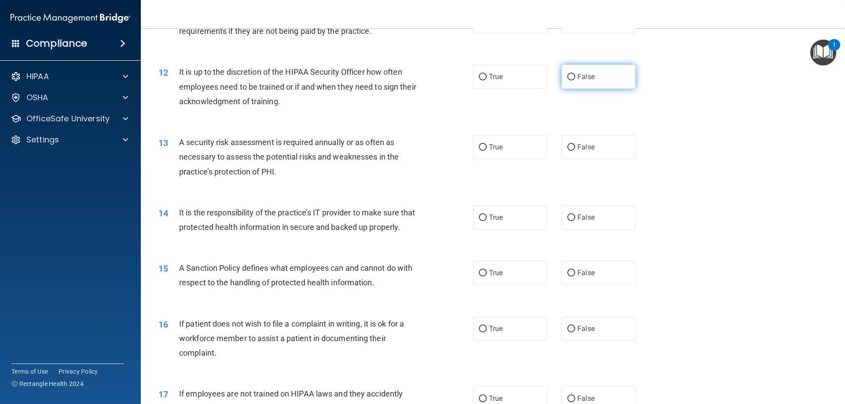
click at [570, 77] on input "False" at bounding box center [571, 77] width 8 height 7
radio input "true"
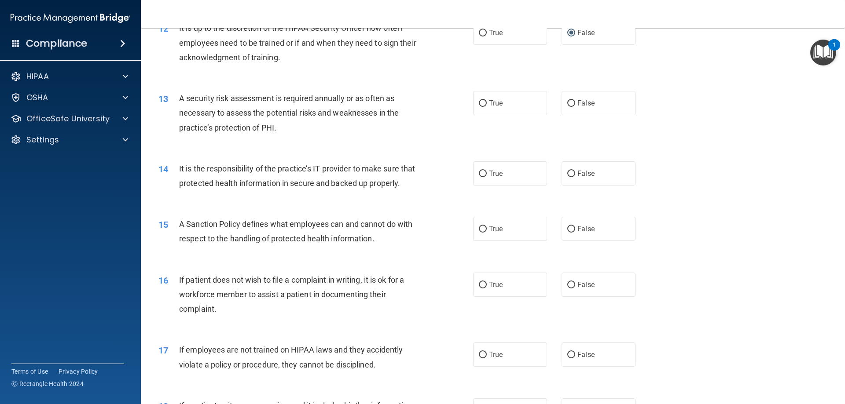
drag, startPoint x: 480, startPoint y: 104, endPoint x: 469, endPoint y: 109, distance: 12.2
click at [479, 105] on input "True" at bounding box center [483, 103] width 8 height 7
radio input "true"
click at [567, 173] on input "False" at bounding box center [571, 174] width 8 height 7
radio input "true"
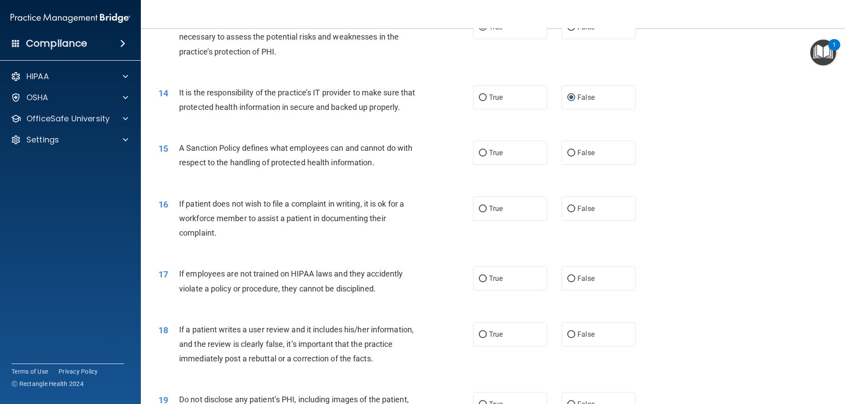
scroll to position [968, 0]
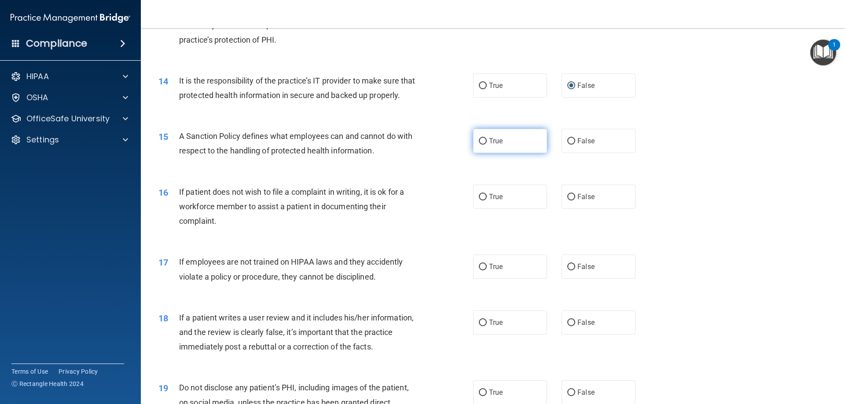
click at [479, 145] on input "True" at bounding box center [483, 141] width 8 height 7
radio input "true"
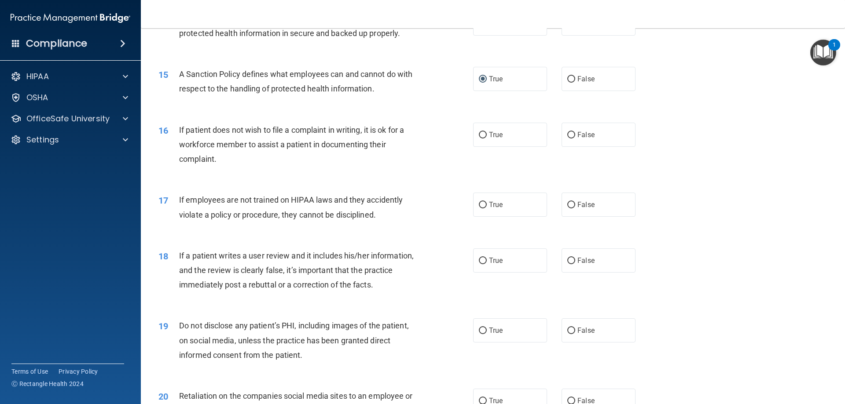
scroll to position [1056, 0]
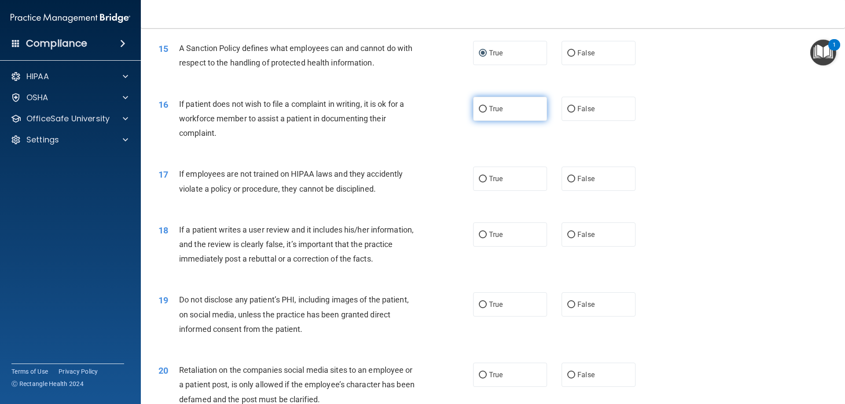
click at [473, 119] on label "True" at bounding box center [510, 109] width 74 height 24
click at [479, 113] on input "True" at bounding box center [483, 109] width 8 height 7
radio input "true"
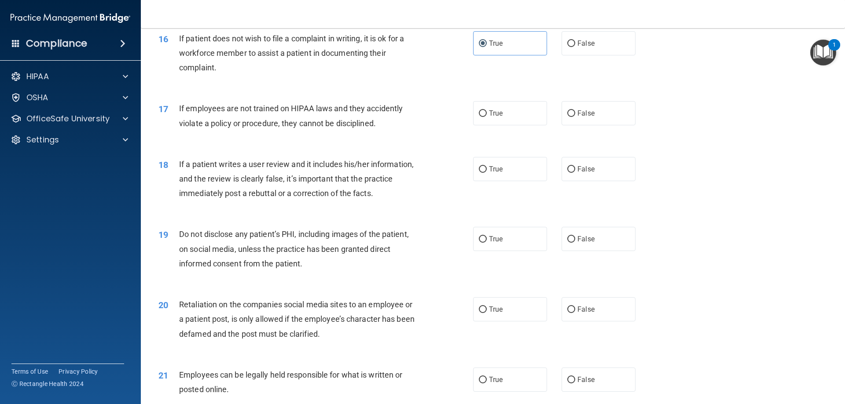
scroll to position [1144, 0]
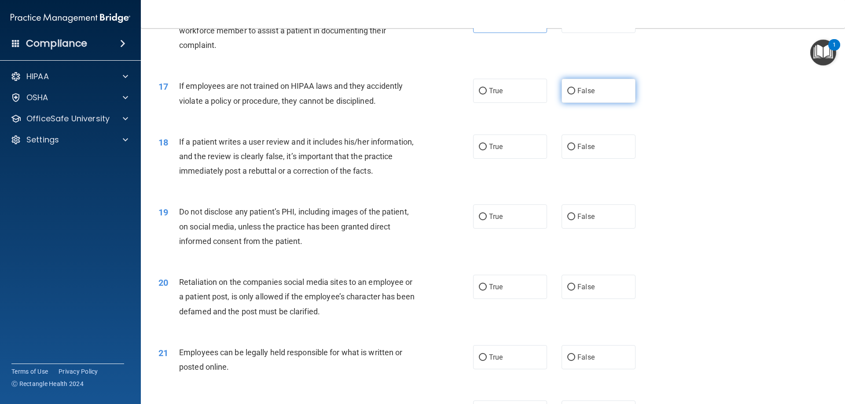
click at [567, 95] on input "False" at bounding box center [571, 91] width 8 height 7
radio input "true"
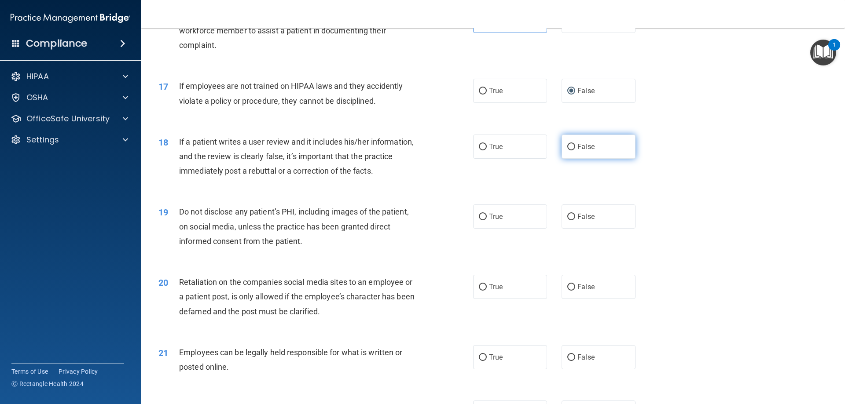
click at [567, 150] on input "False" at bounding box center [571, 147] width 8 height 7
radio input "true"
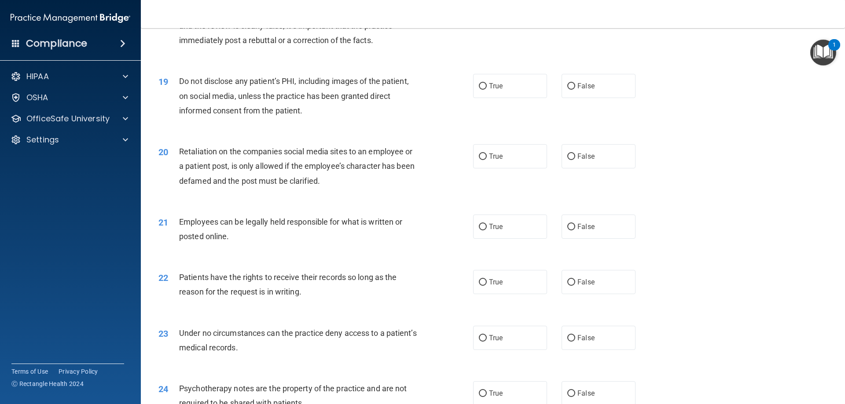
scroll to position [1276, 0]
click at [481, 88] on input "True" at bounding box center [483, 85] width 8 height 7
radio input "true"
click at [567, 159] on input "False" at bounding box center [571, 155] width 8 height 7
radio input "true"
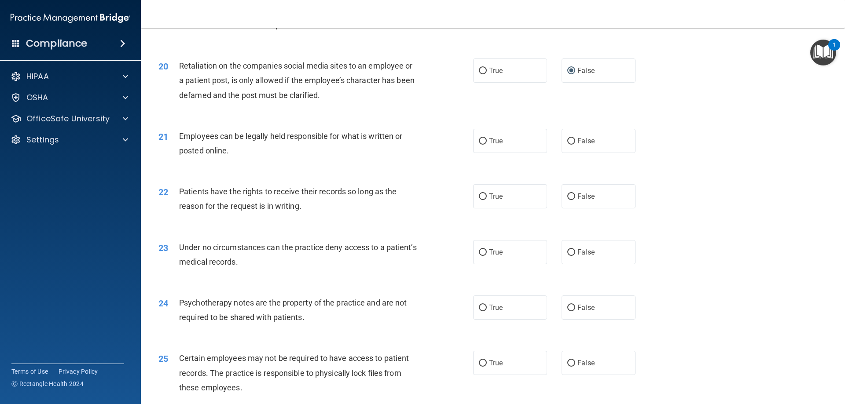
scroll to position [1408, 0]
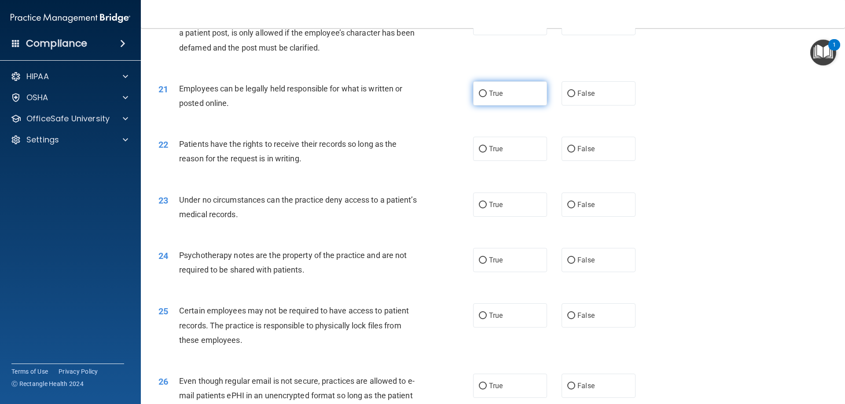
click at [479, 97] on input "True" at bounding box center [483, 94] width 8 height 7
radio input "true"
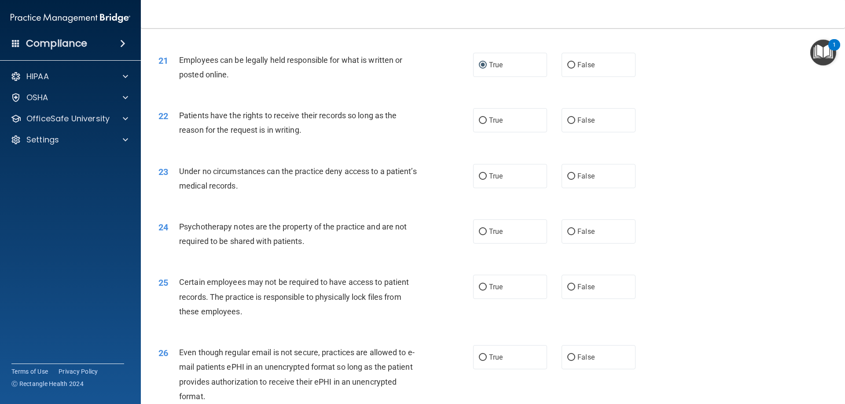
scroll to position [1452, 0]
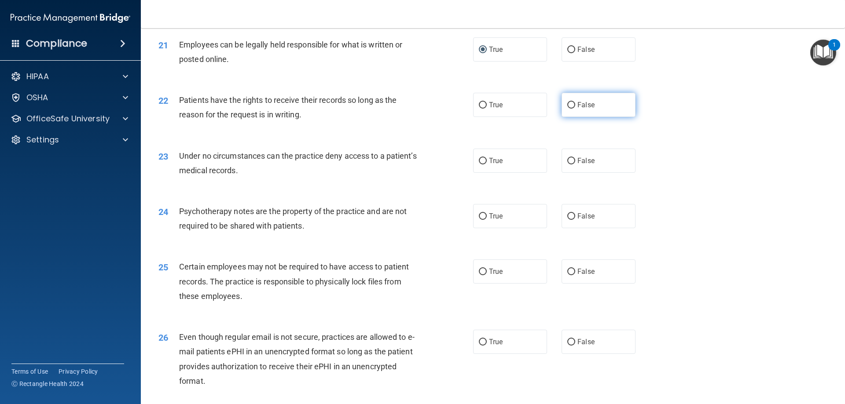
click at [568, 109] on input "False" at bounding box center [571, 105] width 8 height 7
radio input "true"
click at [481, 165] on input "True" at bounding box center [483, 161] width 8 height 7
radio input "true"
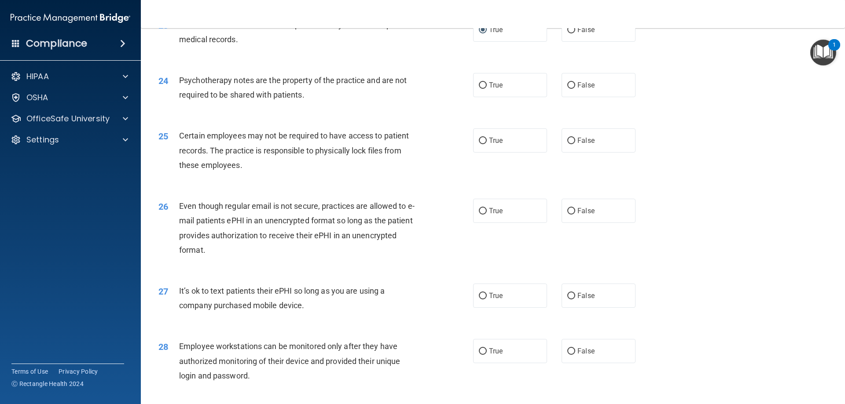
scroll to position [1584, 0]
click at [567, 88] on input "False" at bounding box center [571, 84] width 8 height 7
radio input "true"
click at [568, 143] on input "False" at bounding box center [571, 140] width 8 height 7
radio input "true"
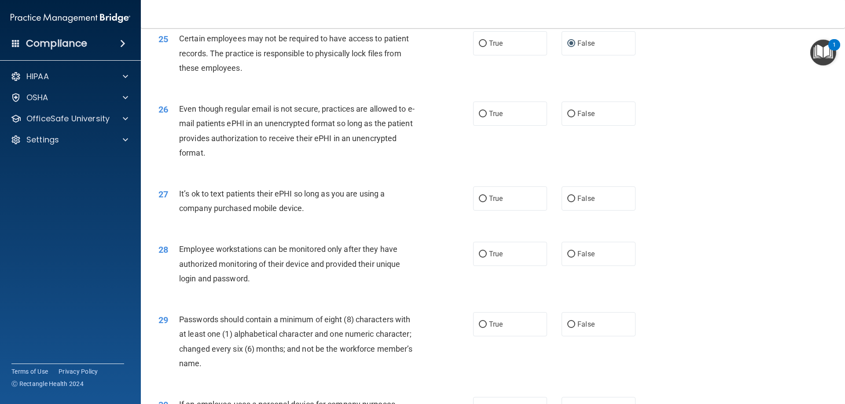
scroll to position [1716, 0]
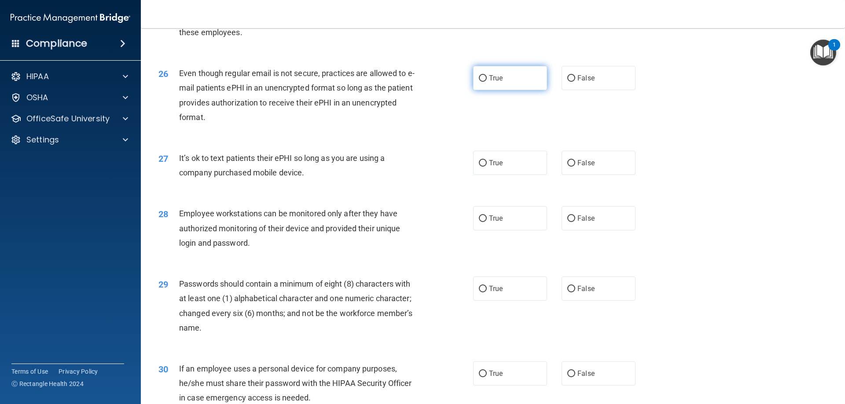
click at [481, 82] on input "True" at bounding box center [483, 78] width 8 height 7
radio input "true"
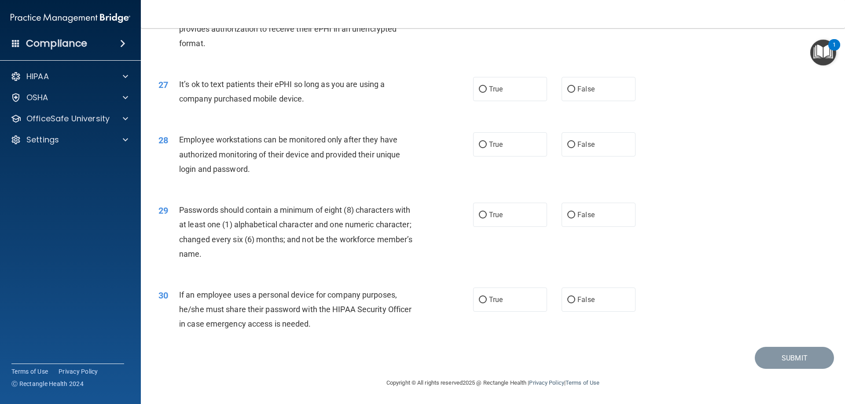
scroll to position [1804, 0]
click at [567, 89] on input "False" at bounding box center [571, 89] width 8 height 7
radio input "true"
click at [567, 143] on input "False" at bounding box center [571, 145] width 8 height 7
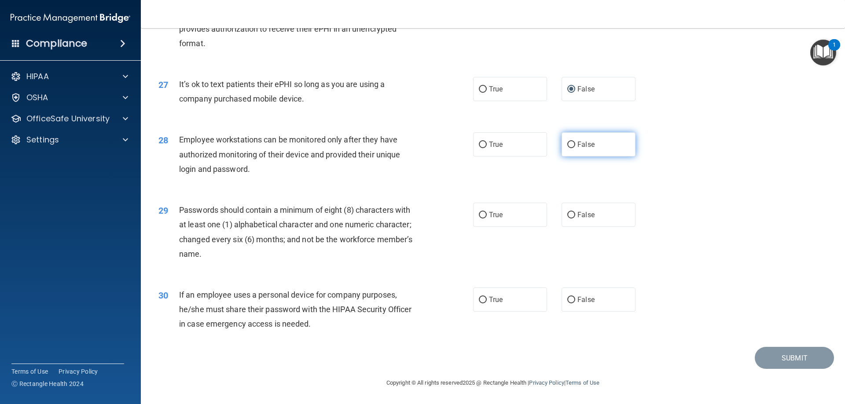
radio input "true"
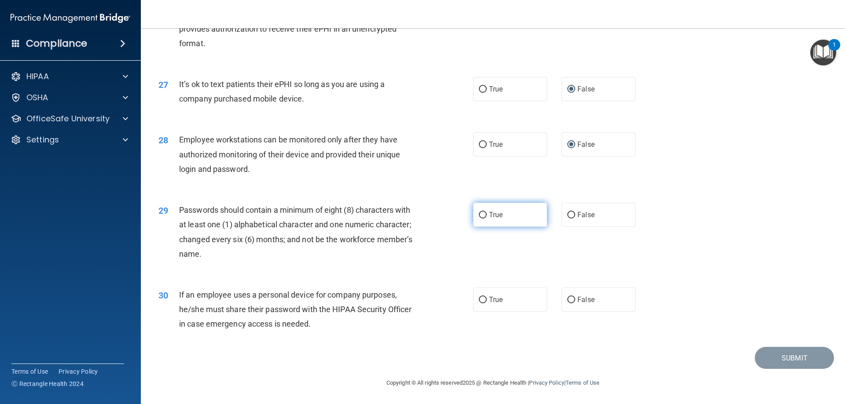
click at [479, 215] on input "True" at bounding box center [483, 215] width 8 height 7
radio input "true"
click at [567, 297] on input "False" at bounding box center [571, 300] width 8 height 7
radio input "true"
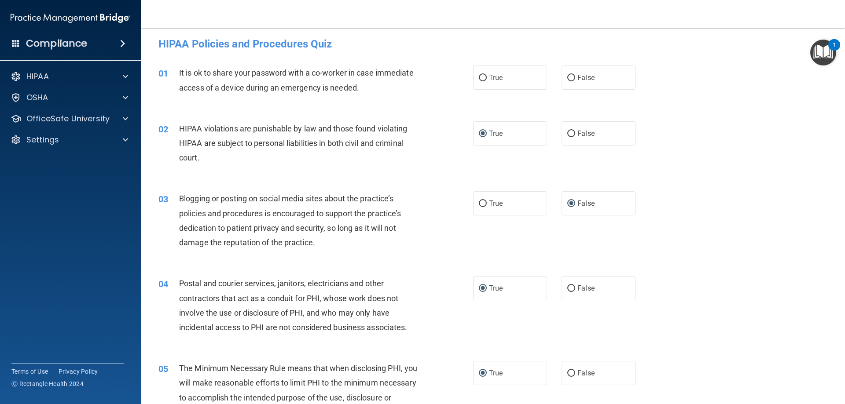
scroll to position [0, 0]
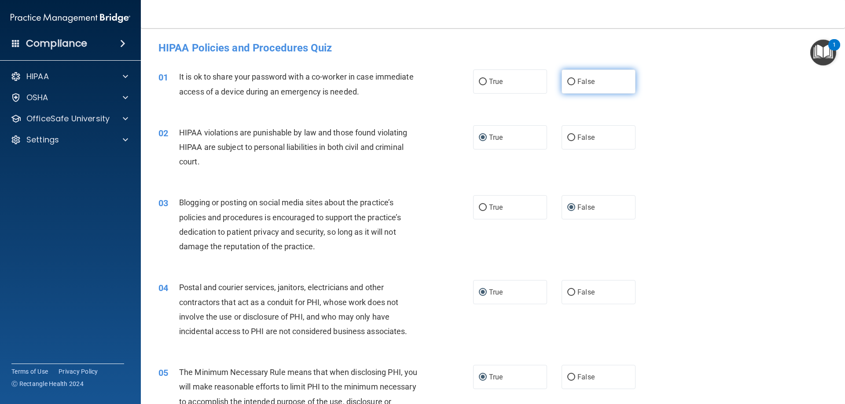
click at [567, 79] on input "False" at bounding box center [571, 82] width 8 height 7
radio input "true"
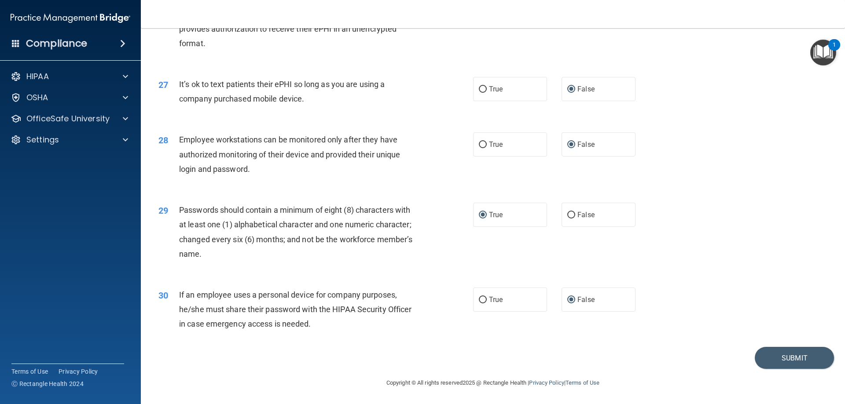
scroll to position [1805, 0]
click at [771, 360] on button "Submit" at bounding box center [794, 358] width 79 height 22
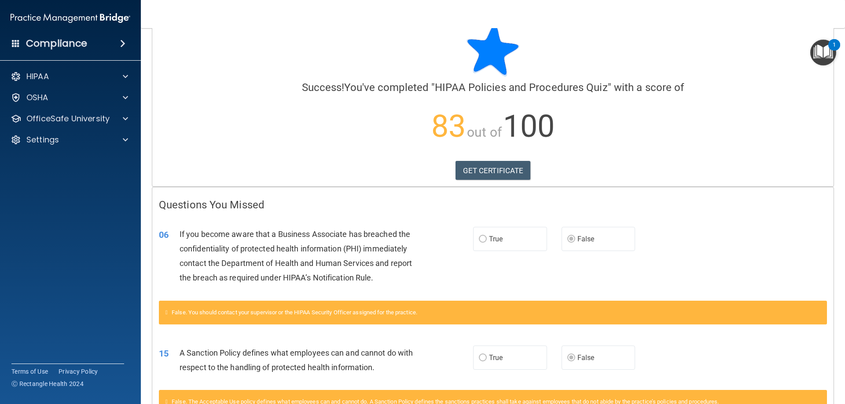
scroll to position [13, 0]
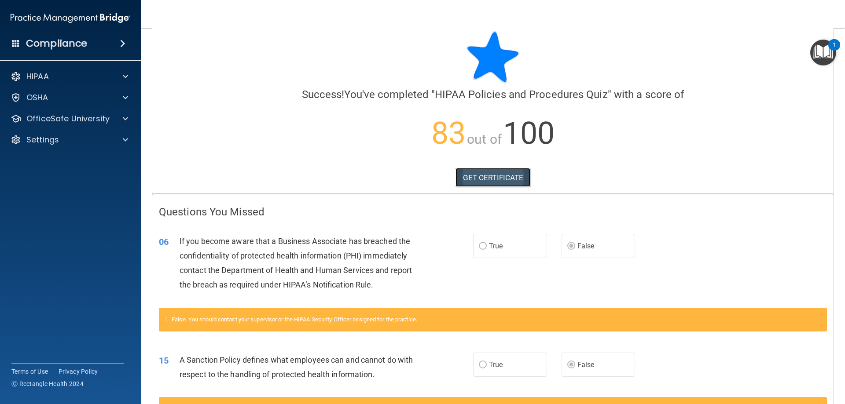
click at [494, 179] on link "GET CERTIFICATE" at bounding box center [492, 177] width 75 height 19
click at [51, 121] on p "OfficeSafe University" at bounding box center [67, 119] width 83 height 11
click at [66, 143] on p "HIPAA Training" at bounding box center [42, 140] width 73 height 9
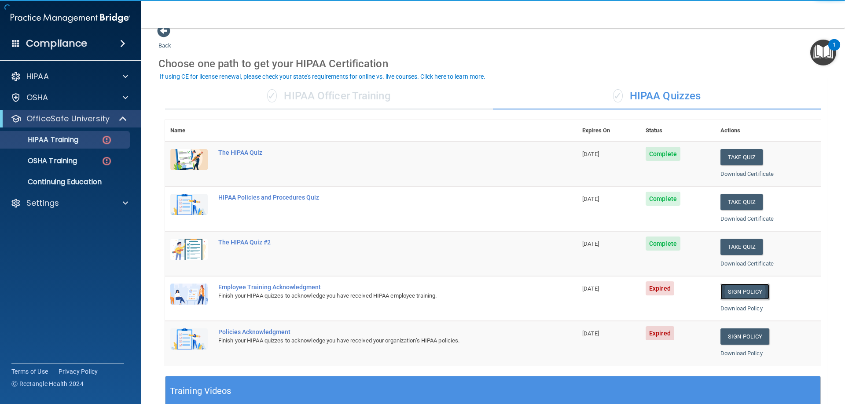
click at [736, 291] on link "Sign Policy" at bounding box center [744, 292] width 49 height 16
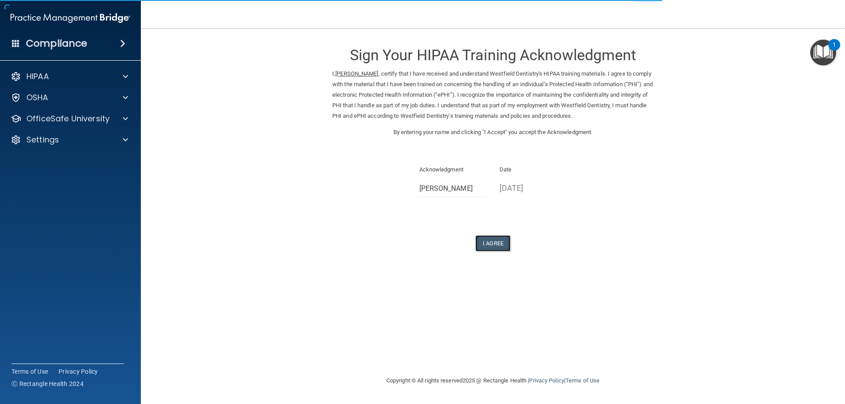
click at [492, 241] on button "I Agree" at bounding box center [492, 243] width 35 height 16
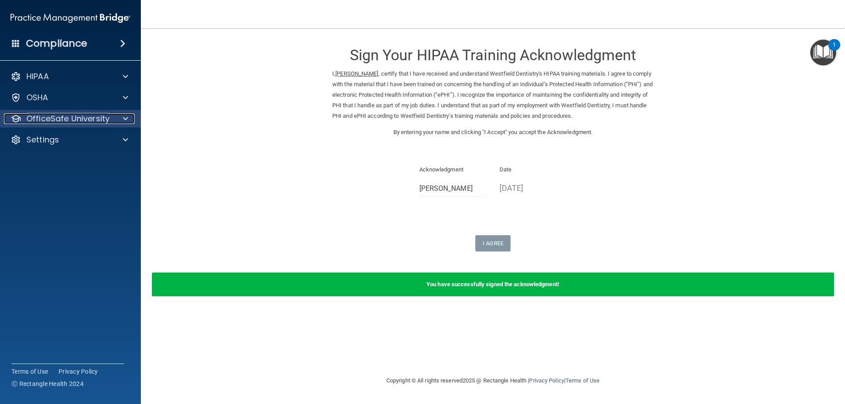
click at [53, 121] on p "OfficeSafe University" at bounding box center [67, 119] width 83 height 11
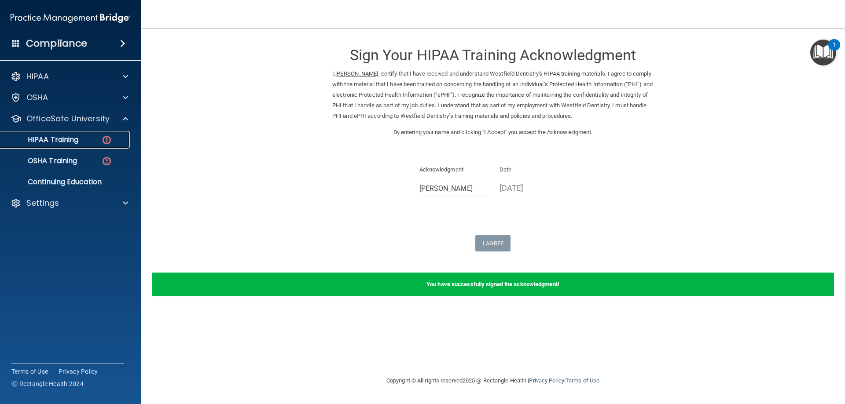
click at [98, 143] on div "HIPAA Training" at bounding box center [66, 140] width 120 height 9
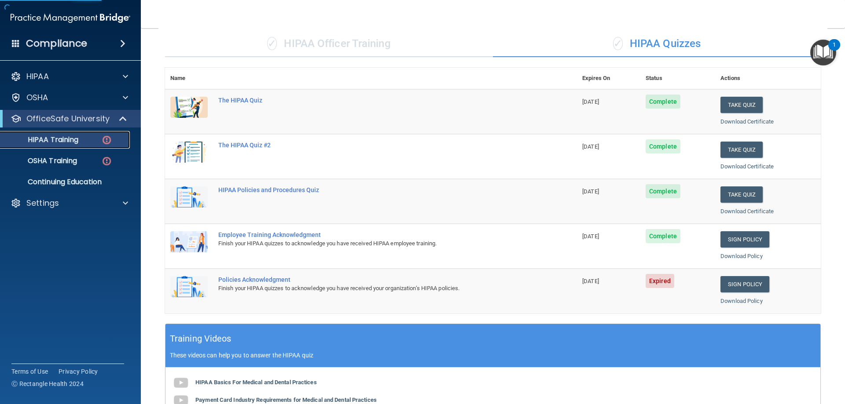
scroll to position [176, 0]
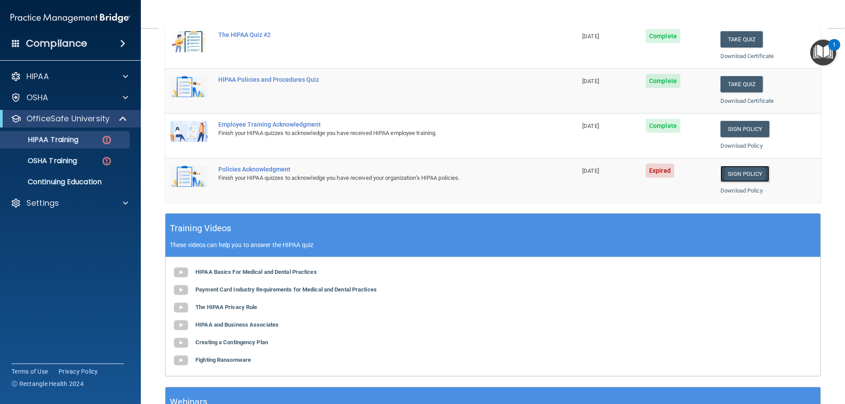
click at [723, 174] on link "Sign Policy" at bounding box center [744, 174] width 49 height 16
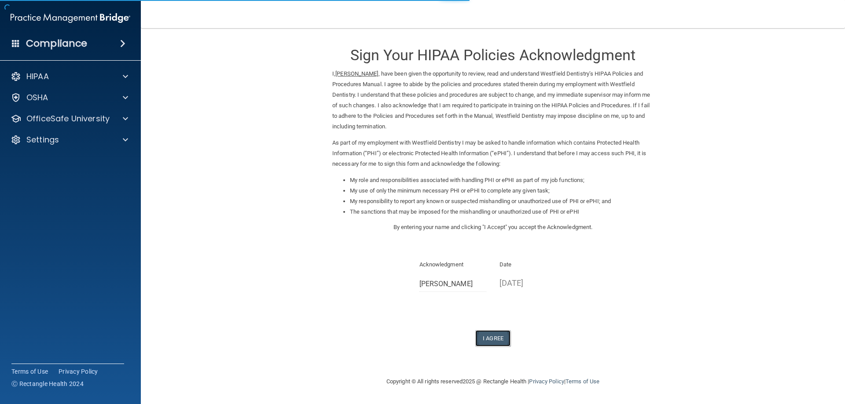
click at [488, 341] on button "I Agree" at bounding box center [492, 338] width 35 height 16
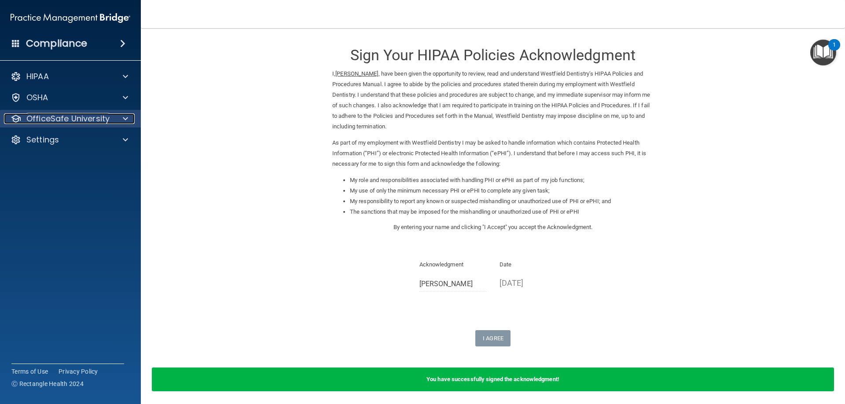
click at [82, 117] on p "OfficeSafe University" at bounding box center [67, 119] width 83 height 11
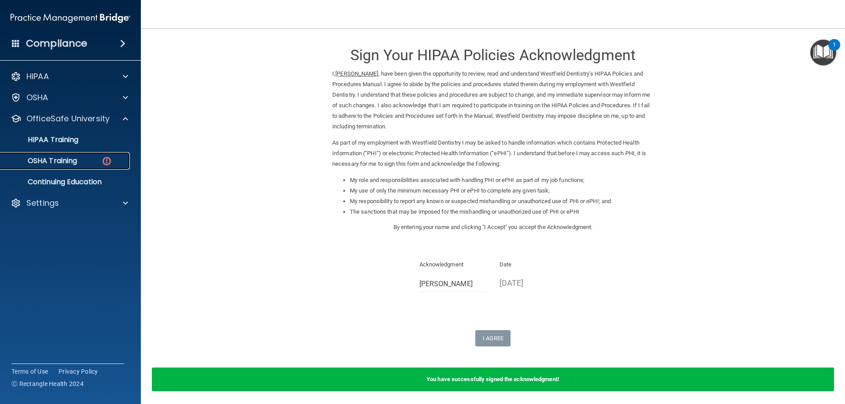
click at [74, 161] on p "OSHA Training" at bounding box center [41, 161] width 71 height 9
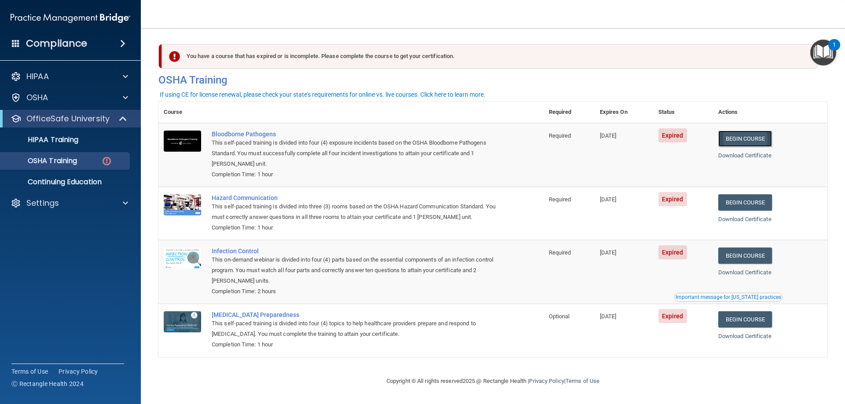
click at [732, 139] on link "Begin Course" at bounding box center [745, 139] width 54 height 16
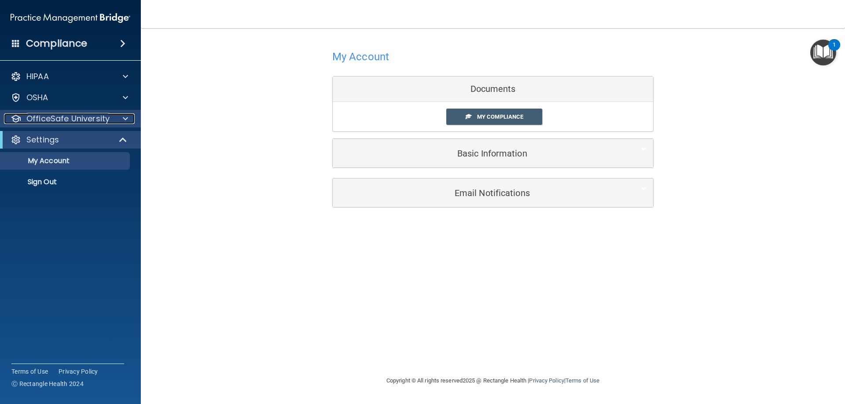
click at [69, 121] on p "OfficeSafe University" at bounding box center [67, 119] width 83 height 11
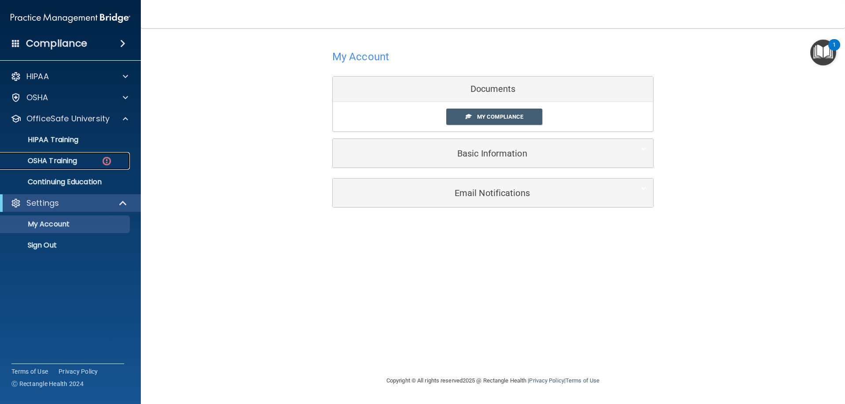
click at [70, 159] on p "OSHA Training" at bounding box center [41, 161] width 71 height 9
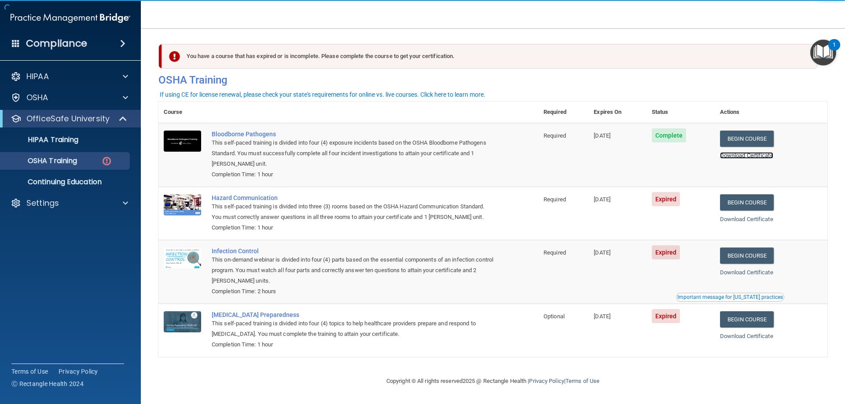
click at [754, 157] on link "Download Certificate" at bounding box center [746, 155] width 53 height 7
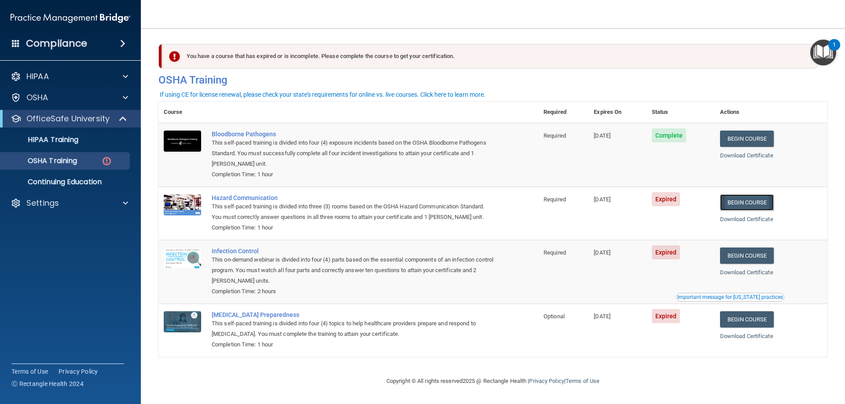
click at [745, 203] on link "Begin Course" at bounding box center [747, 202] width 54 height 16
click at [55, 157] on p "OSHA Training" at bounding box center [41, 161] width 71 height 9
click at [89, 160] on div "OSHA Training" at bounding box center [66, 161] width 120 height 9
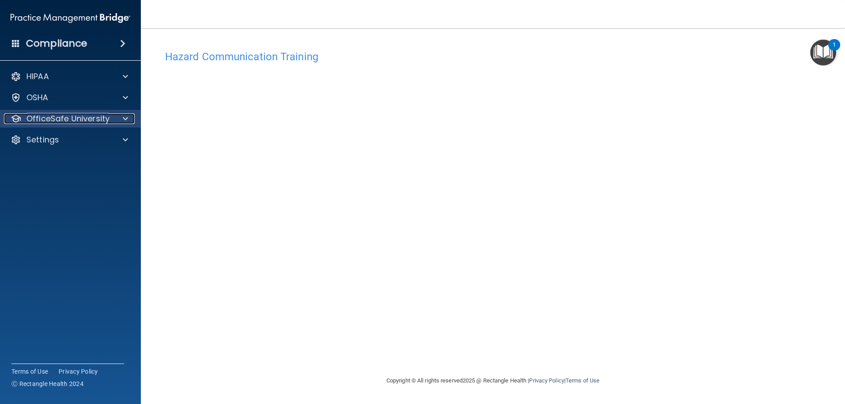
click at [101, 118] on p "OfficeSafe University" at bounding box center [67, 119] width 83 height 11
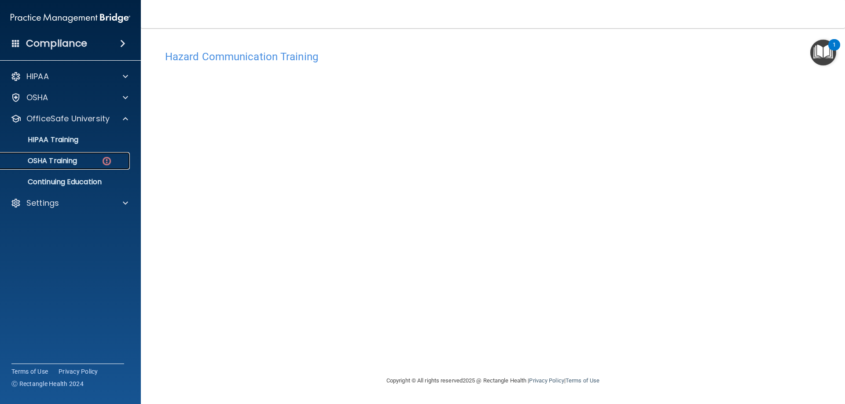
click at [90, 159] on div "OSHA Training" at bounding box center [66, 161] width 120 height 9
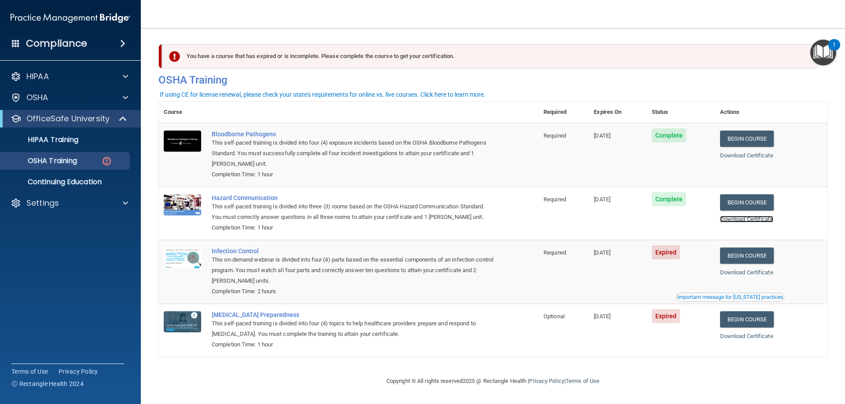
click at [744, 220] on link "Download Certificate" at bounding box center [746, 219] width 53 height 7
click at [742, 258] on link "Begin Course" at bounding box center [747, 256] width 54 height 16
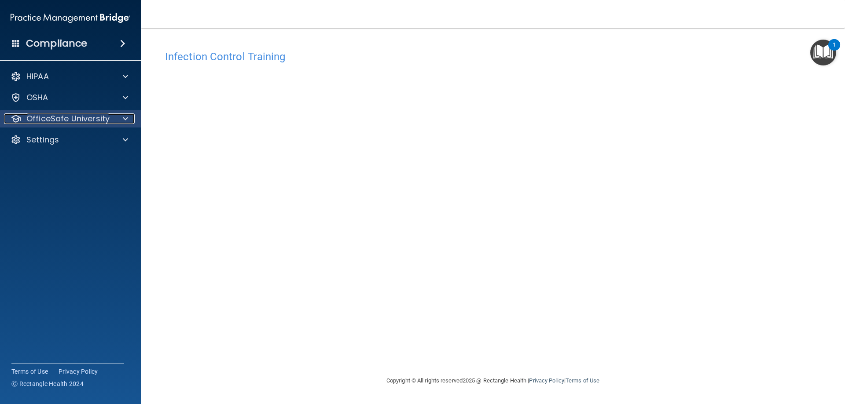
click at [70, 115] on p "OfficeSafe University" at bounding box center [67, 119] width 83 height 11
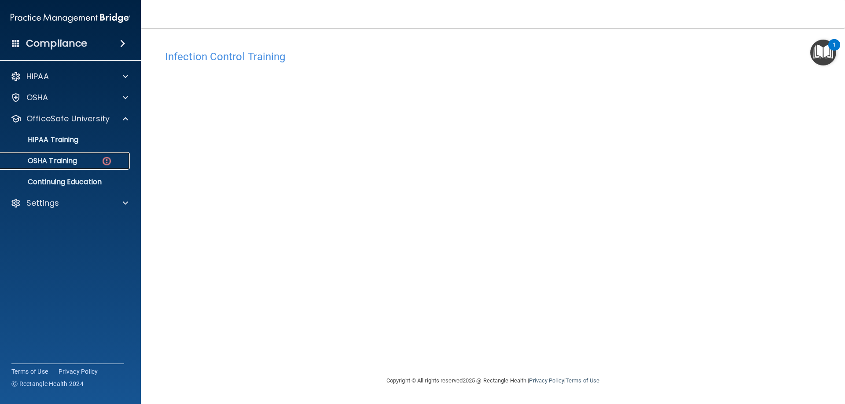
click at [73, 161] on p "OSHA Training" at bounding box center [41, 161] width 71 height 9
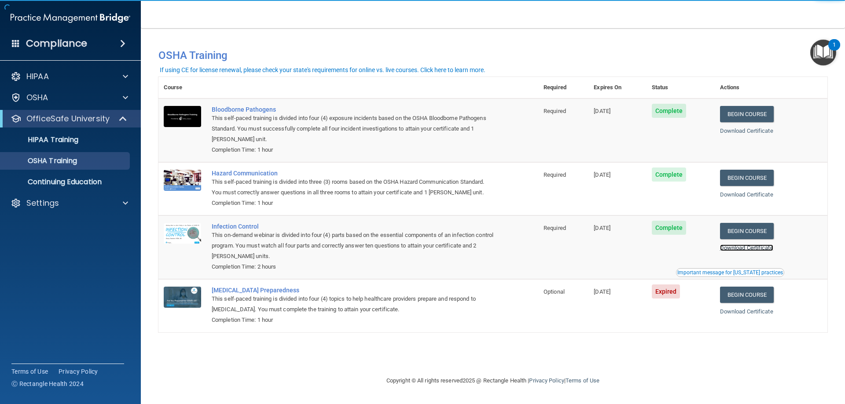
click at [745, 251] on link "Download Certificate" at bounding box center [746, 248] width 53 height 7
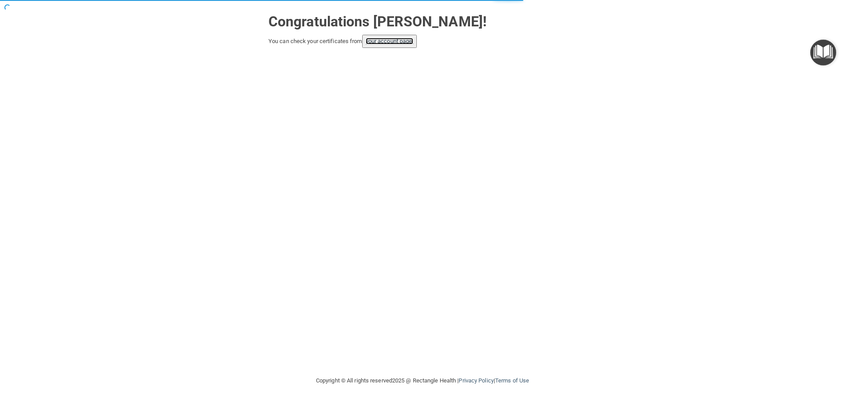
click at [402, 39] on link "your account page!" at bounding box center [390, 41] width 48 height 7
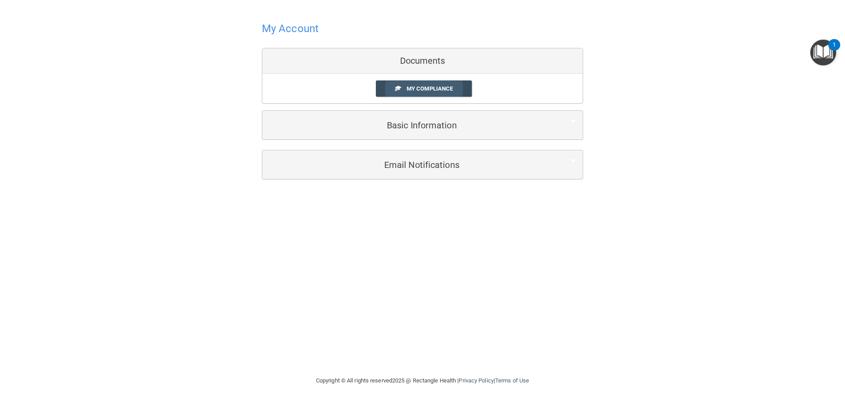
click at [427, 86] on span "My Compliance" at bounding box center [430, 88] width 46 height 7
